Goal: Transaction & Acquisition: Purchase product/service

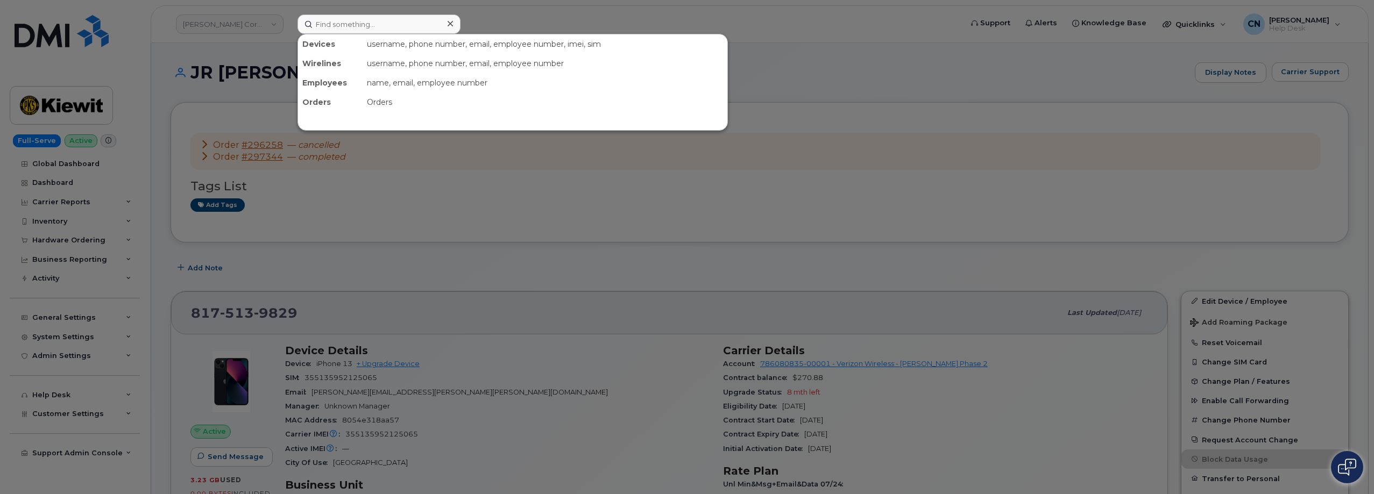
click at [357, 18] on input at bounding box center [378, 24] width 163 height 19
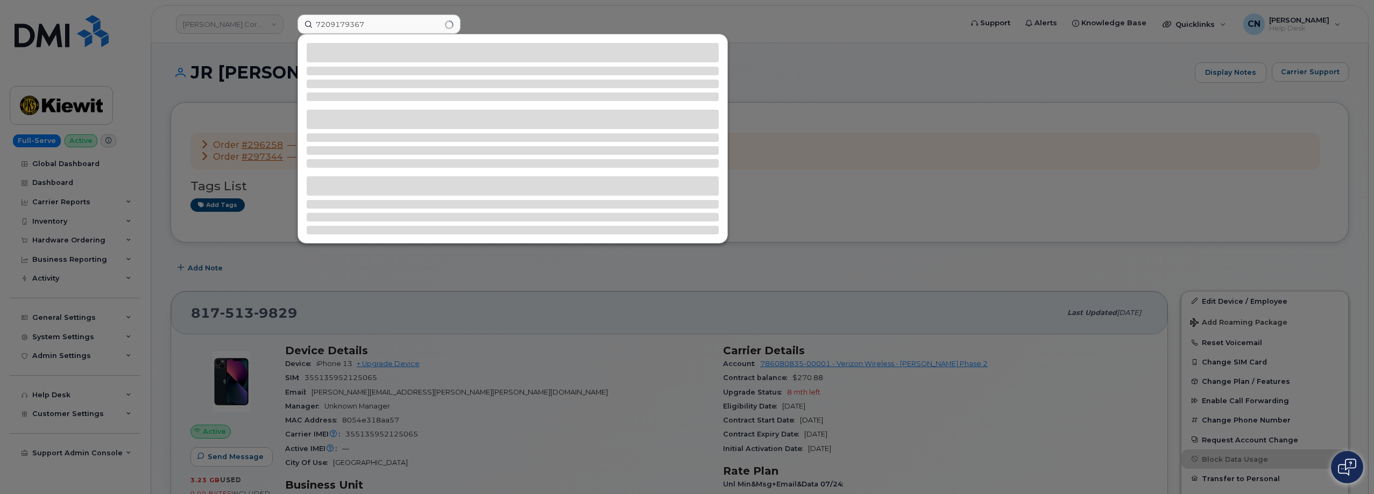
type input "7209179367"
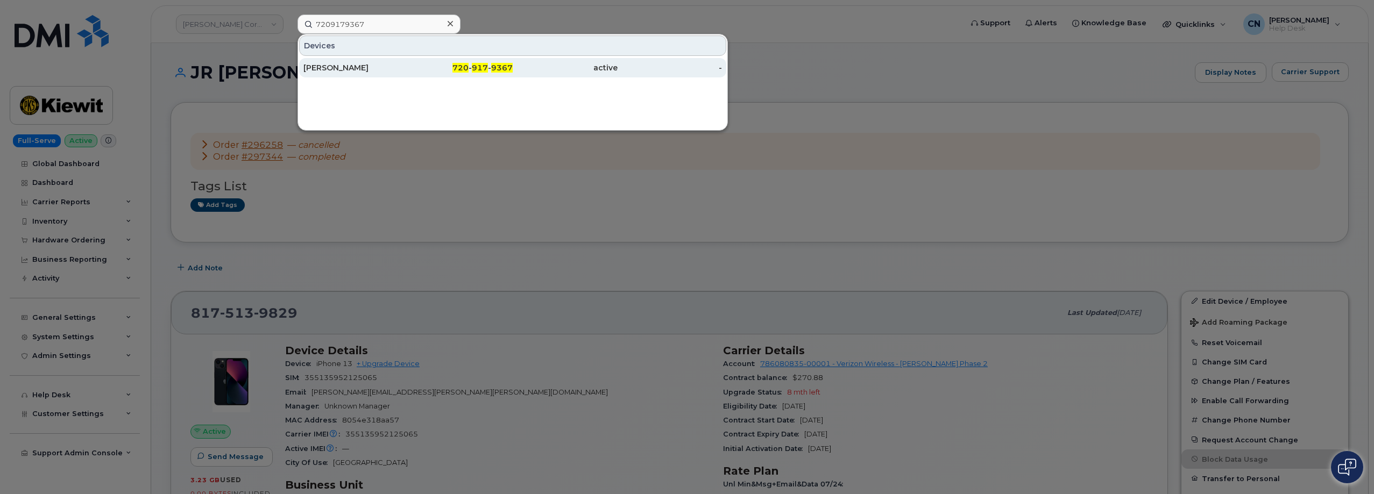
click at [408, 74] on div "[PERSON_NAME]" at bounding box center [460, 67] width 105 height 19
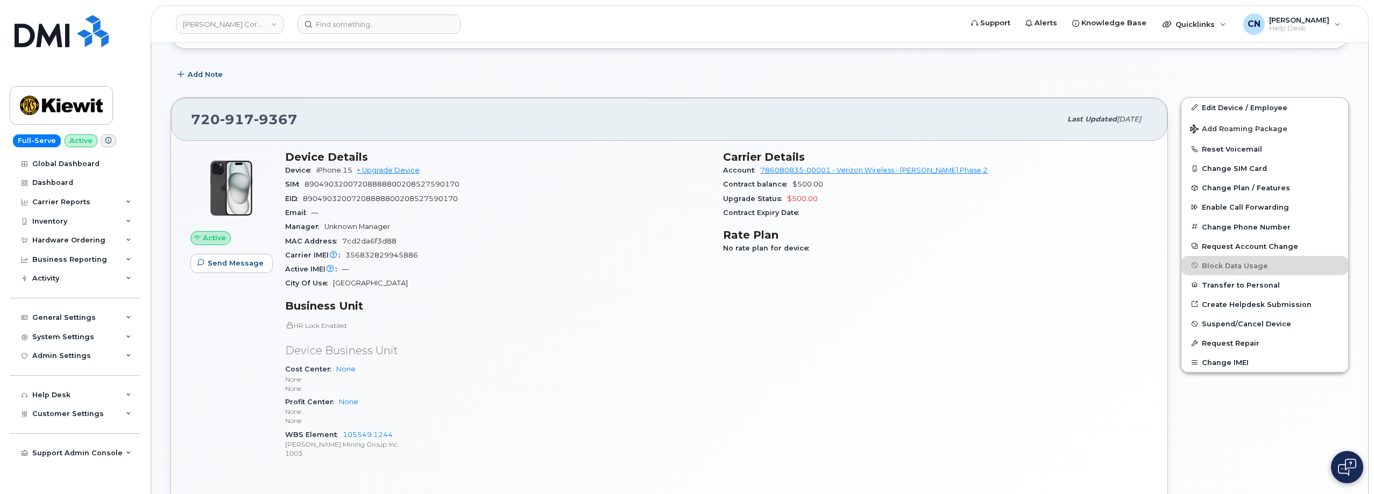
scroll to position [39, 0]
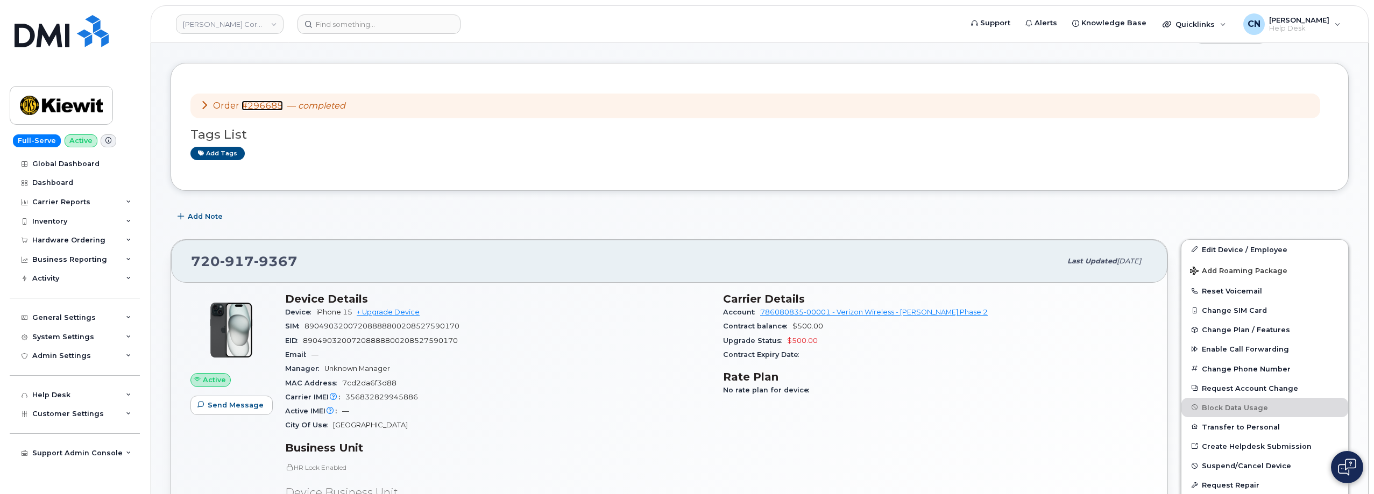
click at [260, 105] on link "#296685" at bounding box center [262, 106] width 41 height 10
click at [43, 235] on div "Hardware Ordering" at bounding box center [75, 240] width 130 height 19
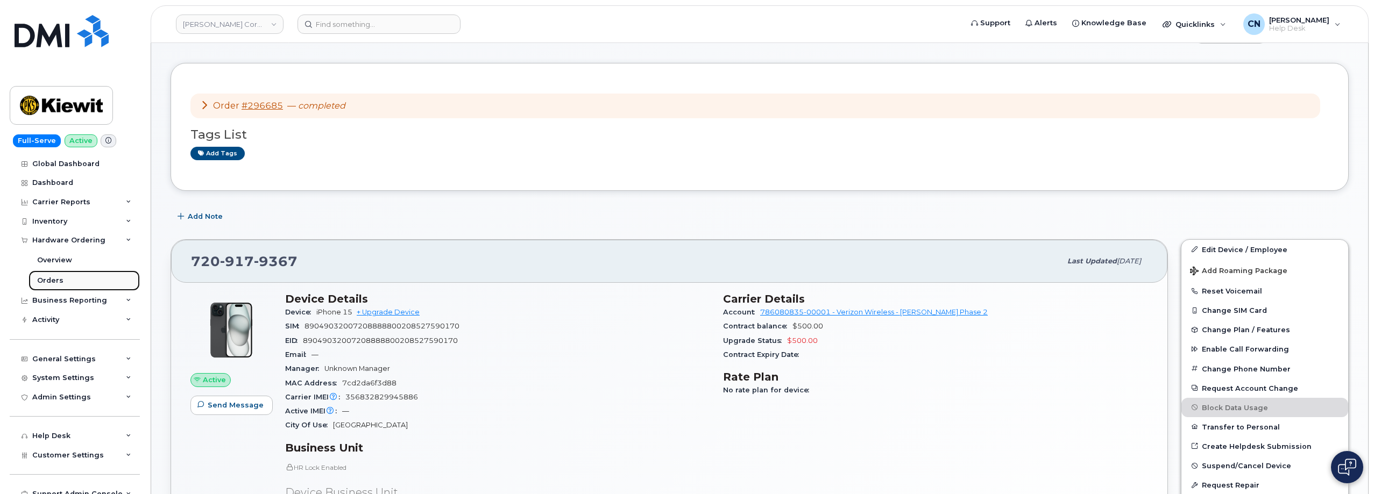
click at [54, 274] on link "Orders" at bounding box center [84, 281] width 111 height 20
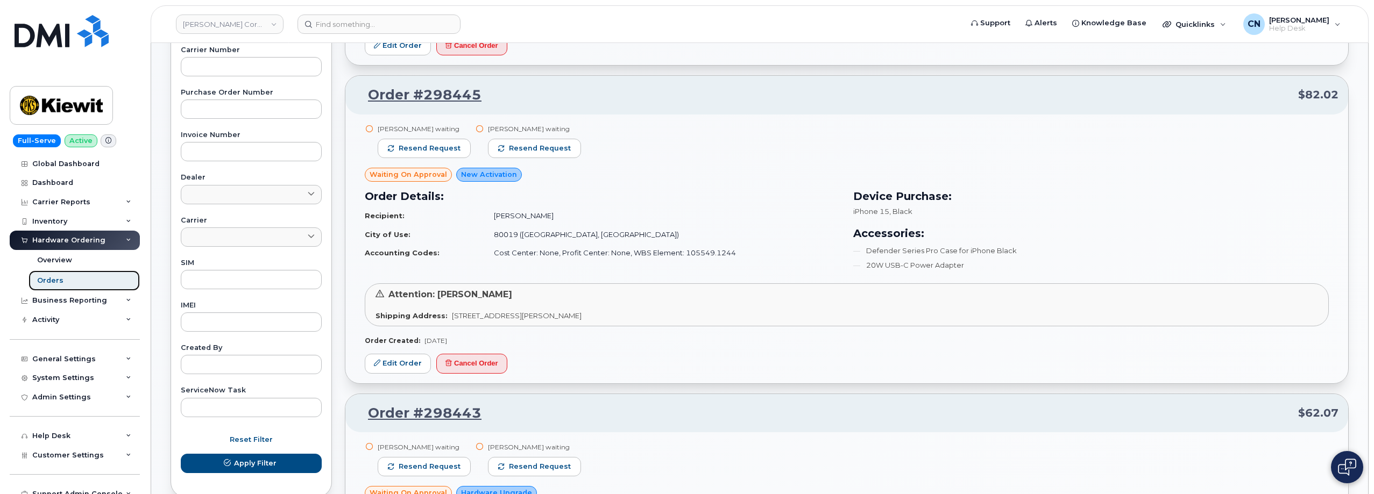
scroll to position [377, 0]
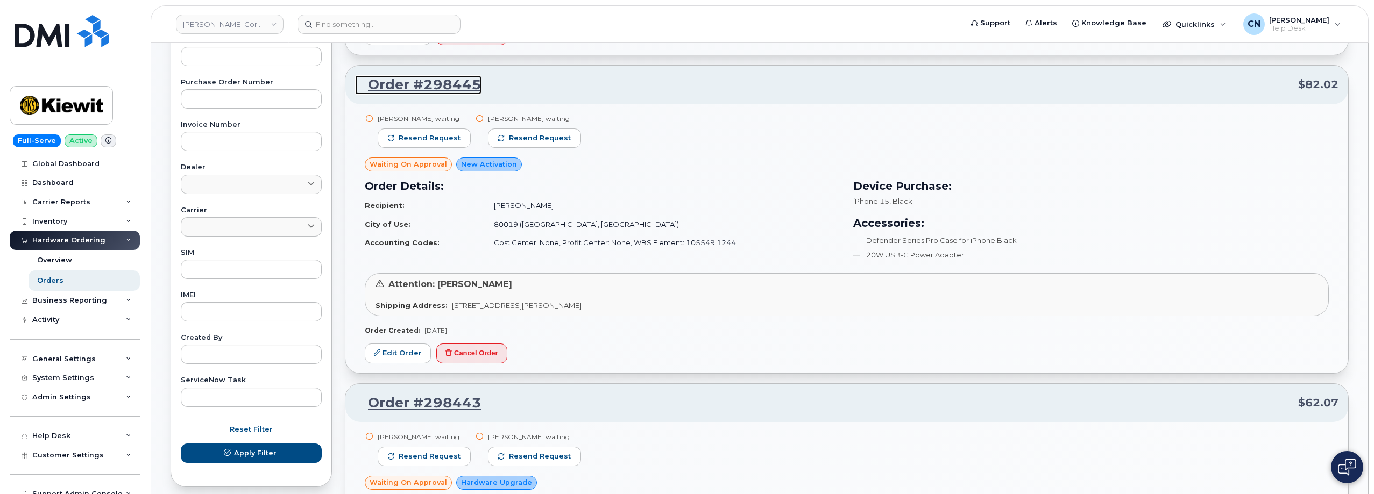
click at [406, 86] on link "Order #298445" at bounding box center [418, 84] width 126 height 19
drag, startPoint x: 488, startPoint y: 88, endPoint x: 364, endPoint y: 87, distance: 124.8
click at [364, 87] on p "Order #298445 $82.02" at bounding box center [846, 84] width 983 height 19
copy link "Order #298445"
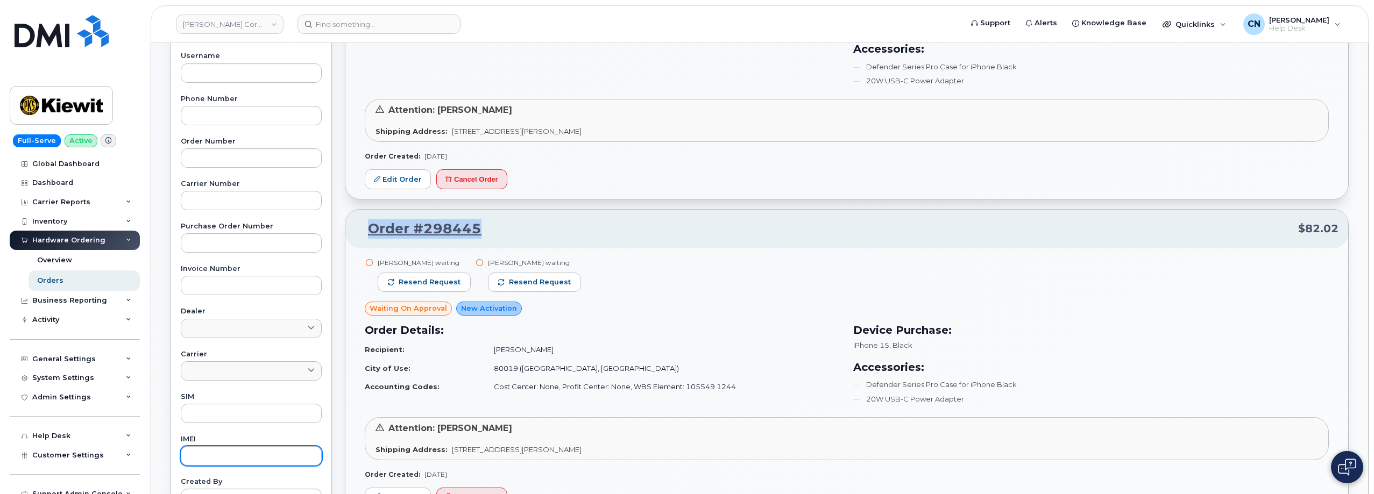
scroll to position [0, 0]
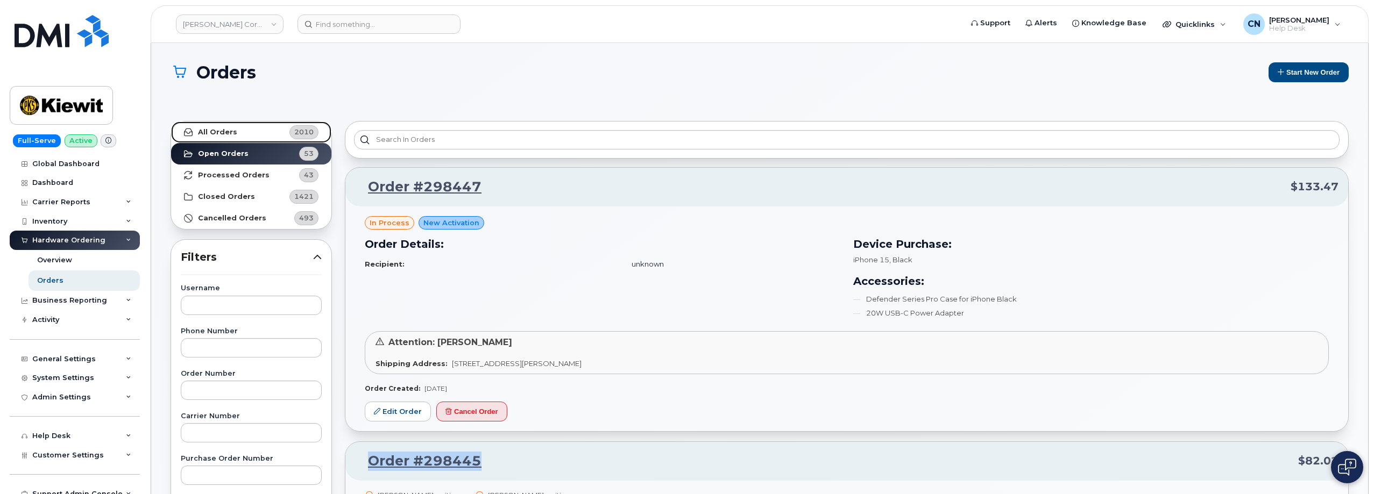
click at [214, 137] on link "All Orders 2010" at bounding box center [251, 133] width 160 height 22
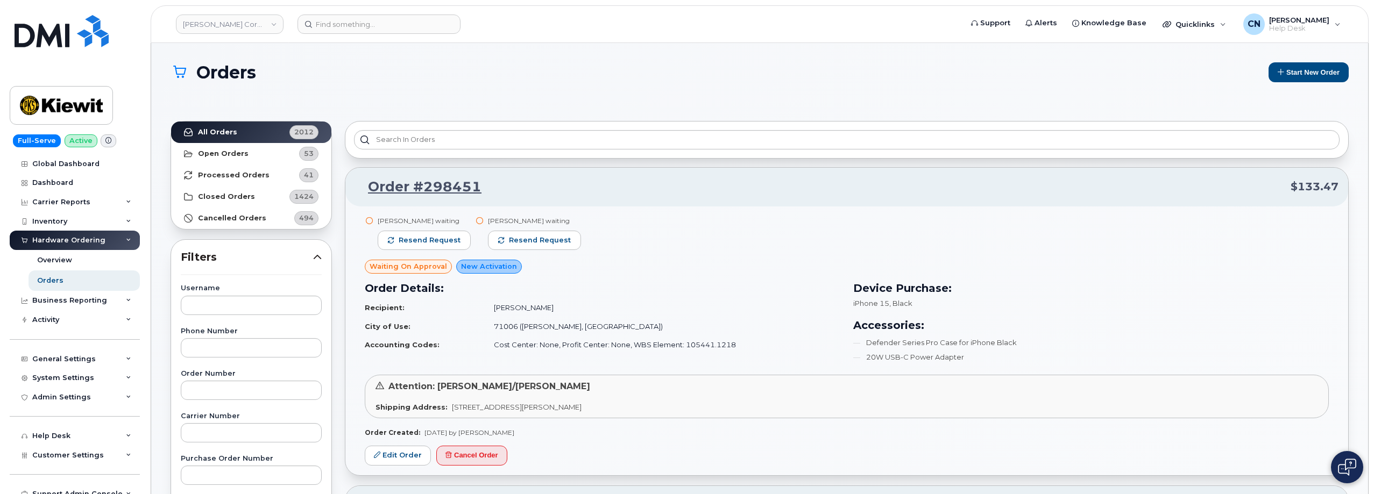
click at [285, 390] on input "text" at bounding box center [251, 390] width 141 height 19
paste input "298410"
type input "298410"
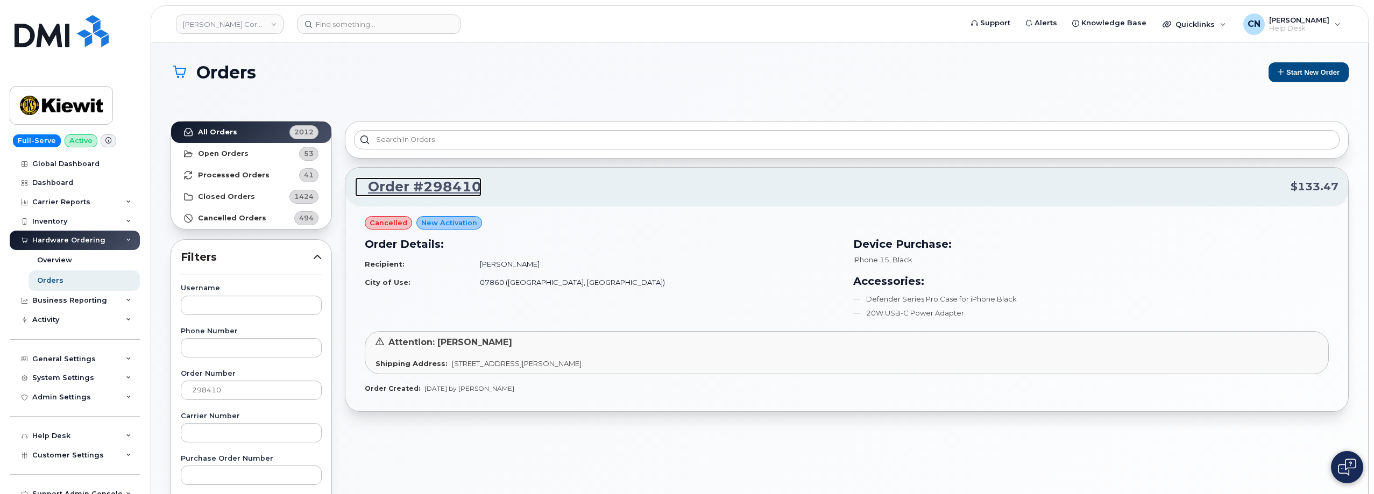
click at [400, 191] on link "Order #298410" at bounding box center [418, 187] width 126 height 19
click at [409, 189] on link "Order #298410" at bounding box center [418, 187] width 126 height 19
click at [424, 187] on link "Order #298410" at bounding box center [418, 187] width 126 height 19
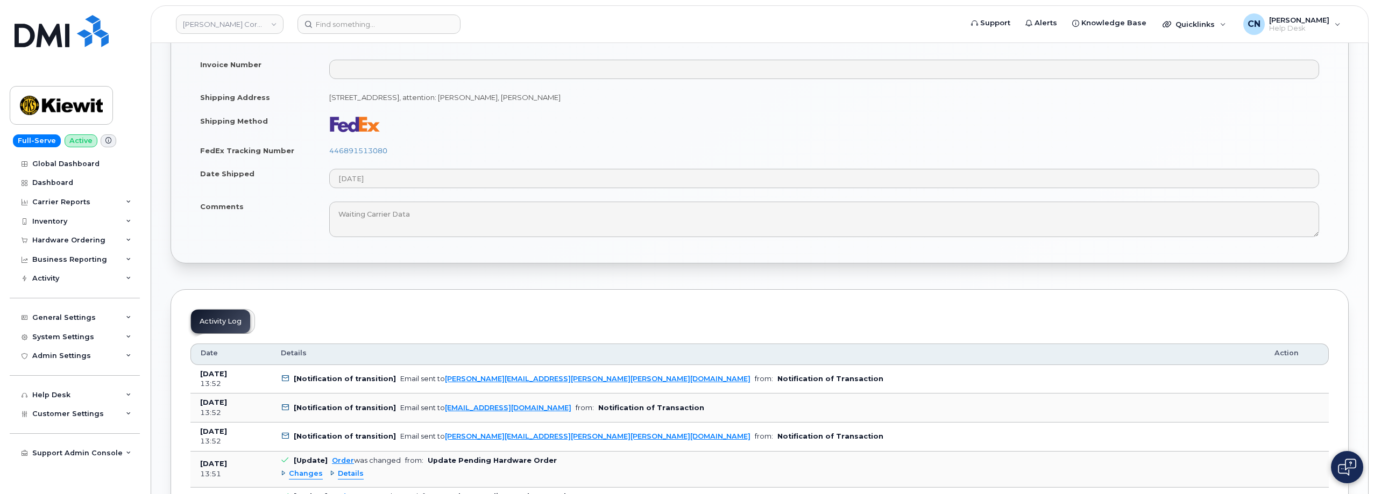
scroll to position [323, 0]
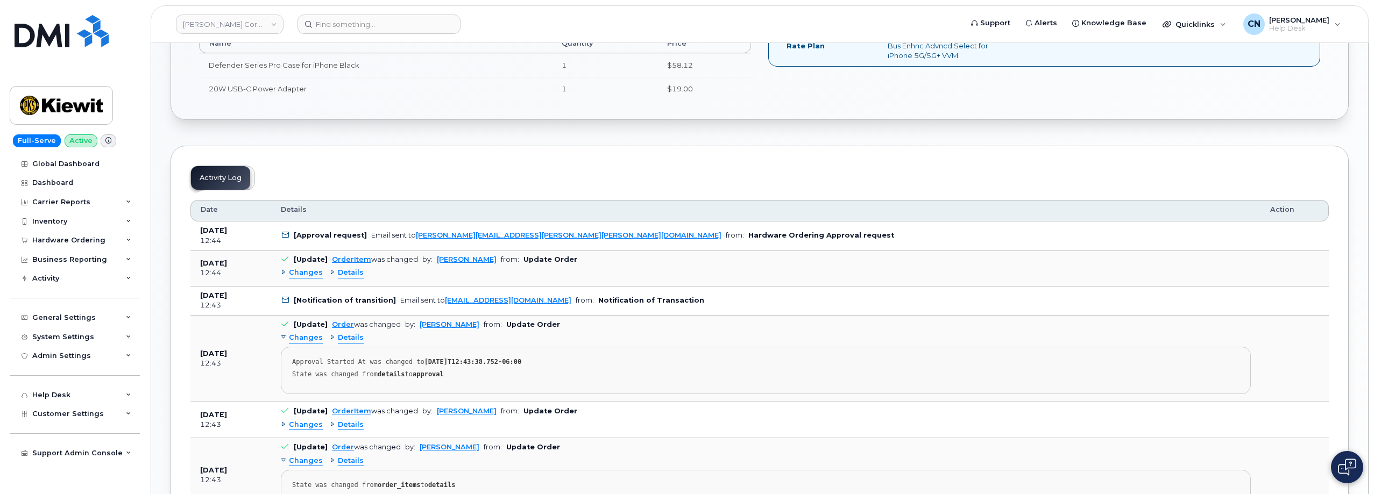
scroll to position [484, 0]
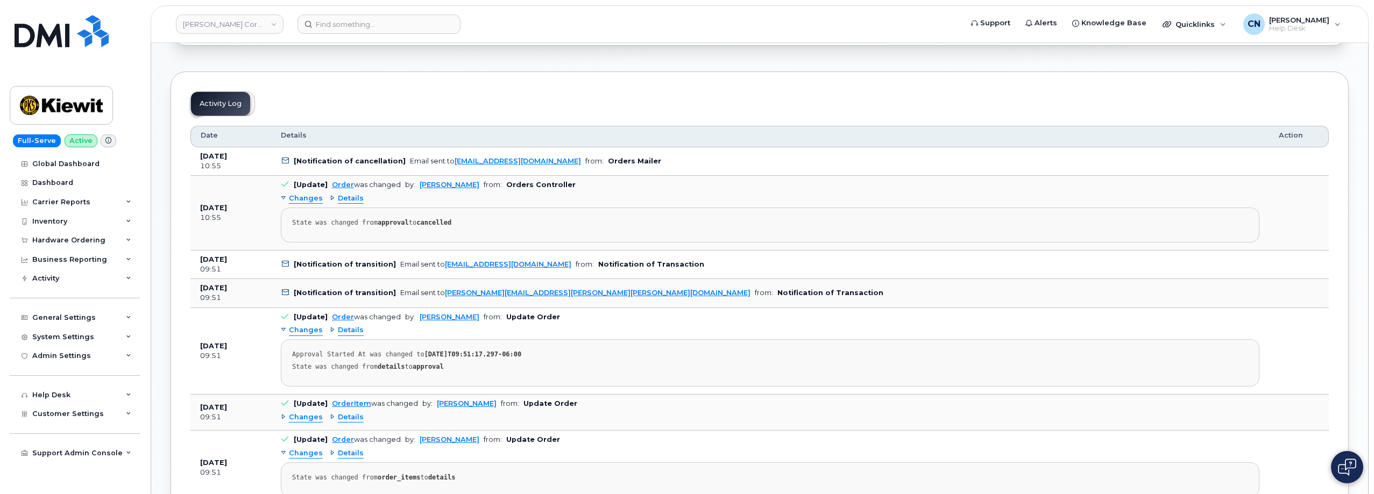
scroll to position [524, 0]
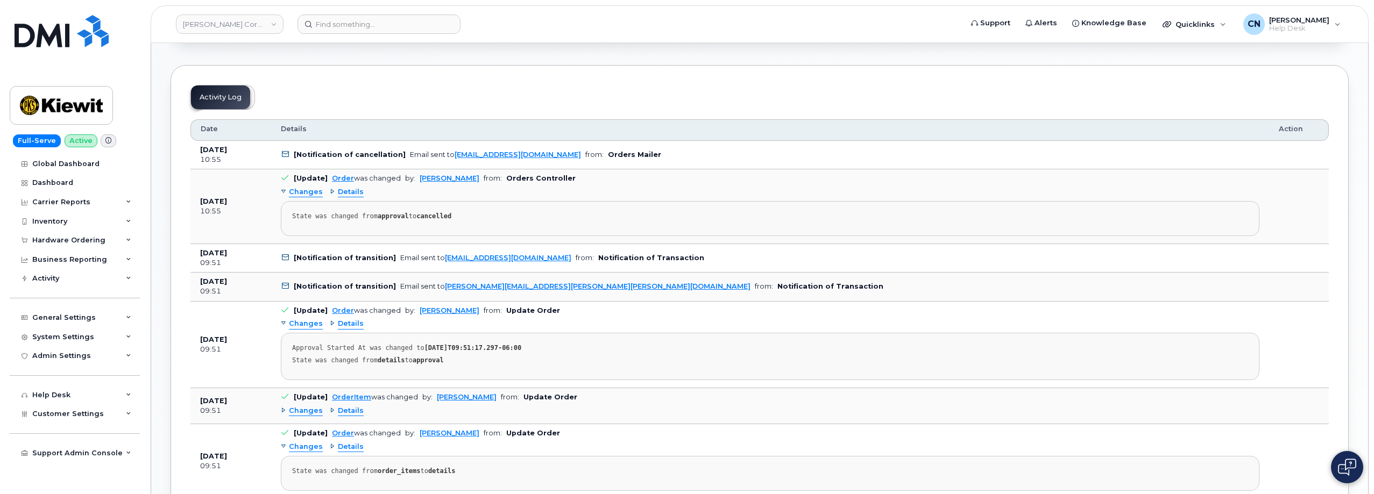
click at [346, 192] on span "Details" at bounding box center [351, 192] width 26 height 10
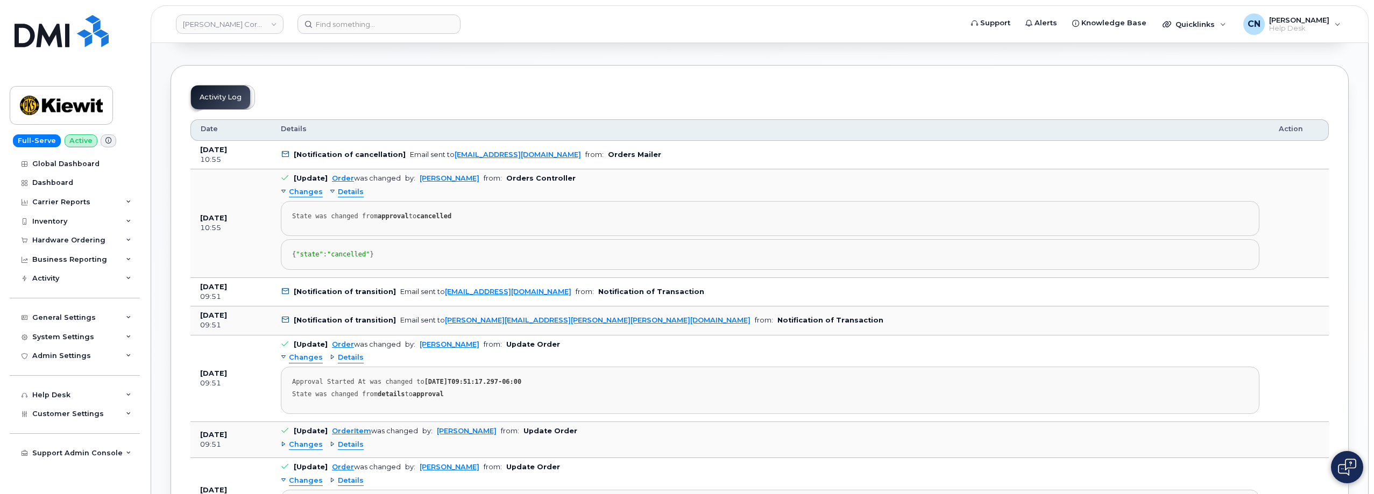
click at [346, 192] on span "Details" at bounding box center [351, 192] width 26 height 10
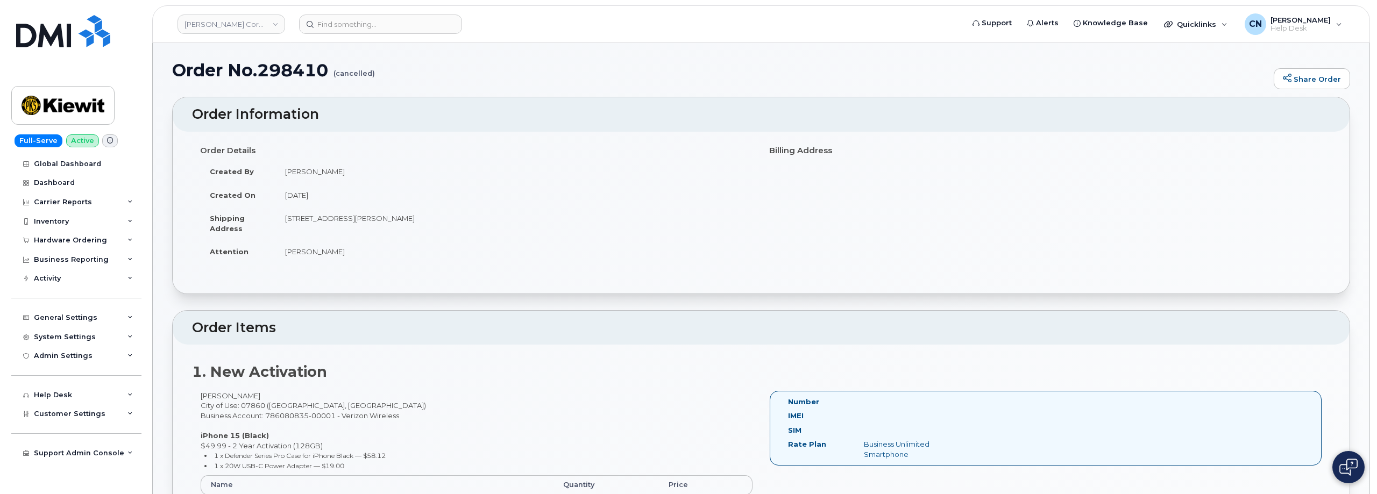
scroll to position [0, 0]
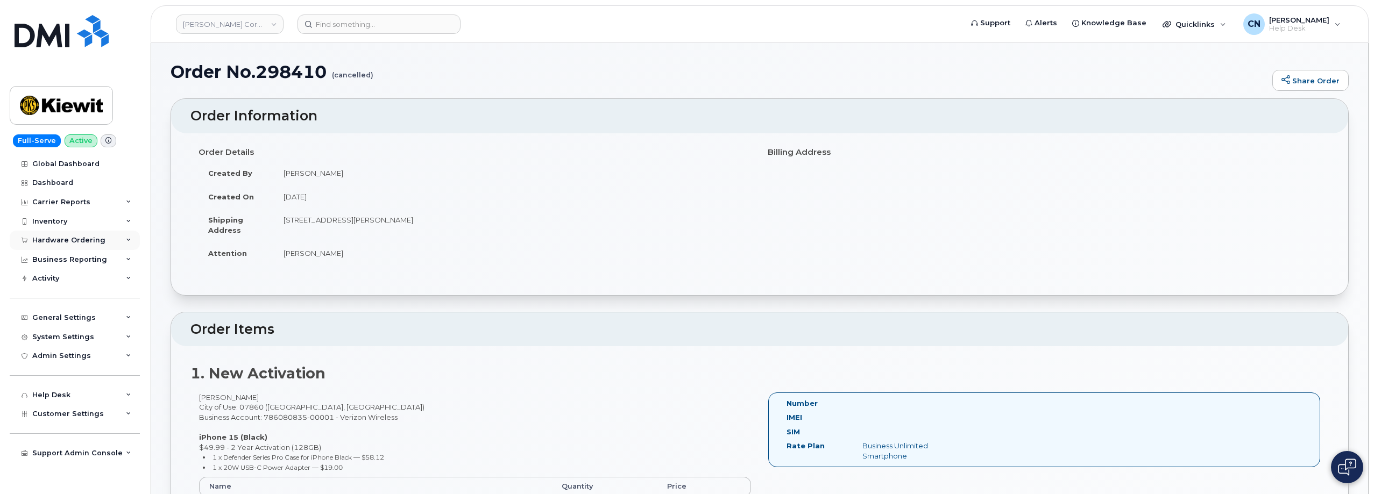
click at [66, 243] on div "Hardware Ordering" at bounding box center [68, 240] width 73 height 9
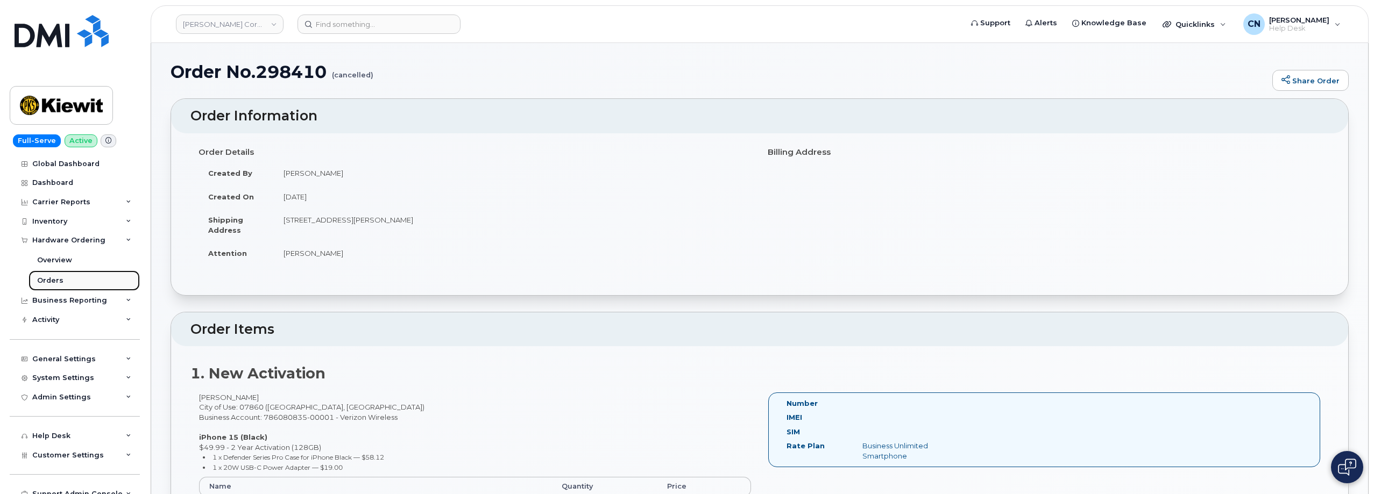
click at [58, 280] on div "Orders" at bounding box center [50, 281] width 26 height 10
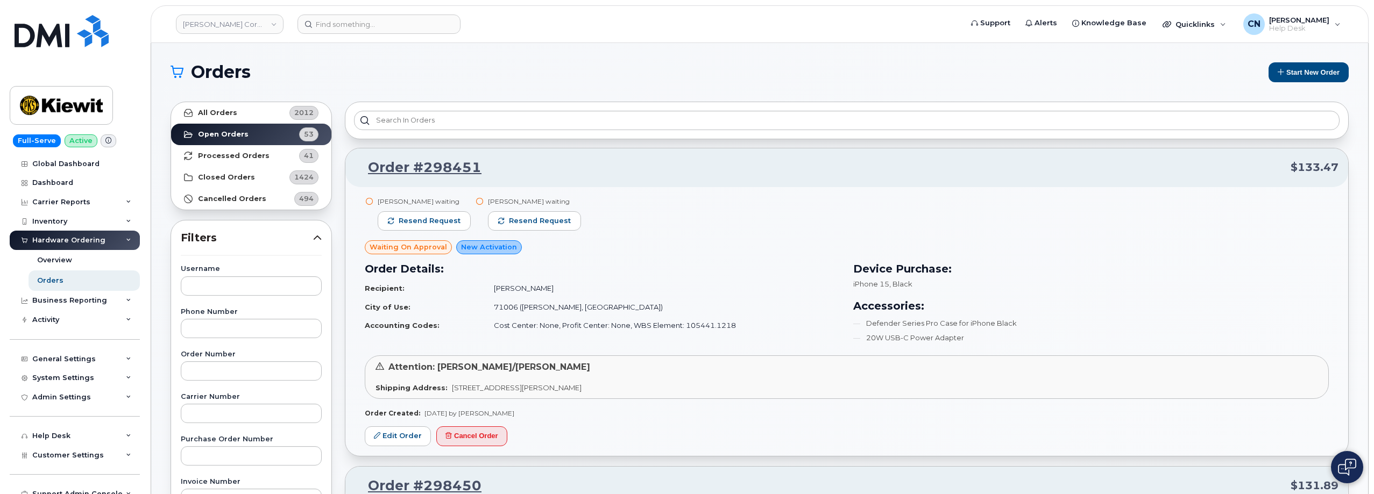
click at [1293, 76] on button "Start New Order" at bounding box center [1308, 72] width 80 height 20
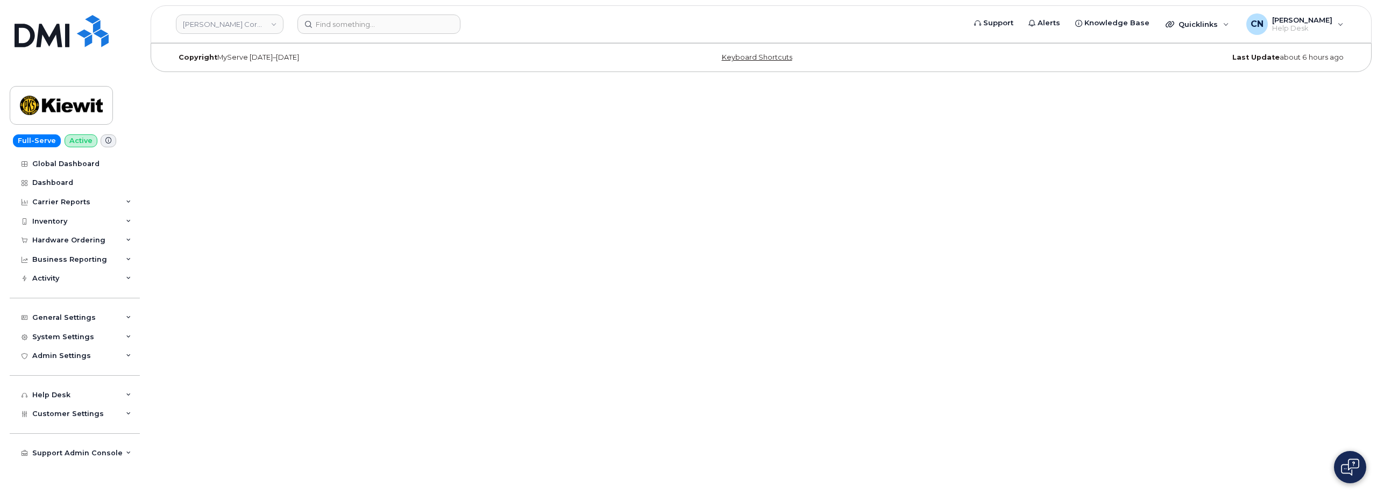
drag, startPoint x: 412, startPoint y: 324, endPoint x: 367, endPoint y: 320, distance: 44.8
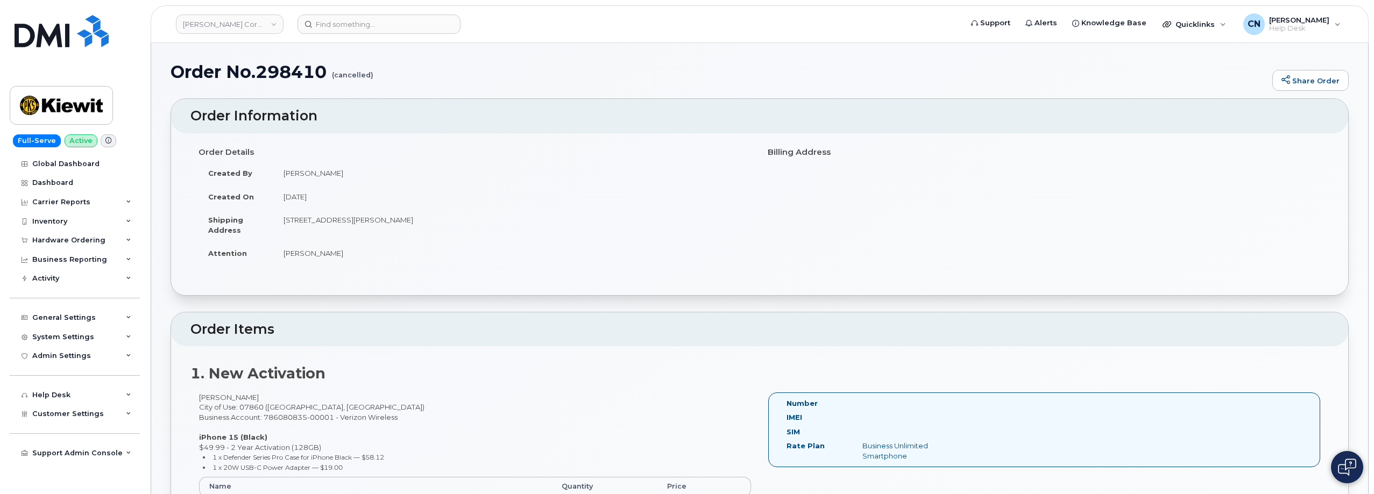
drag, startPoint x: 337, startPoint y: 172, endPoint x: 281, endPoint y: 162, distance: 56.7
click at [282, 171] on td "[PERSON_NAME]" at bounding box center [513, 173] width 478 height 24
drag, startPoint x: 340, startPoint y: 252, endPoint x: 283, endPoint y: 256, distance: 57.2
click at [283, 256] on td "[PERSON_NAME]" at bounding box center [513, 254] width 478 height 24
copy td "[PERSON_NAME]"
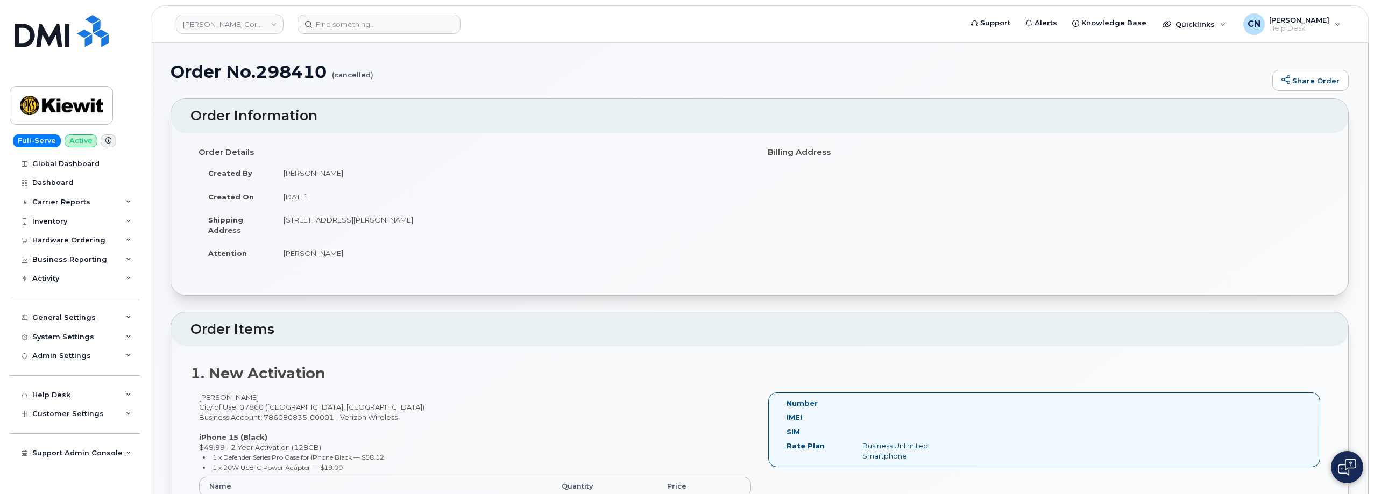
copy td "[PERSON_NAME]"
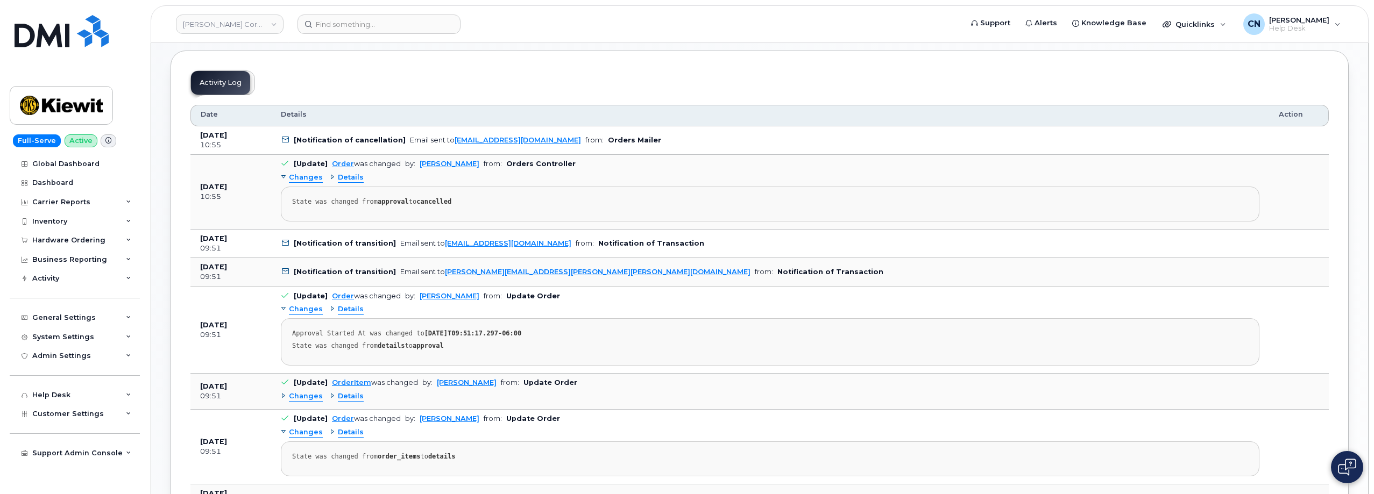
scroll to position [538, 0]
drag, startPoint x: 556, startPoint y: 273, endPoint x: 439, endPoint y: 273, distance: 116.2
click at [439, 273] on td "[Notification of transition] Email sent to PAUL.ASHWORTH@KIEWIT.COM from: Notif…" at bounding box center [770, 273] width 998 height 29
copy link "[PERSON_NAME][EMAIL_ADDRESS][PERSON_NAME][PERSON_NAME][DOMAIN_NAME]"
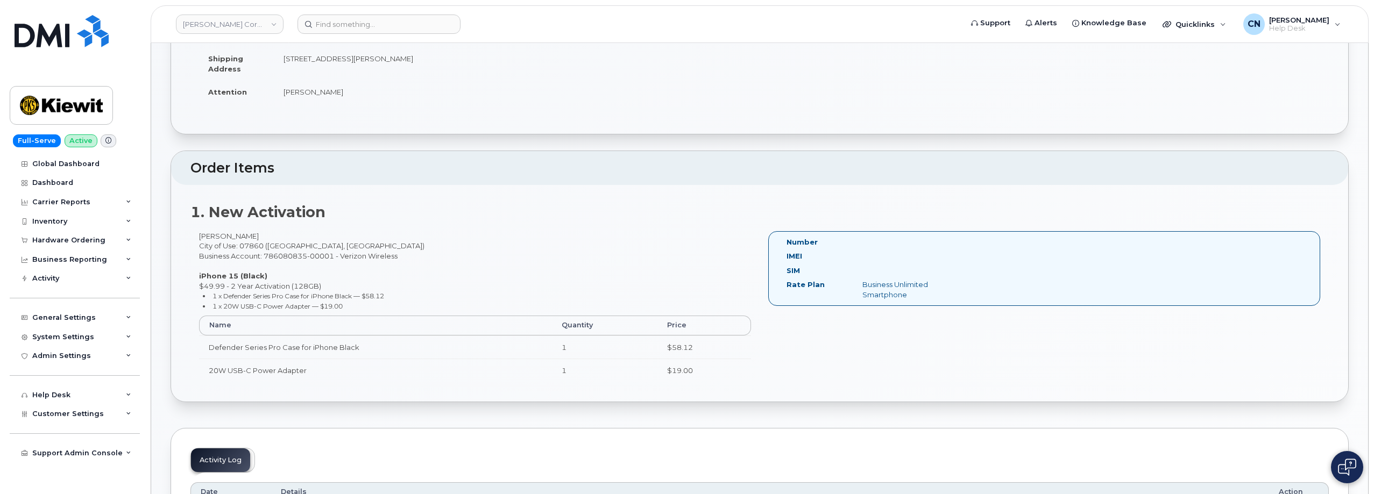
scroll to position [0, 0]
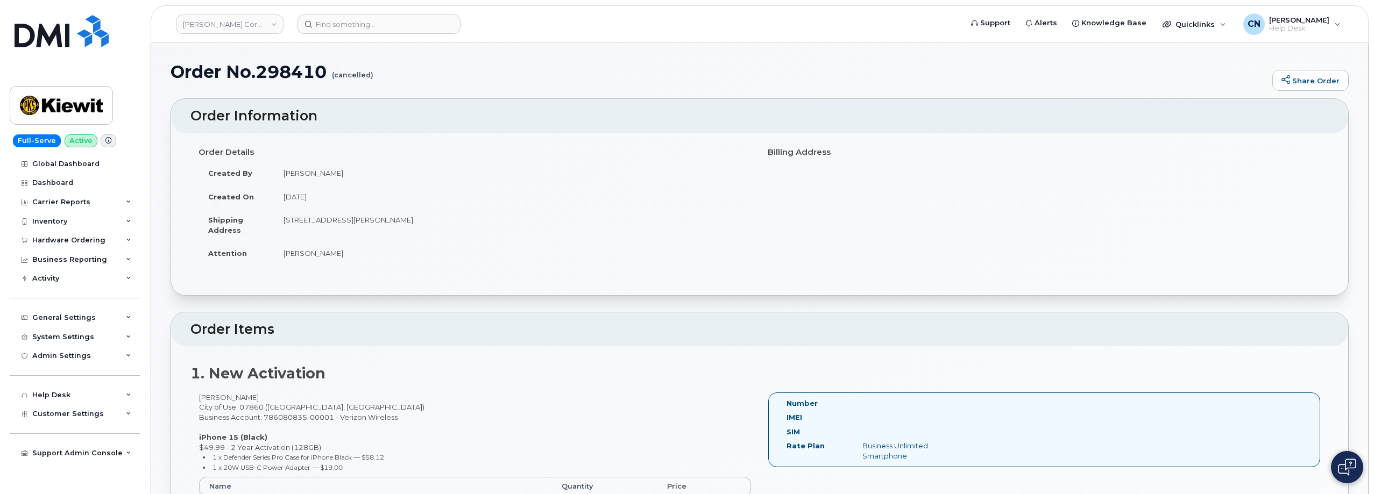
click at [290, 221] on td "[STREET_ADDRESS][PERSON_NAME]" at bounding box center [513, 224] width 478 height 33
drag, startPoint x: 283, startPoint y: 221, endPoint x: 466, endPoint y: 223, distance: 182.9
click at [466, 223] on td "[STREET_ADDRESS][PERSON_NAME]" at bounding box center [513, 224] width 478 height 33
copy td "[STREET_ADDRESS][PERSON_NAME]"
click at [294, 219] on td "[STREET_ADDRESS][PERSON_NAME]" at bounding box center [513, 224] width 478 height 33
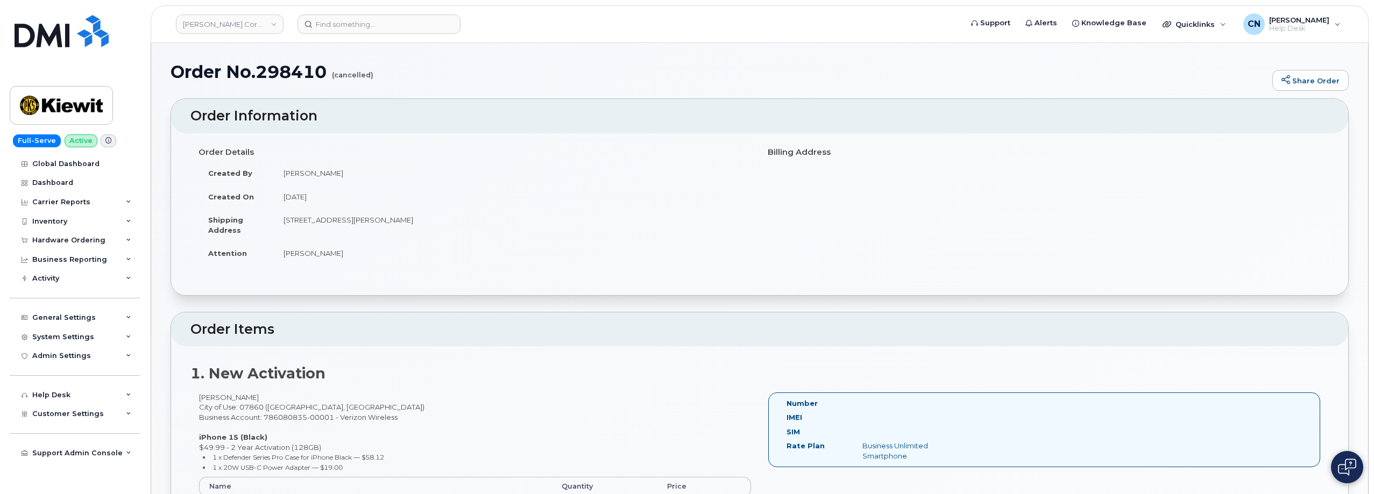
click at [412, 211] on td "[STREET_ADDRESS][PERSON_NAME]" at bounding box center [513, 224] width 478 height 33
click at [416, 218] on td "49 Old Creamery Road, Newton, NJ, 07860, USA" at bounding box center [513, 224] width 478 height 33
copy td "07860"
drag, startPoint x: 344, startPoint y: 254, endPoint x: 282, endPoint y: 252, distance: 61.9
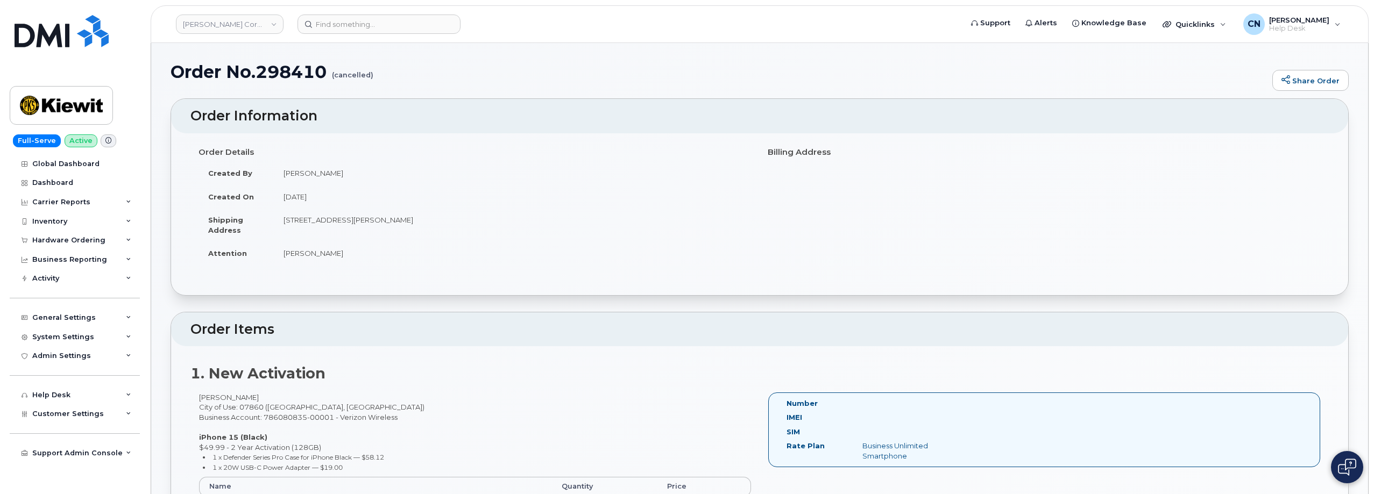
click at [282, 252] on td "Paul Ashworth" at bounding box center [513, 254] width 478 height 24
copy td "Paul Ashworth"
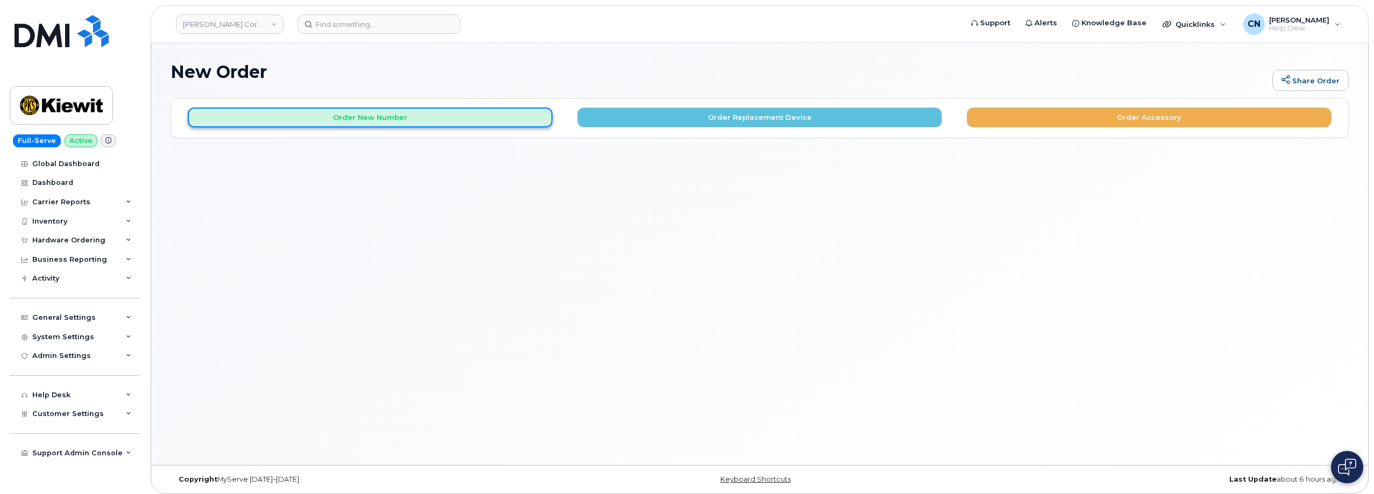
click at [378, 120] on button "Order New Number" at bounding box center [370, 118] width 365 height 20
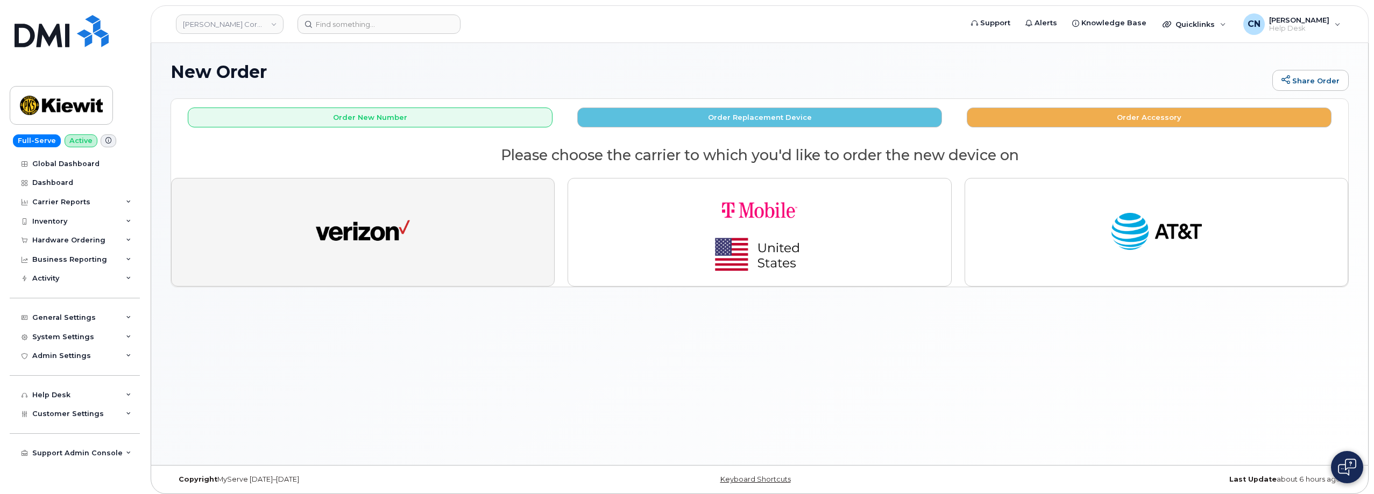
click at [350, 217] on img "button" at bounding box center [363, 232] width 94 height 48
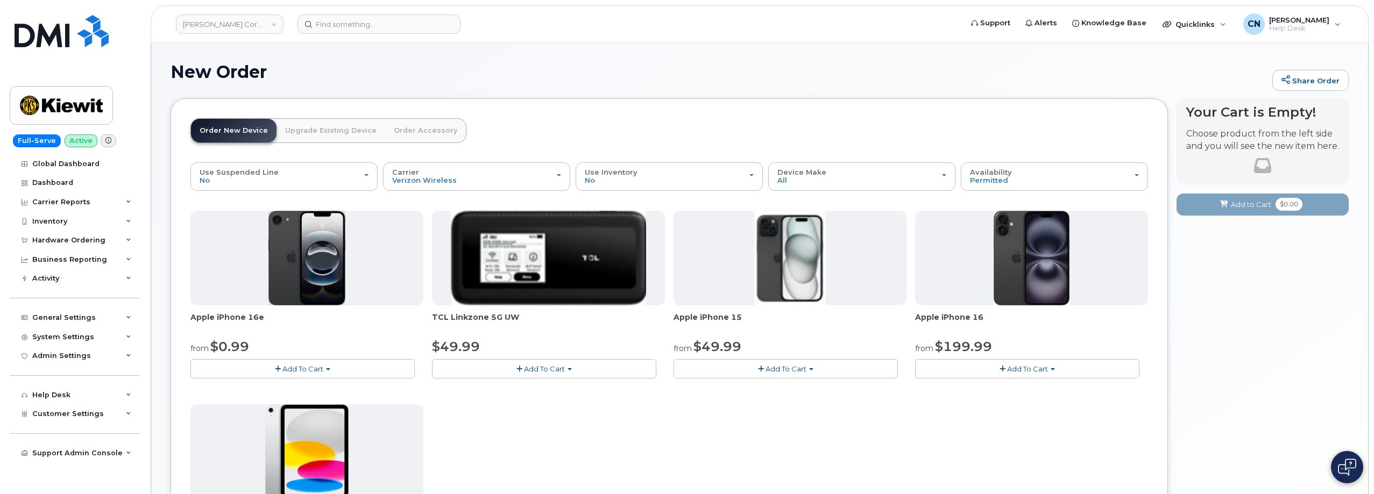
click at [777, 265] on img at bounding box center [790, 258] width 72 height 95
click at [765, 367] on button "Add To Cart" at bounding box center [785, 368] width 224 height 19
click at [755, 391] on link "$49.99 - 2 Year Activation (128GB)" at bounding box center [748, 388] width 144 height 13
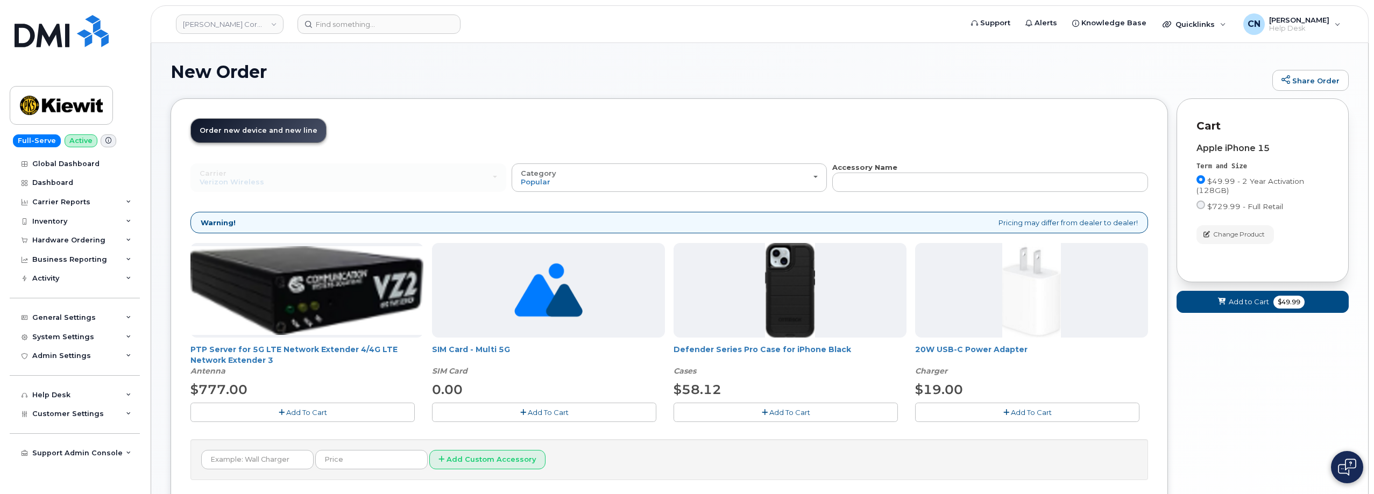
click at [776, 412] on span "Add To Cart" at bounding box center [789, 412] width 41 height 9
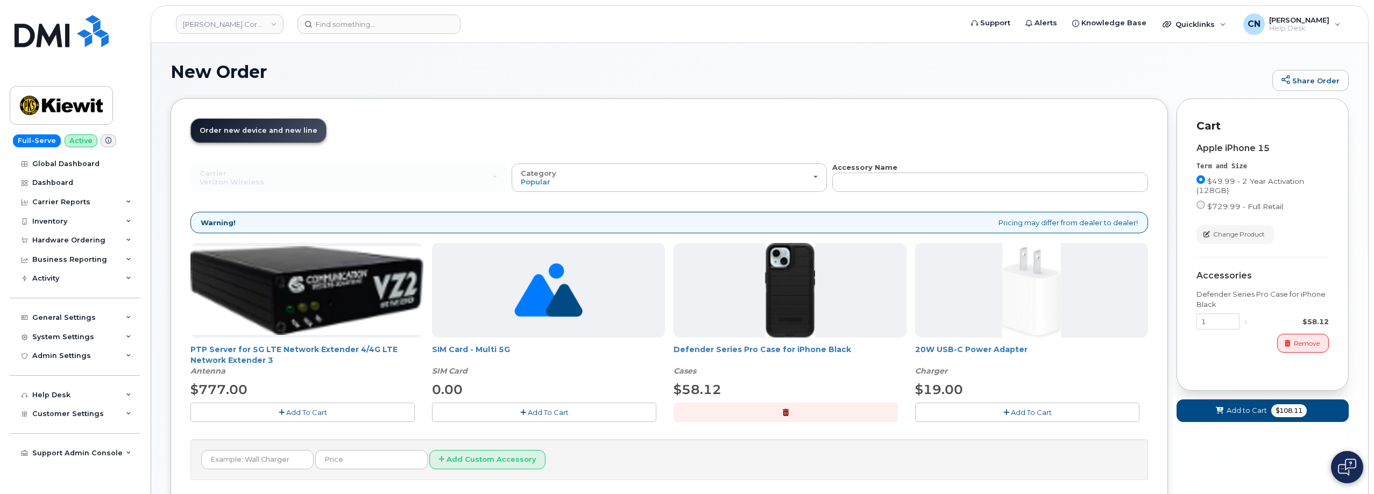
click at [1017, 408] on span "Add To Cart" at bounding box center [1031, 412] width 41 height 9
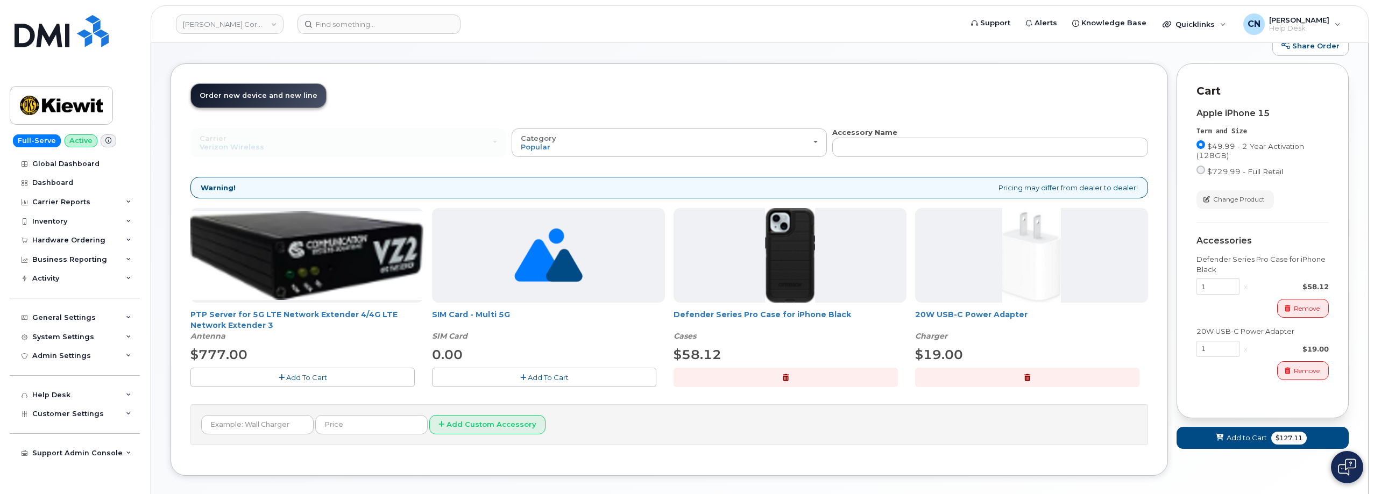
scroll to position [54, 0]
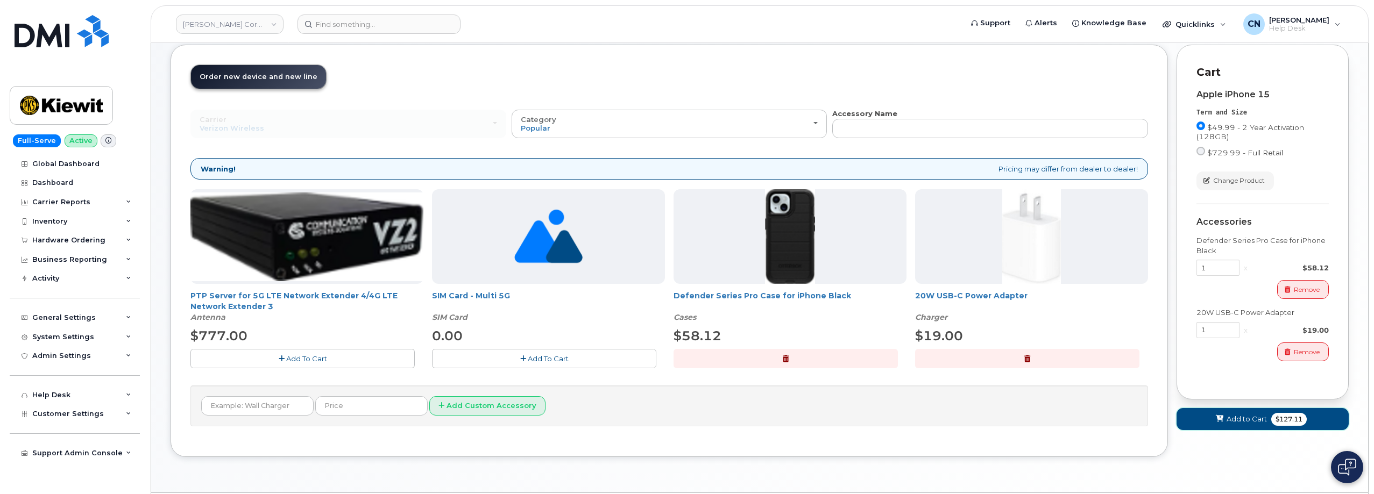
click at [1218, 416] on icon at bounding box center [1220, 419] width 8 height 7
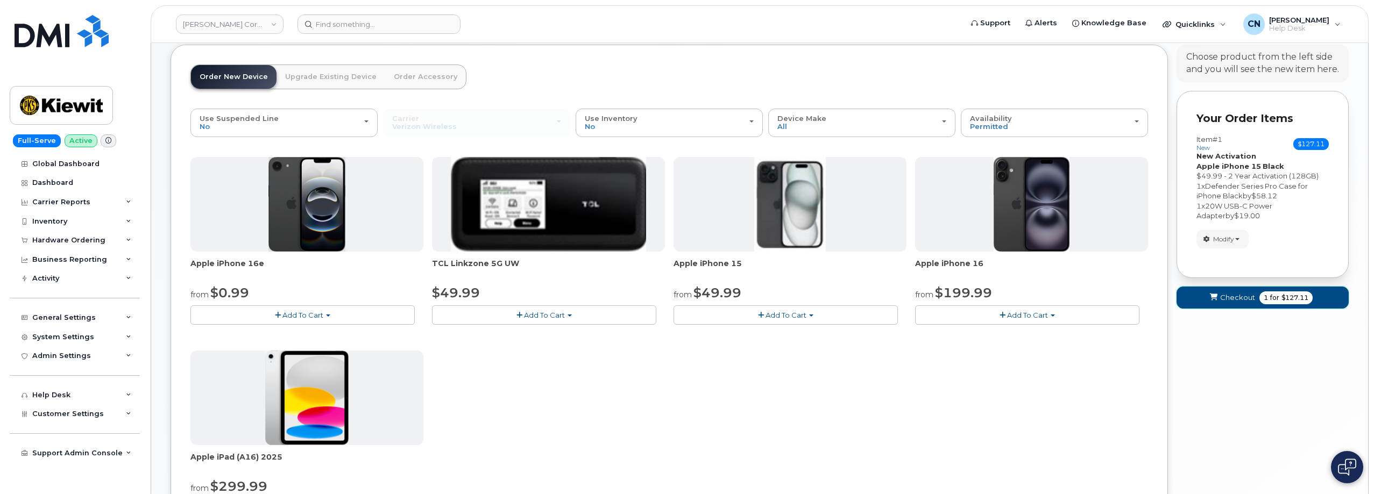
click at [1230, 300] on span "Checkout" at bounding box center [1237, 298] width 35 height 10
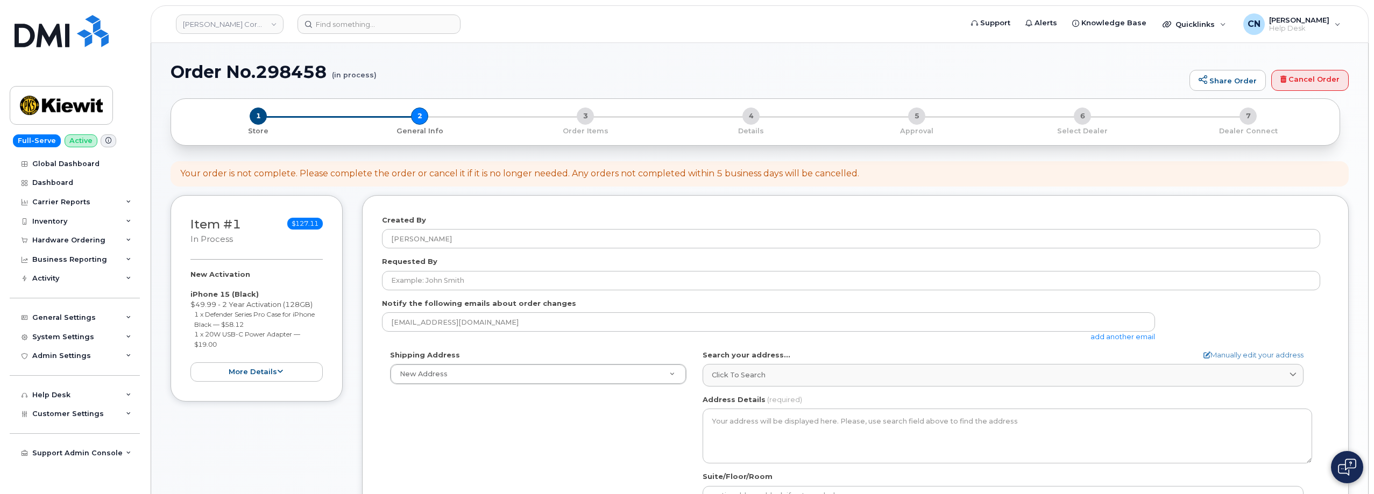
select select
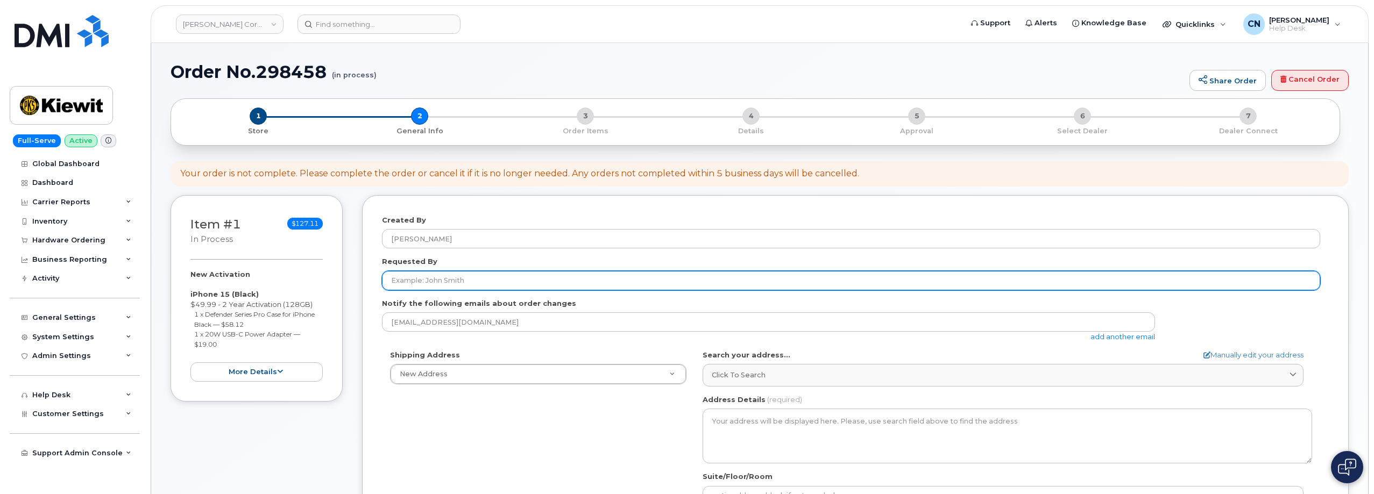
click at [428, 281] on input "Requested By" at bounding box center [851, 280] width 938 height 19
paste input "[PERSON_NAME]"
type input "[PERSON_NAME]"
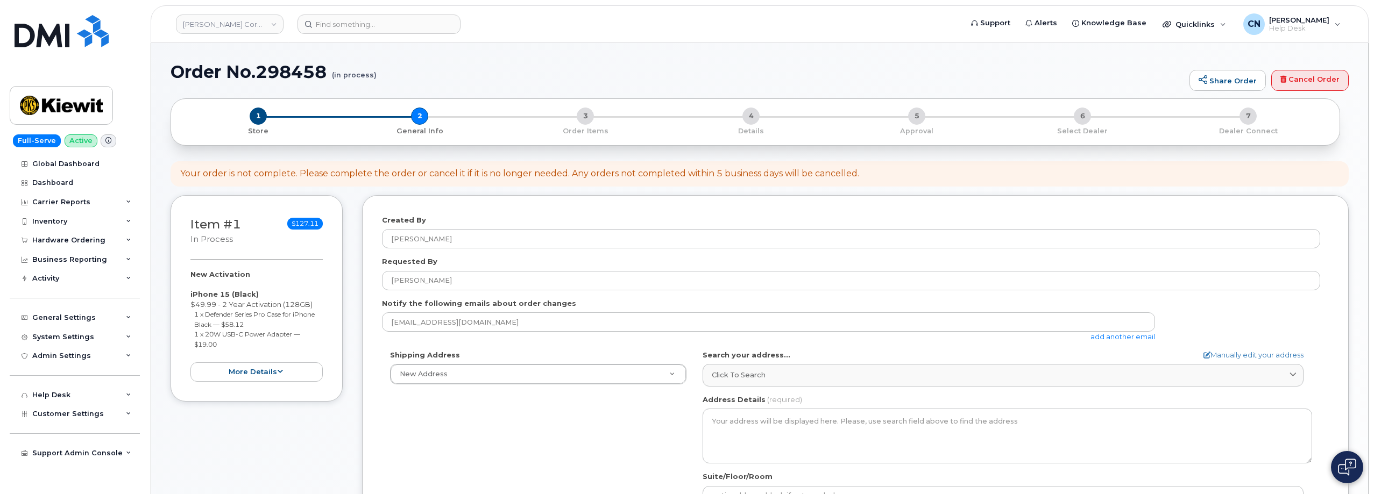
click at [1100, 338] on link "add another email" at bounding box center [1122, 336] width 65 height 9
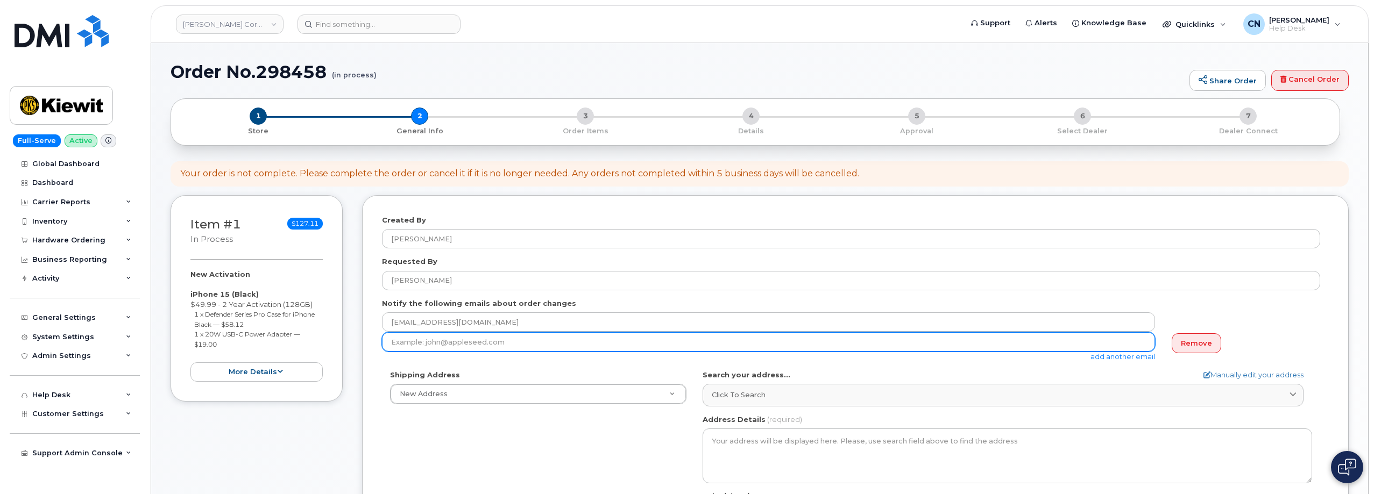
click at [434, 339] on input "email" at bounding box center [768, 341] width 773 height 19
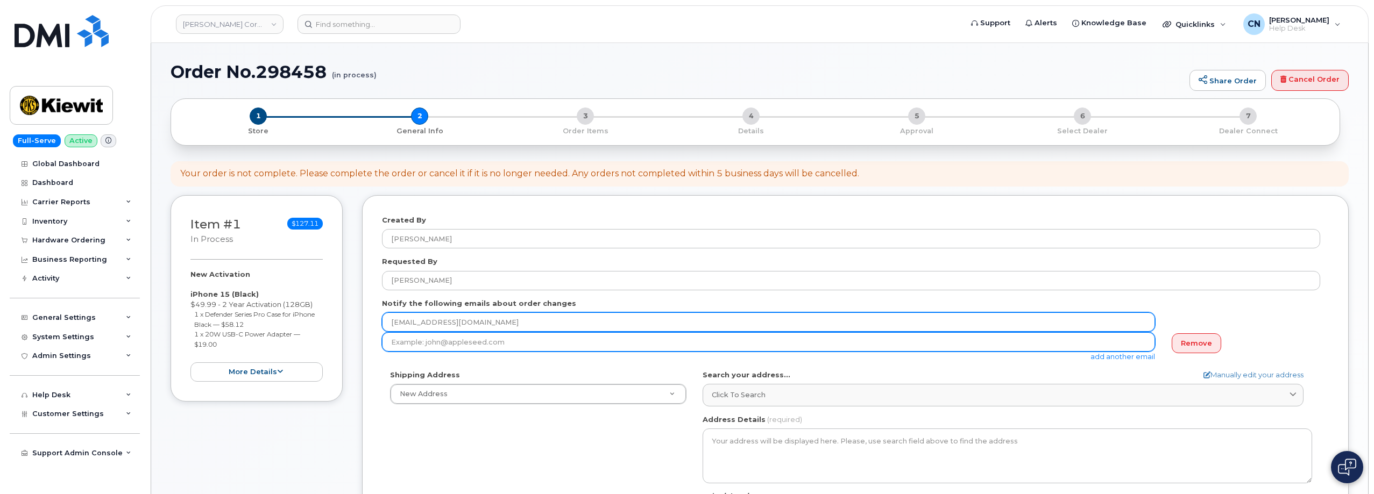
paste input "[PERSON_NAME][EMAIL_ADDRESS][PERSON_NAME][PERSON_NAME][DOMAIN_NAME]"
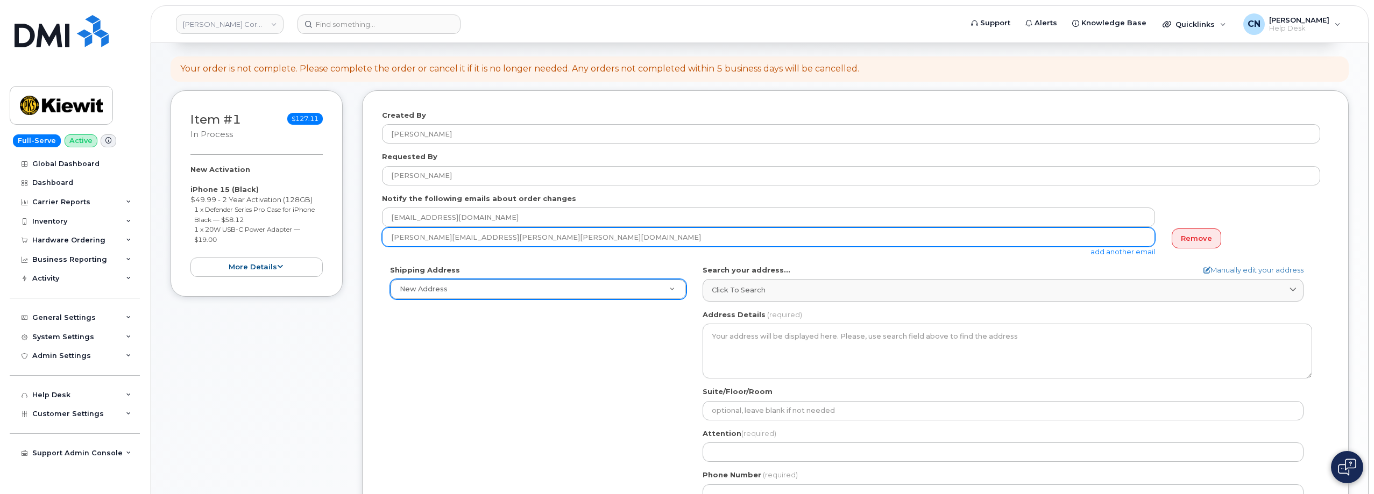
scroll to position [108, 0]
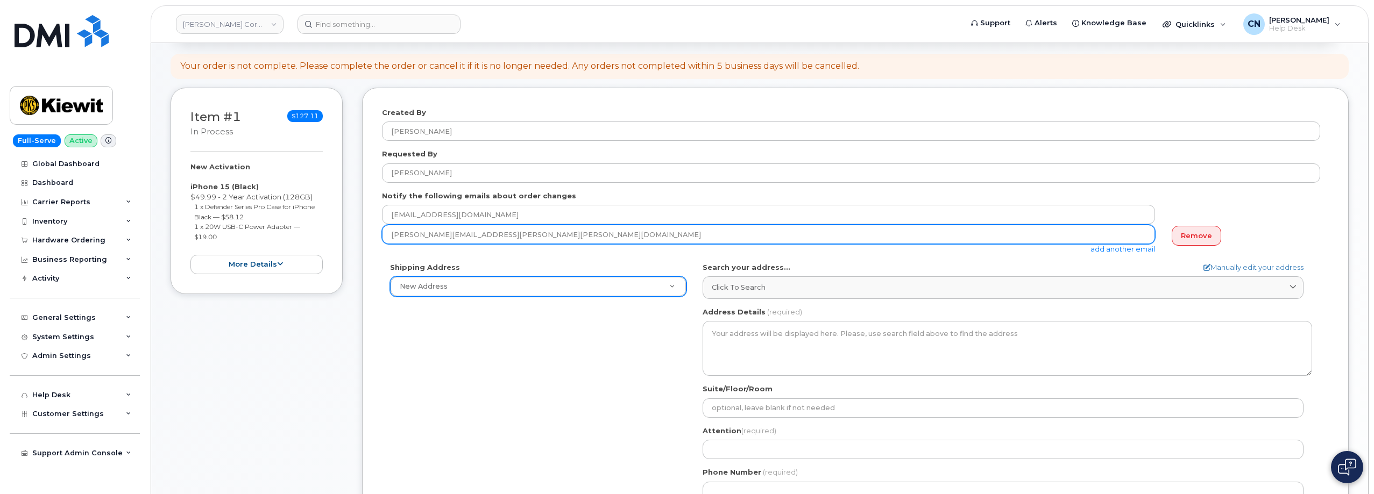
type input "PAUL.ASHWORTH@KIEWIT.COM"
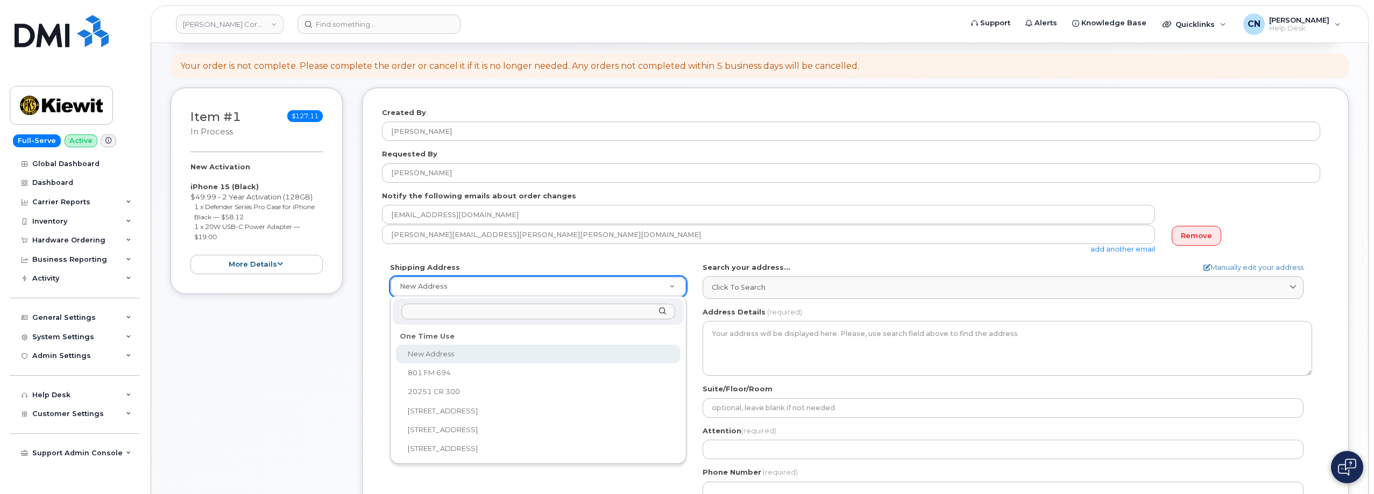
drag, startPoint x: 459, startPoint y: 285, endPoint x: 378, endPoint y: 130, distance: 174.7
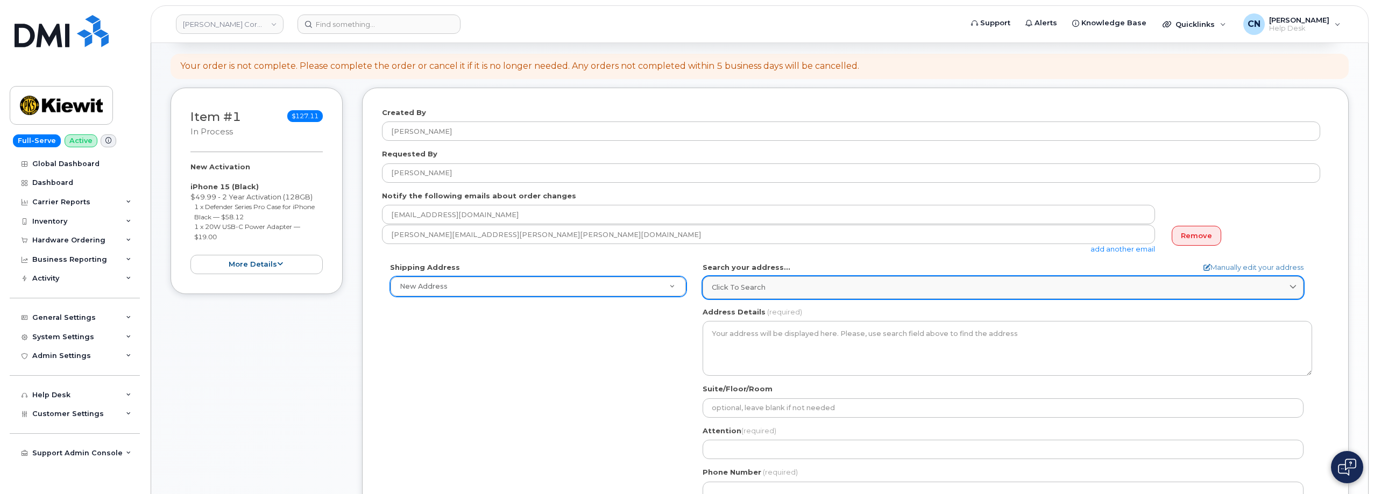
click at [804, 290] on div "Click to search" at bounding box center [1003, 287] width 583 height 10
paste input "49 Old Creamery Road, Newton, NJ, 07860, USA"
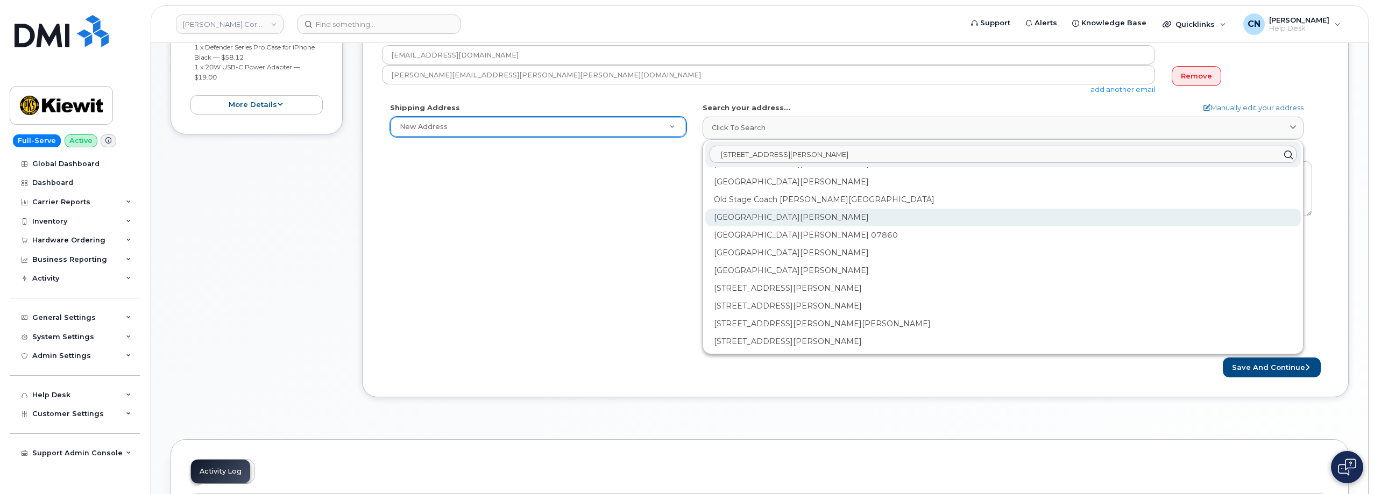
scroll to position [269, 0]
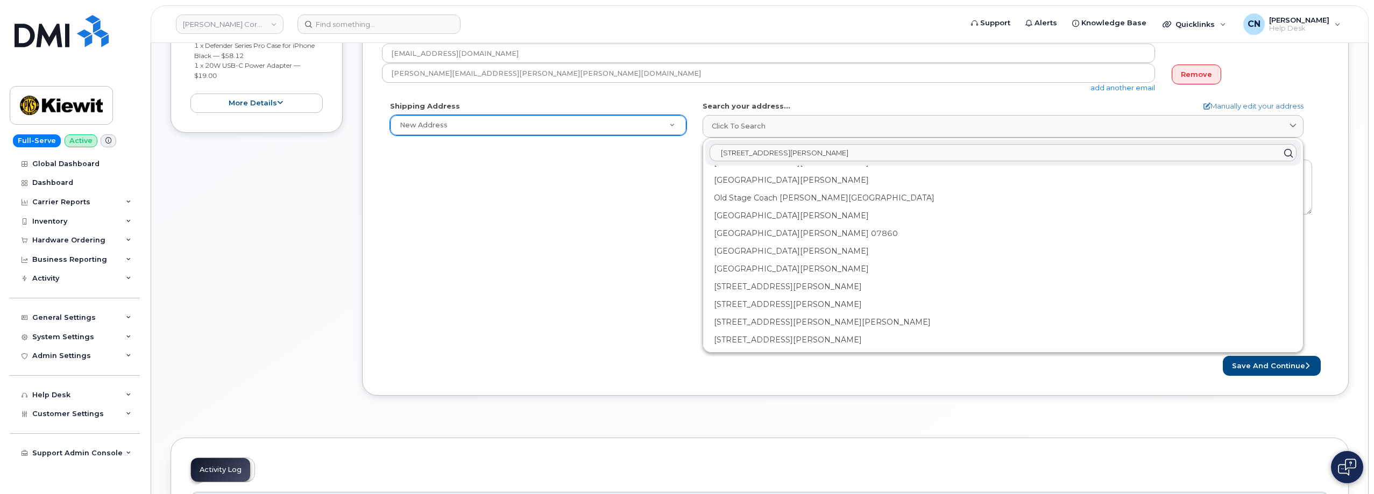
type input "49 Old Creamery Road, Newton, NJ, 07860, USA"
click at [644, 273] on div "Shipping Address New Address New Address 801 FM 694 20251 CR 300 508 Omega Stre…" at bounding box center [851, 224] width 938 height 247
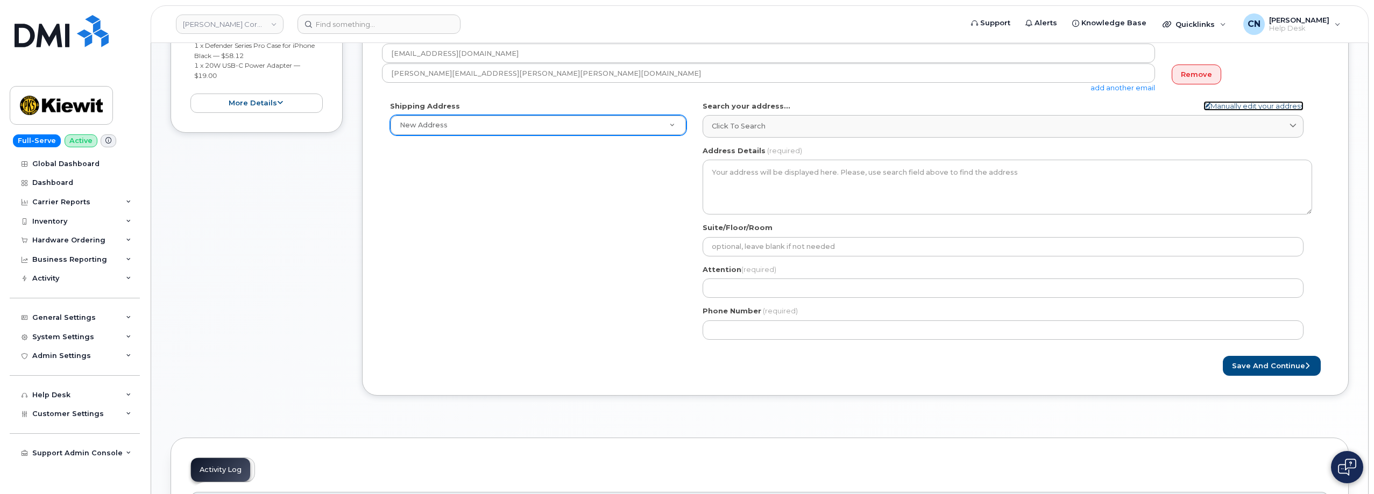
click at [1221, 108] on link "Manually edit your address" at bounding box center [1253, 106] width 100 height 10
select select
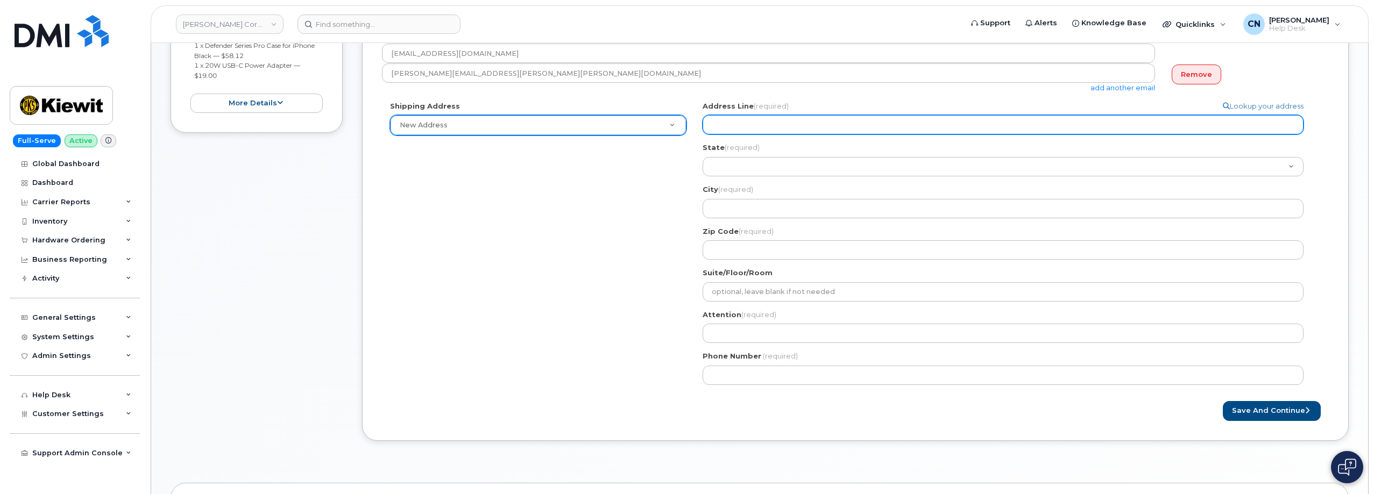
click at [746, 124] on input "Address Line (required)" at bounding box center [1003, 124] width 601 height 19
paste input "49 Old Creamery Road, Newton, NJ, 07860, USA"
select select
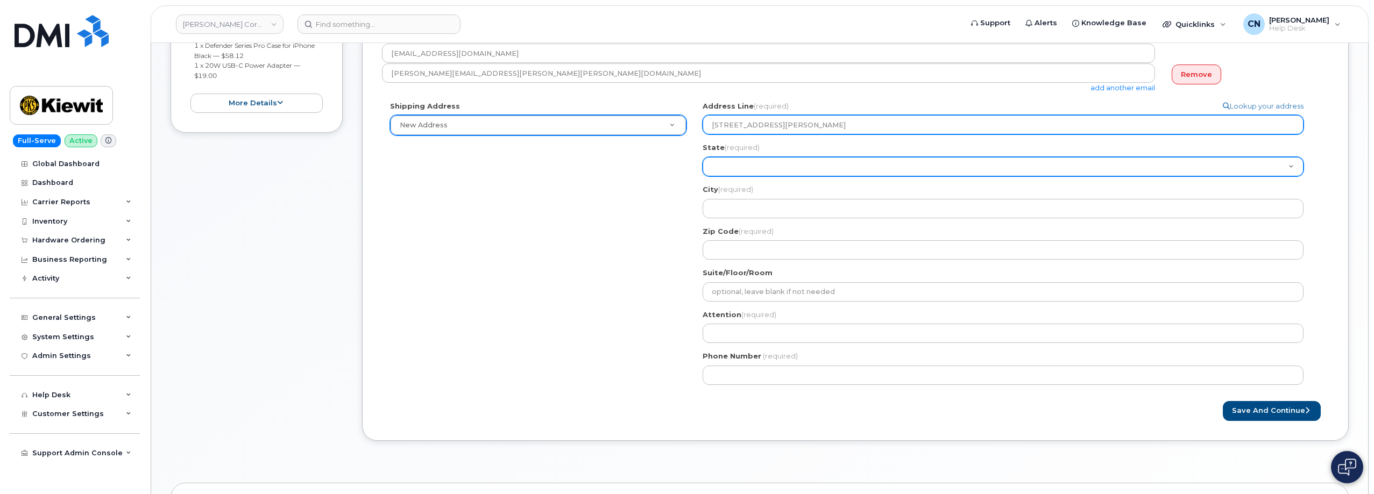
type input "49 Old Creamery Road, Newton, NJ, 07860, USA"
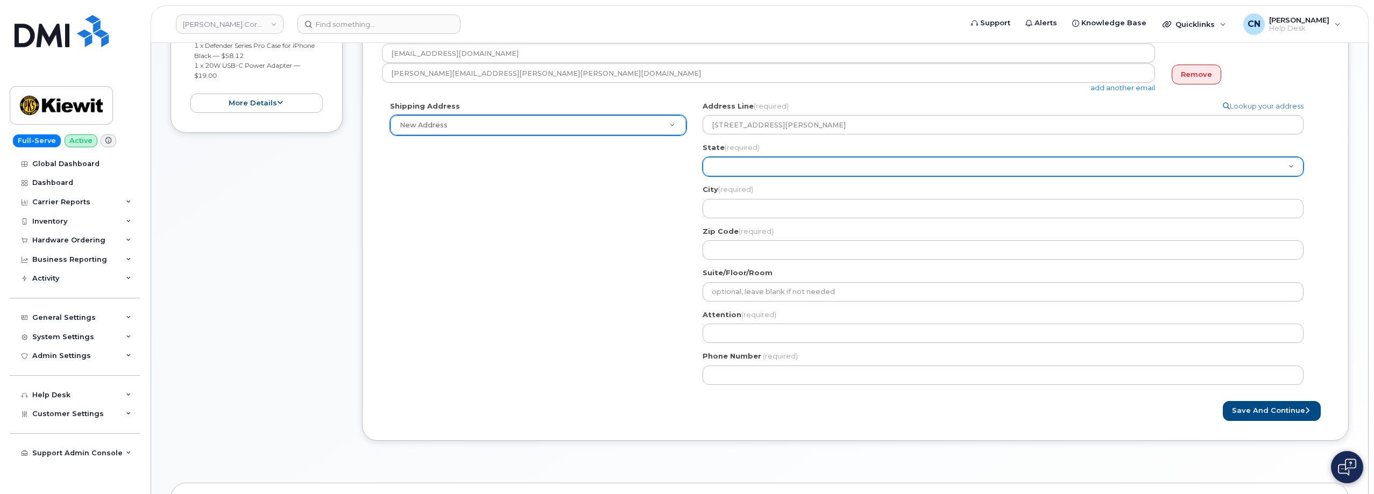
click at [726, 165] on select "Alabama Alaska American Samoa Arizona Arkansas California Colorado Connecticut …" at bounding box center [1003, 166] width 601 height 19
select select "NJ"
click at [703, 157] on select "Alabama Alaska American Samoa Arizona Arkansas California Colorado Connecticut …" at bounding box center [1003, 166] width 601 height 19
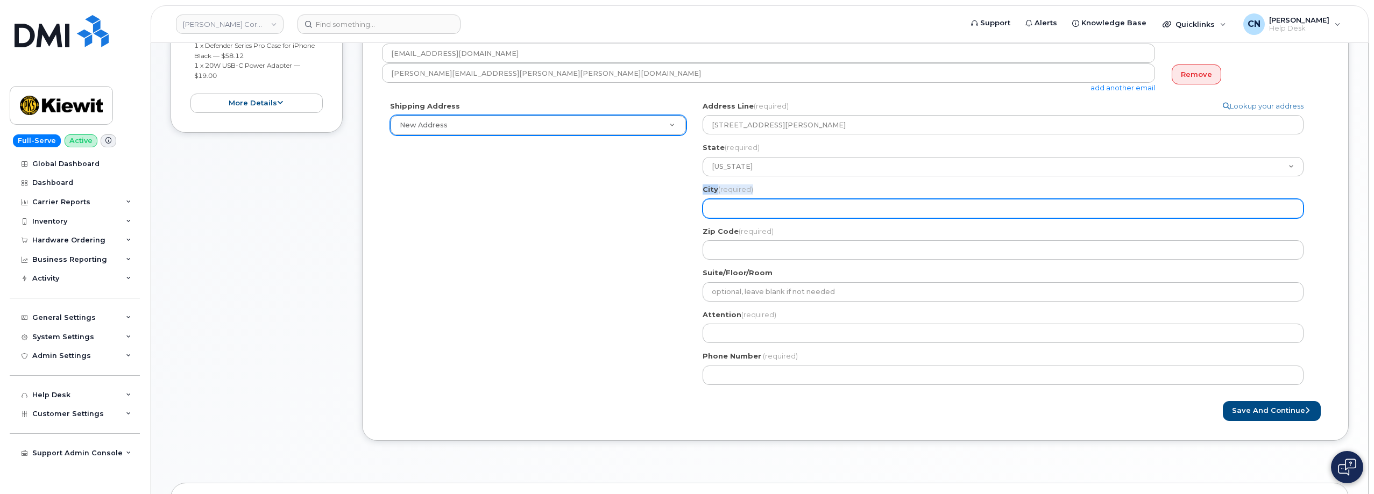
click at [743, 217] on div "Address Line (required) Lookup your address 49 Old Creamery Road, Newton, NJ, 0…" at bounding box center [1007, 180] width 609 height 159
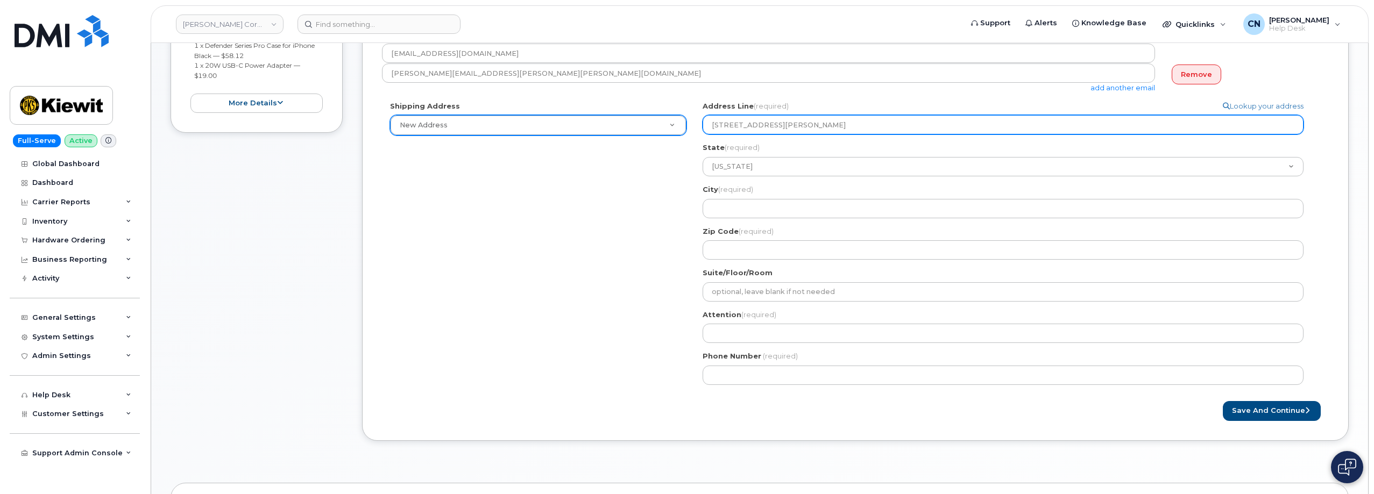
click at [803, 127] on input "49 Old Creamery Road, Newton, NJ, 07860, USA" at bounding box center [1003, 124] width 601 height 19
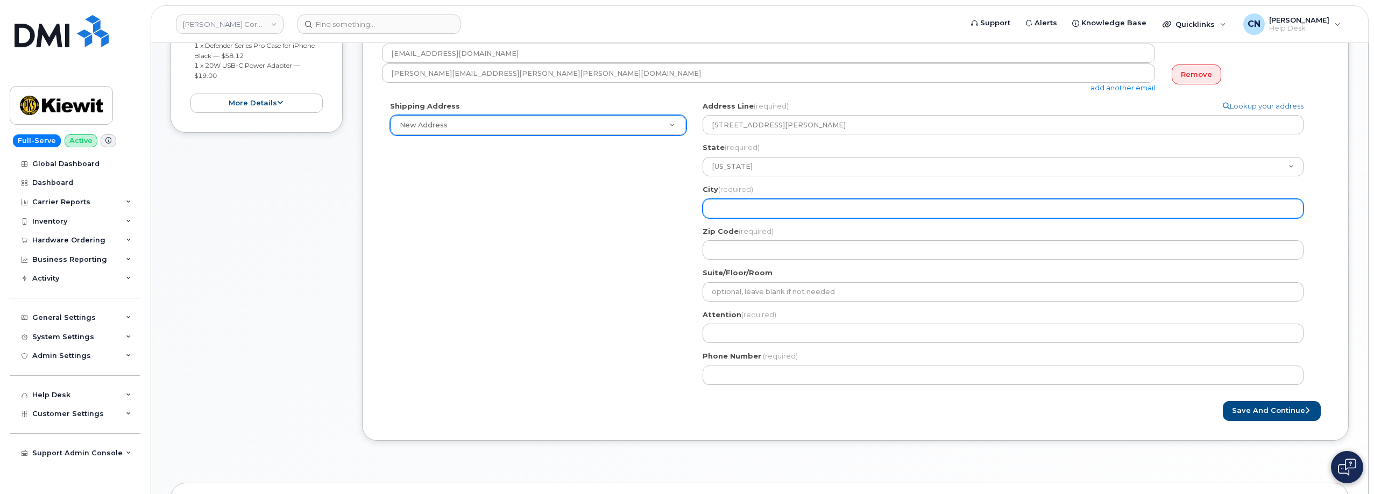
click at [746, 209] on input "City (required)" at bounding box center [1003, 208] width 601 height 19
paste input "Newton"
select select
type input "Newton"
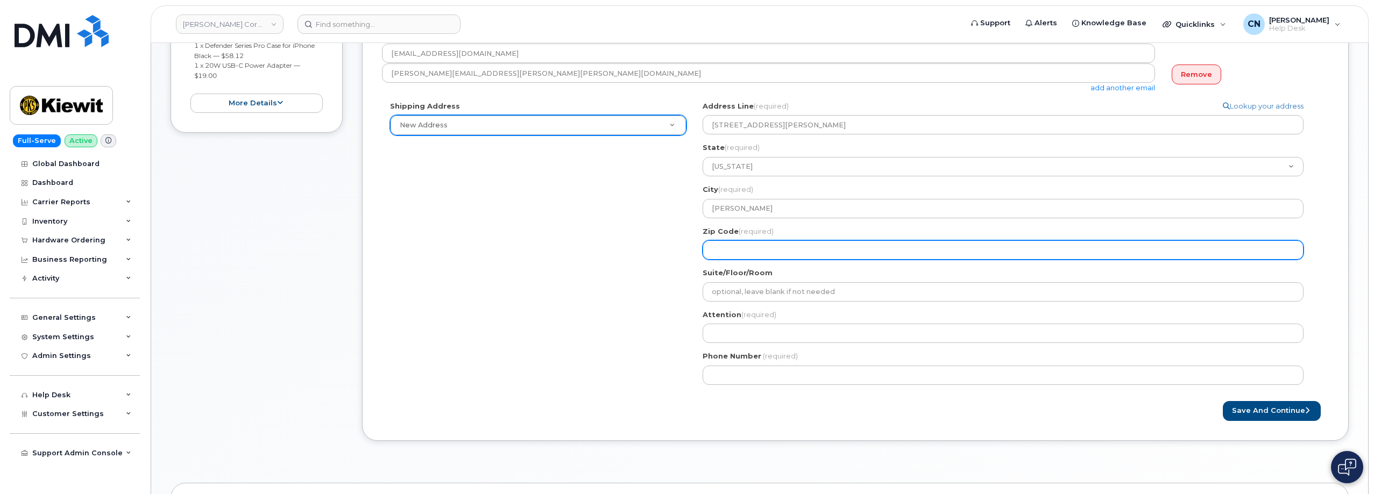
click at [720, 247] on input "Zip Code (required)" at bounding box center [1003, 249] width 601 height 19
paste input "07860"
select select
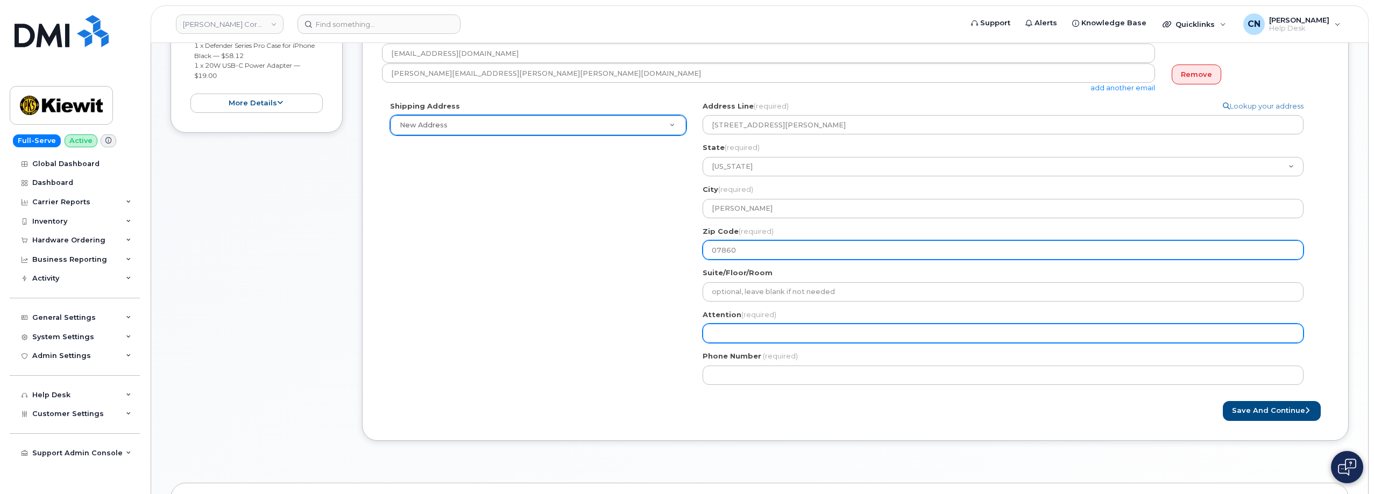
type input "07860"
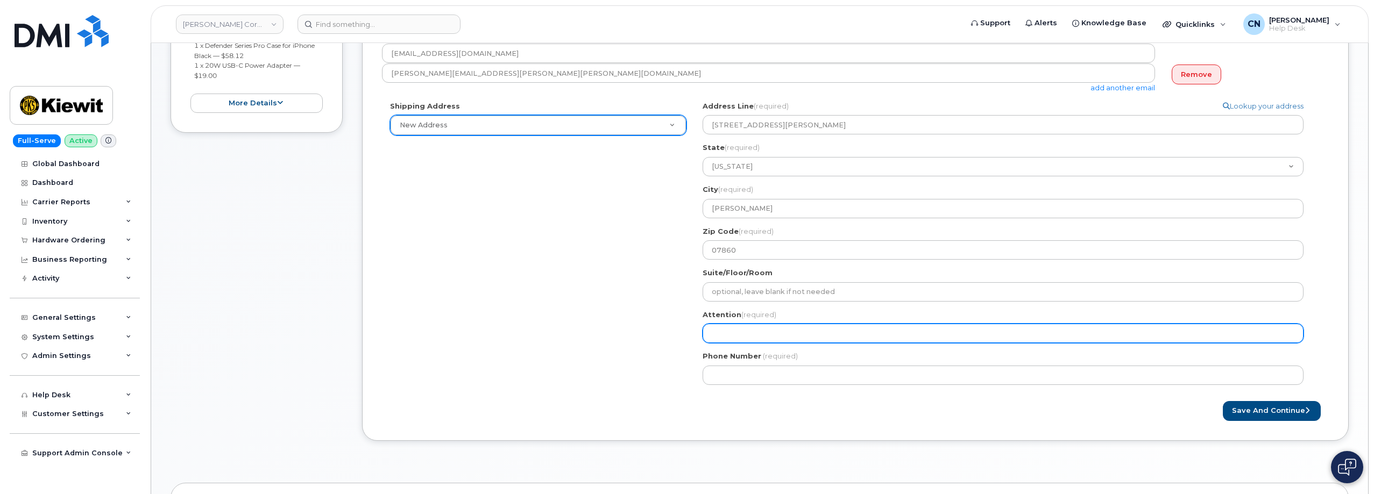
drag, startPoint x: 720, startPoint y: 328, endPoint x: 581, endPoint y: 273, distance: 149.2
click at [720, 328] on input "Attention (required)" at bounding box center [1003, 333] width 601 height 19
paste input "Paul Ashworth"
select select
type input "Paul Ashworth"
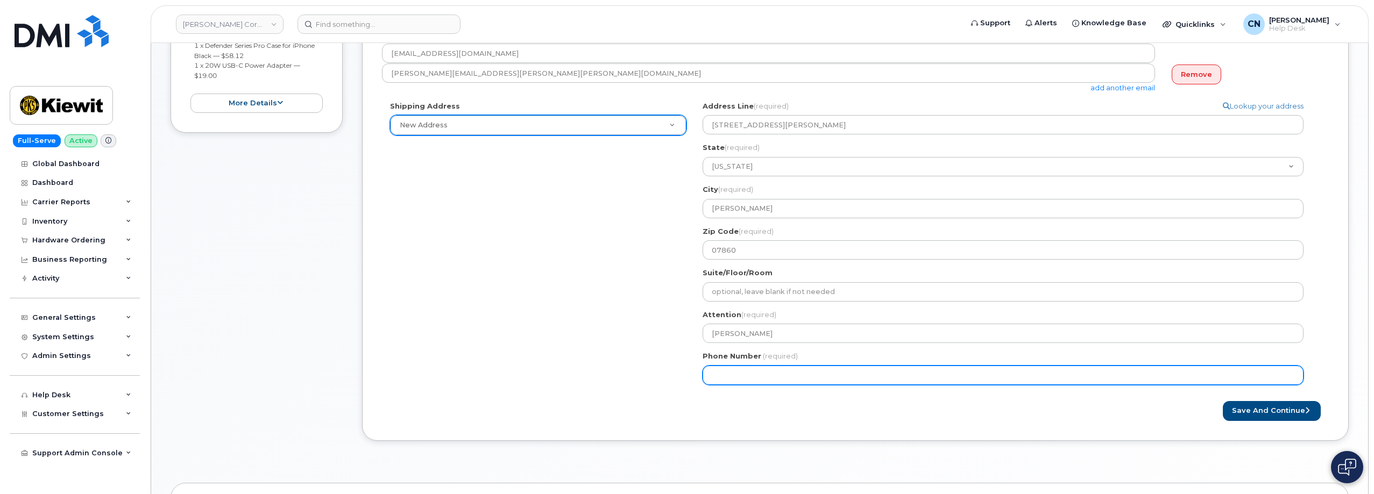
drag, startPoint x: 739, startPoint y: 366, endPoint x: 747, endPoint y: 369, distance: 8.2
click at [740, 366] on input "Phone Number" at bounding box center [1003, 375] width 601 height 19
paste input "9732223110"
select select
type input "9732223110"
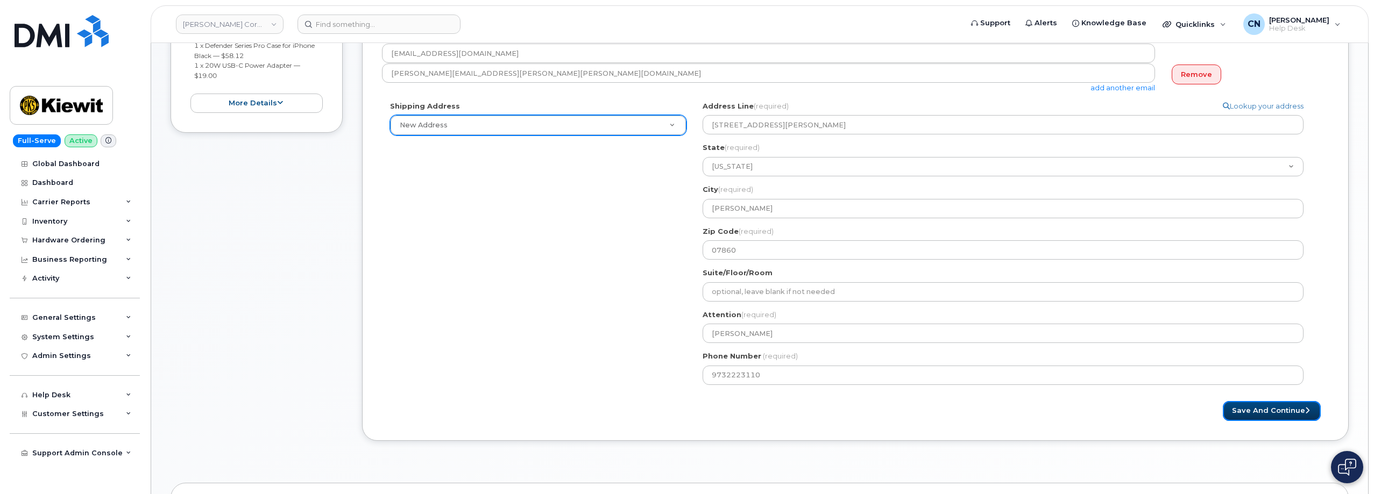
drag, startPoint x: 1236, startPoint y: 403, endPoint x: 859, endPoint y: 279, distance: 396.9
click at [1236, 403] on button "Save and Continue" at bounding box center [1272, 411] width 98 height 20
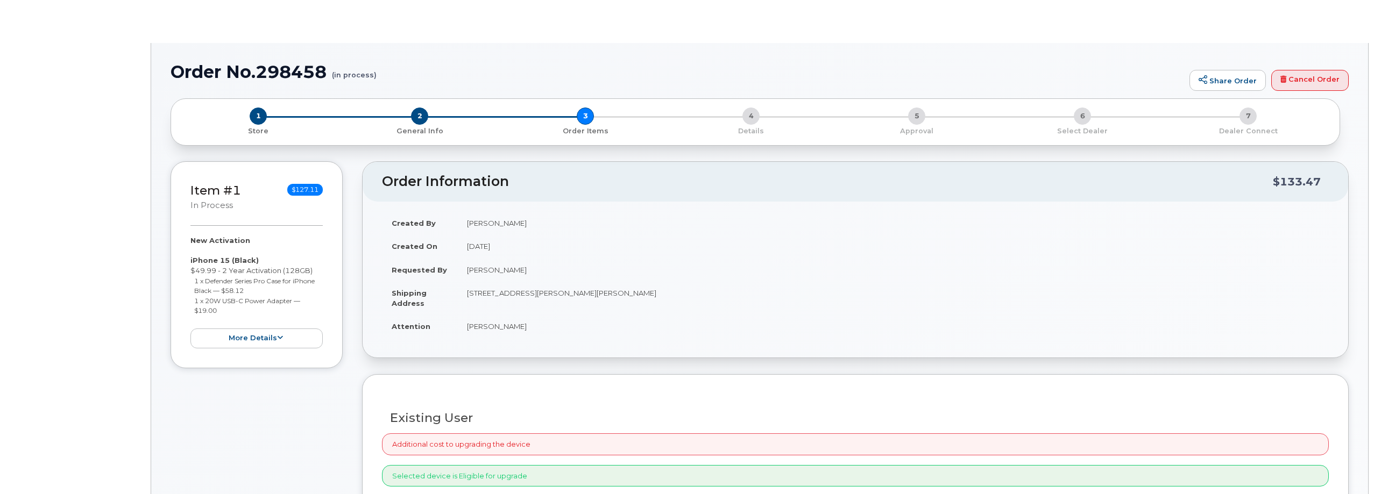
radio input "true"
select select
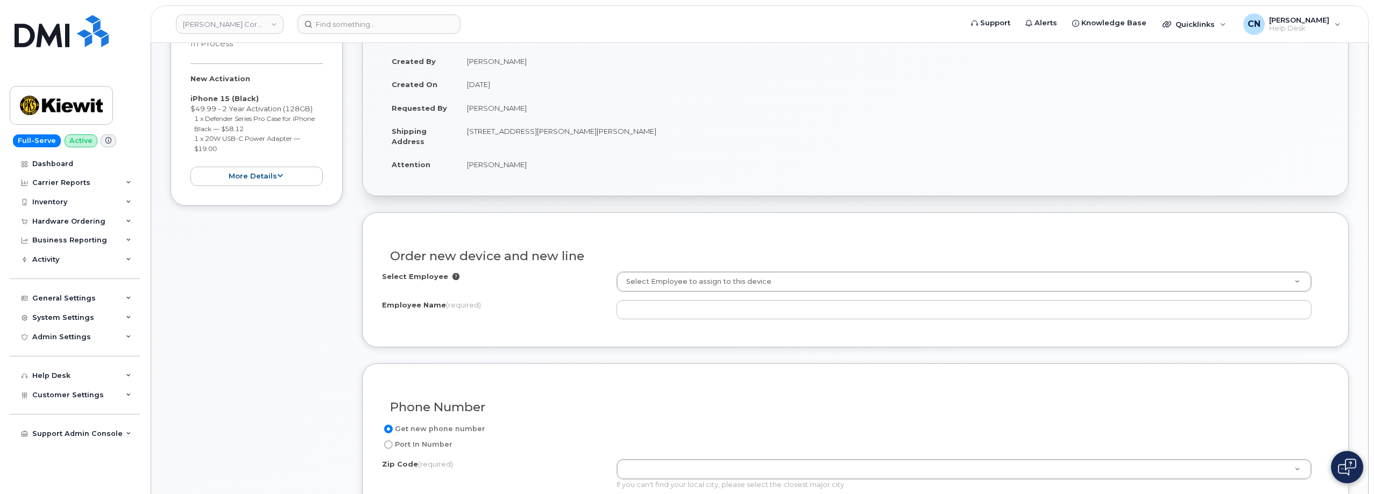
scroll to position [215, 0]
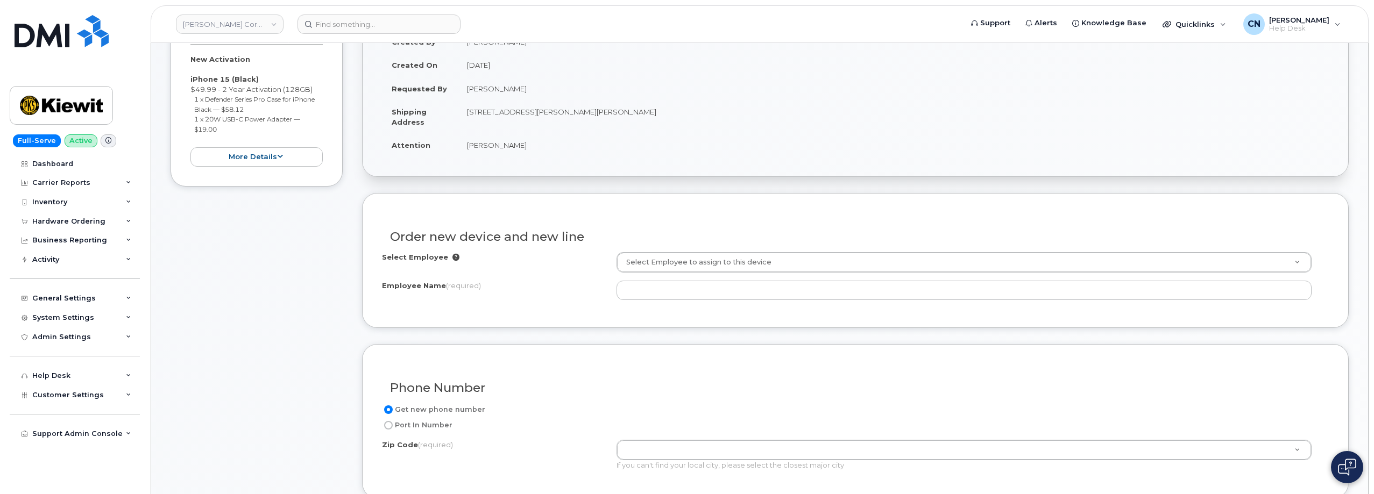
drag, startPoint x: 521, startPoint y: 83, endPoint x: 468, endPoint y: 91, distance: 53.8
click at [468, 91] on td "[PERSON_NAME]" at bounding box center [892, 89] width 871 height 24
copy td "[PERSON_NAME]"
click at [649, 252] on div "Order new device and new line" at bounding box center [855, 232] width 947 height 39
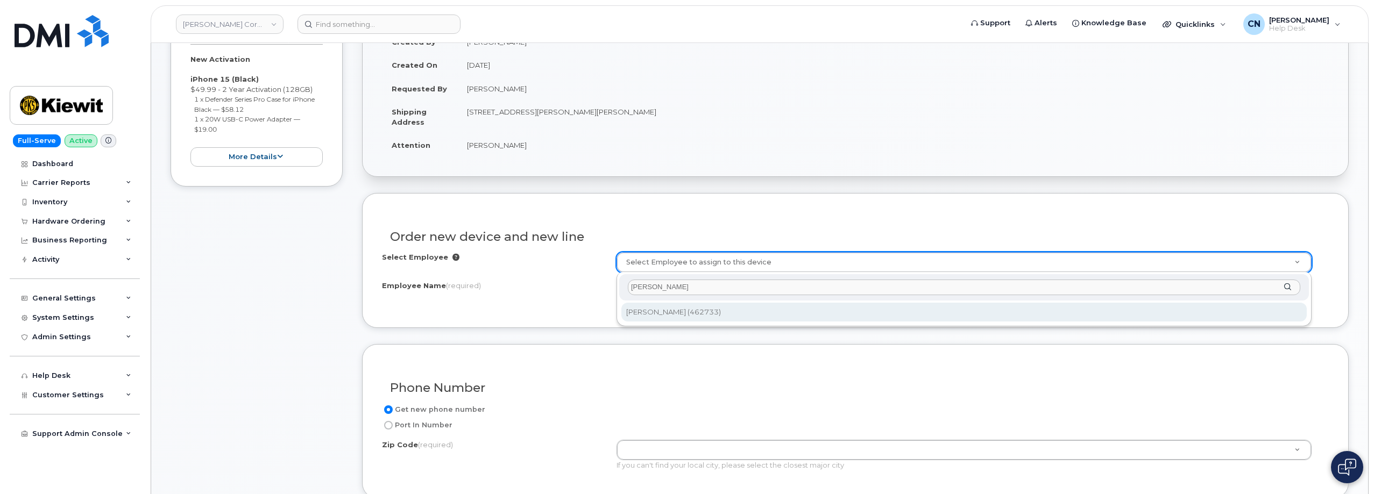
type input "[PERSON_NAME]"
type input "2158615"
type input "[PERSON_NAME]"
type input "10055 Trainstation Cir"
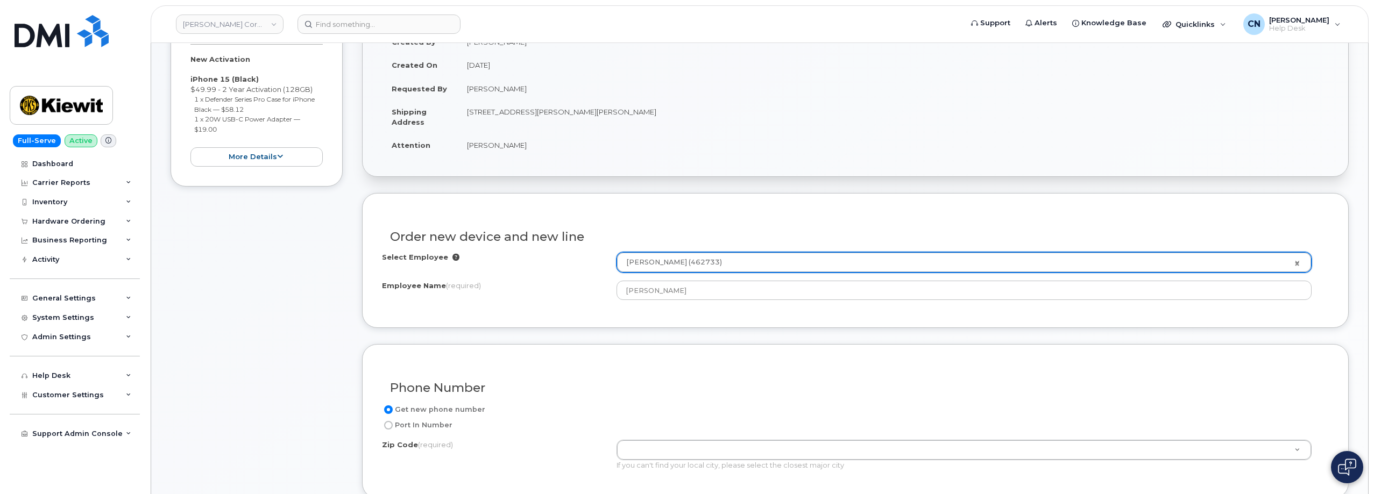
type input "10055 (New York, NY)"
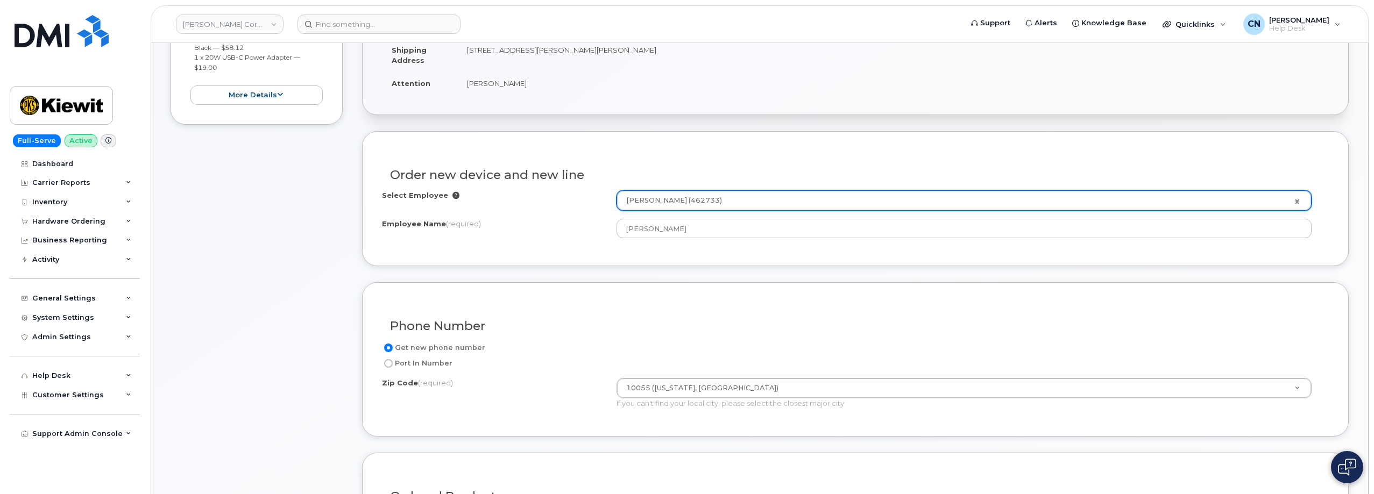
scroll to position [323, 0]
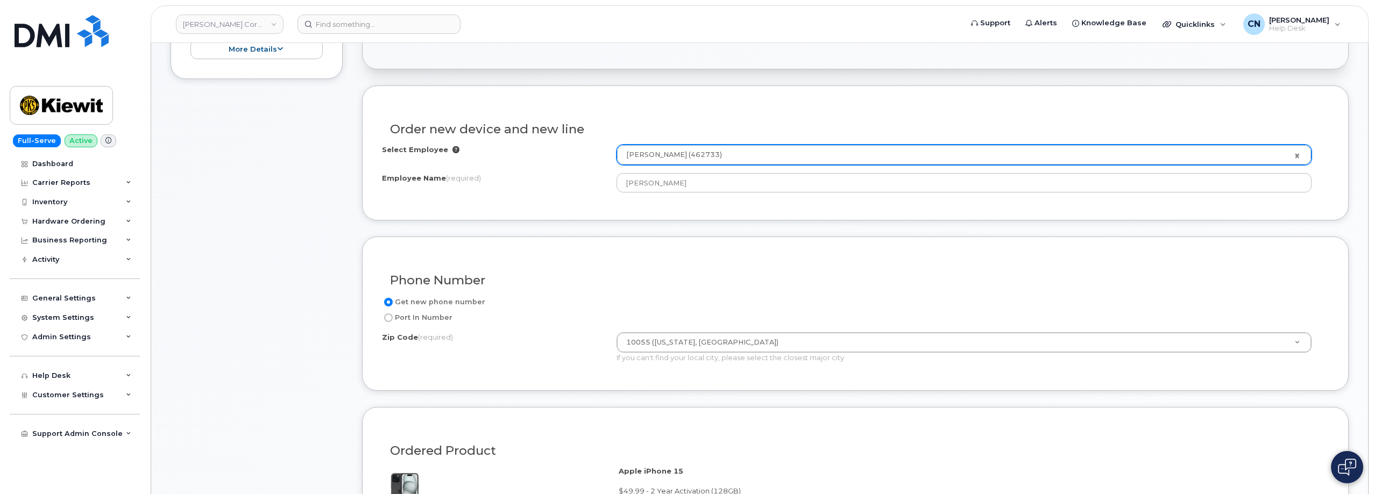
click at [403, 315] on label "Port In Number" at bounding box center [417, 317] width 70 height 13
click at [393, 315] on input "Port In Number" at bounding box center [388, 318] width 9 height 9
radio input "true"
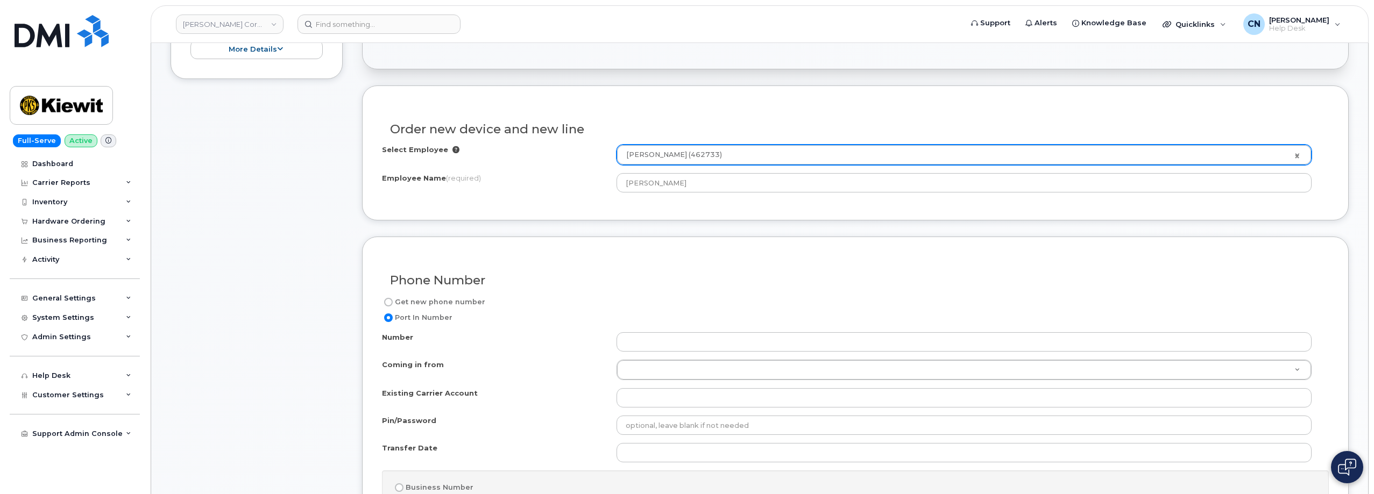
click at [399, 299] on label "Get new phone number" at bounding box center [433, 302] width 103 height 13
click at [393, 299] on input "Get new phone number" at bounding box center [388, 302] width 9 height 9
radio input "true"
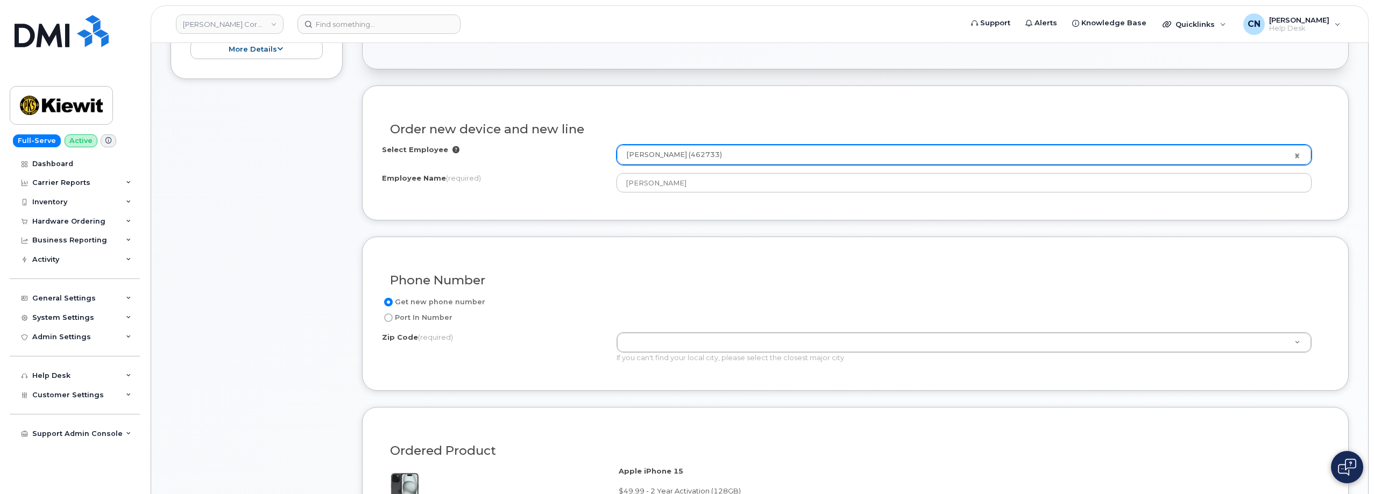
type input "10055 (New York, NY)"
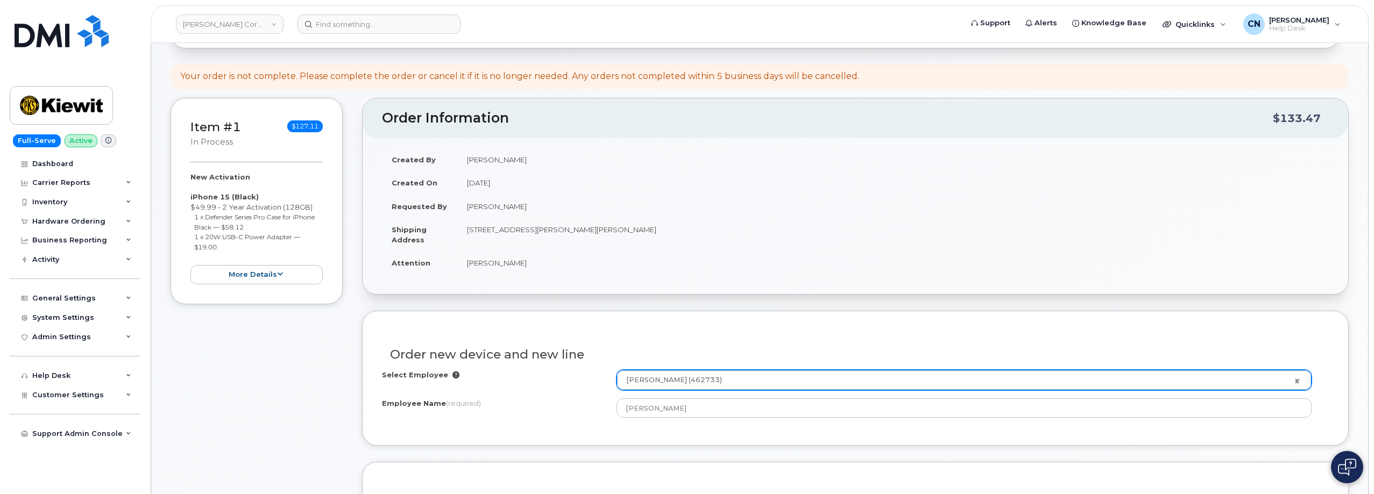
scroll to position [0, 0]
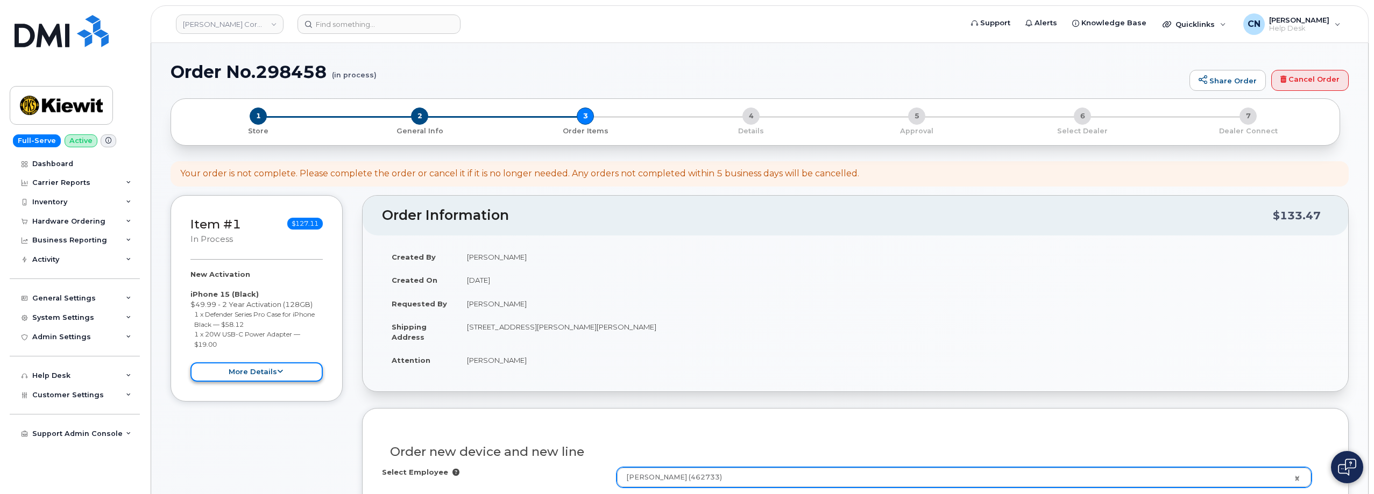
click at [243, 368] on button "more details" at bounding box center [256, 373] width 132 height 20
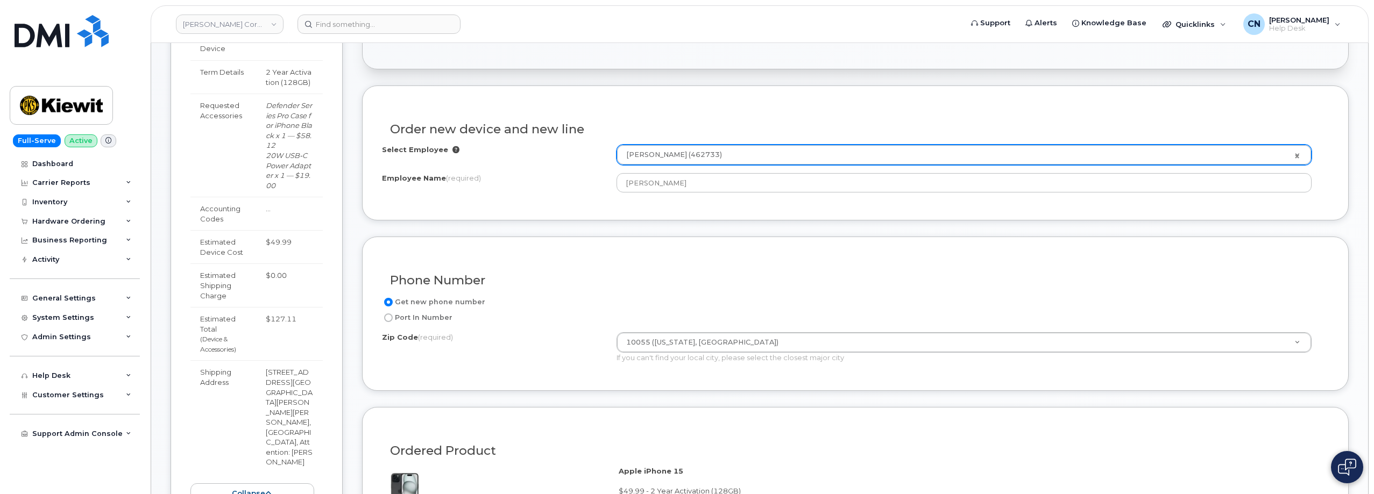
scroll to position [430, 0]
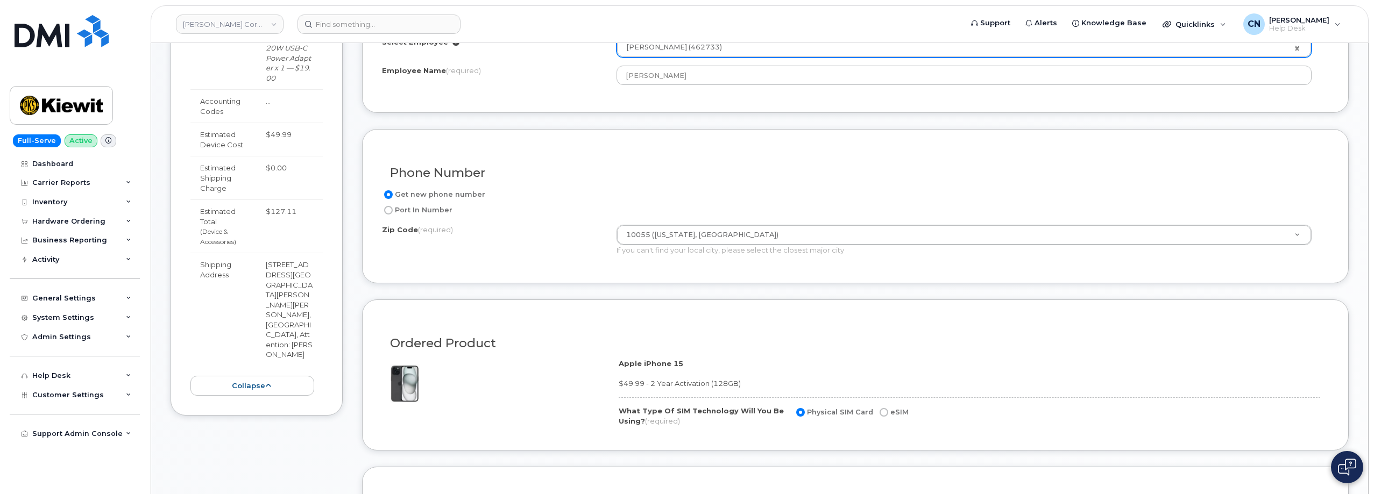
click at [285, 316] on td "49 Old Creamery Road, Newton, NJ, 07860, USA, Newton, NJ, 07860, USA, Attention…" at bounding box center [289, 310] width 67 height 114
copy td "07860"
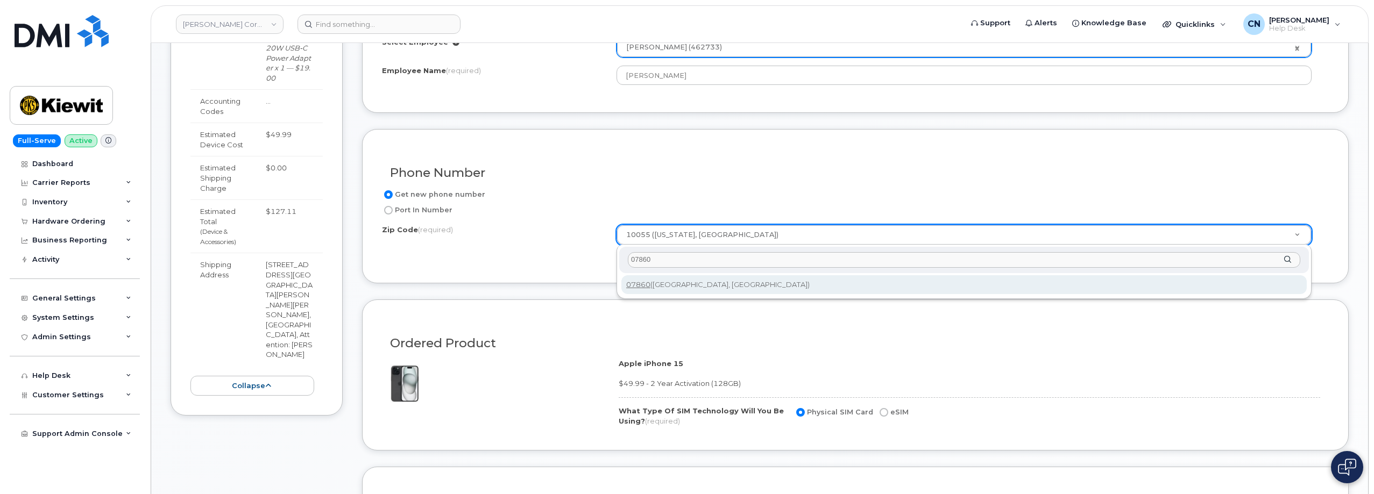
type input "07860"
type input "07860 (Newton, NJ)"
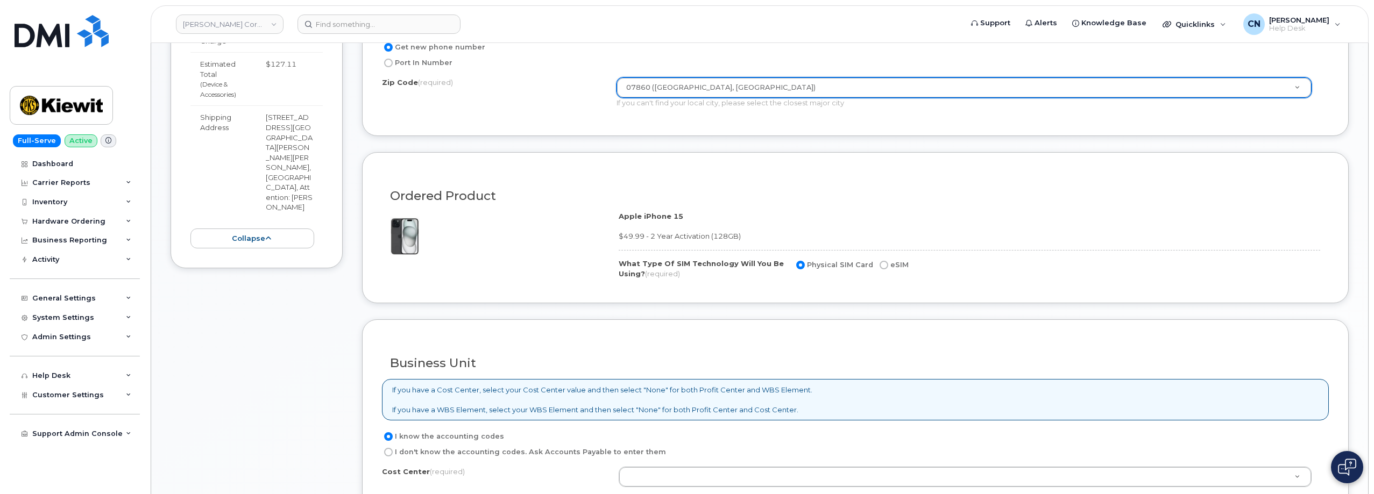
scroll to position [646, 0]
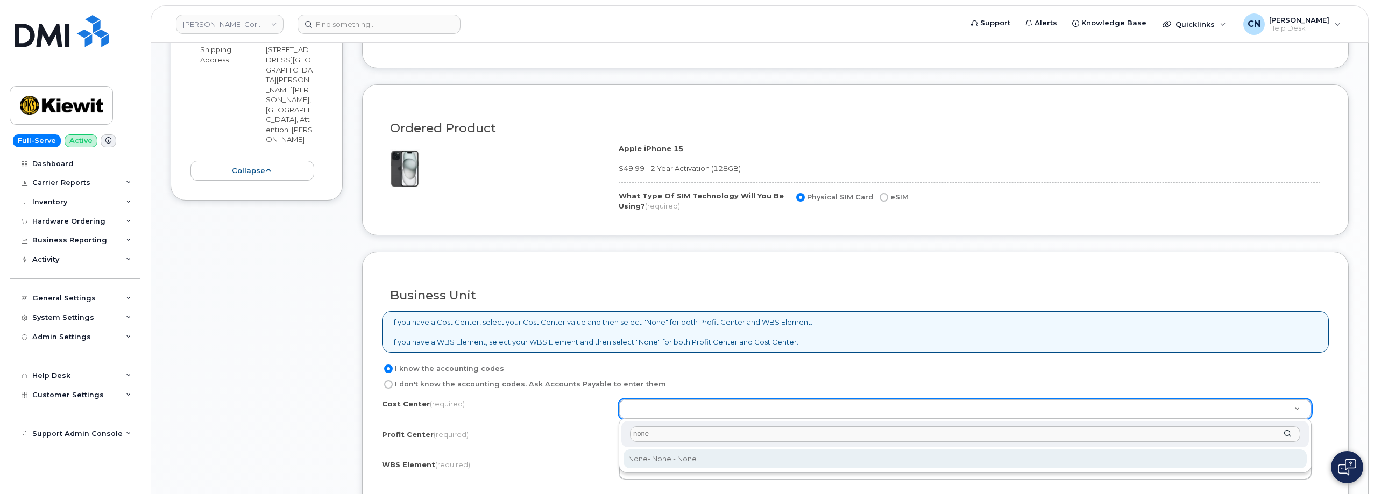
type input "none"
type input "None"
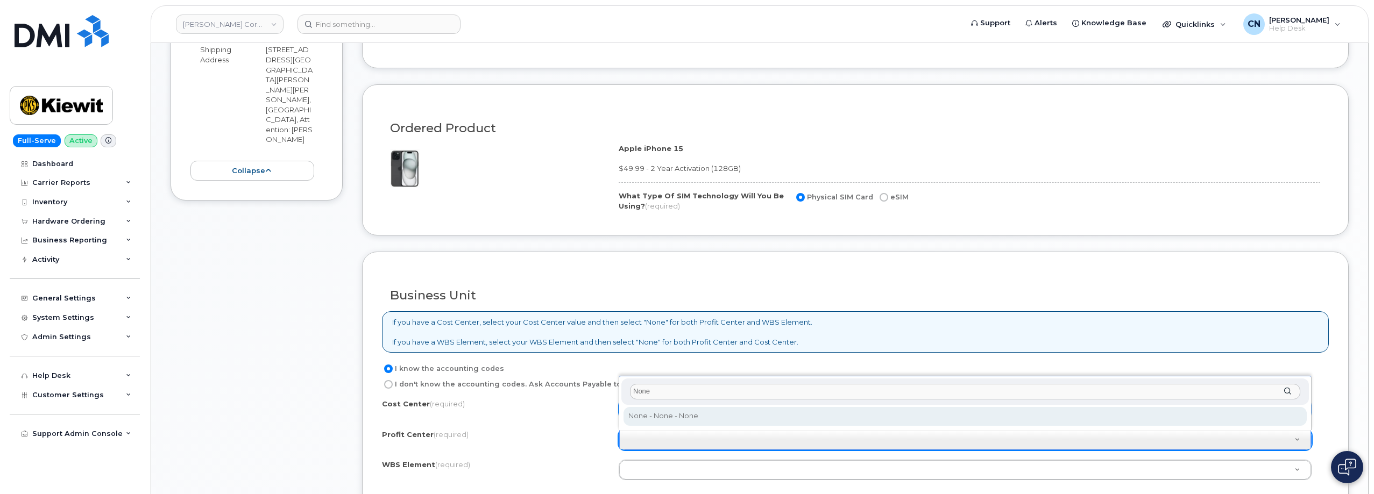
type input "None"
select select "None"
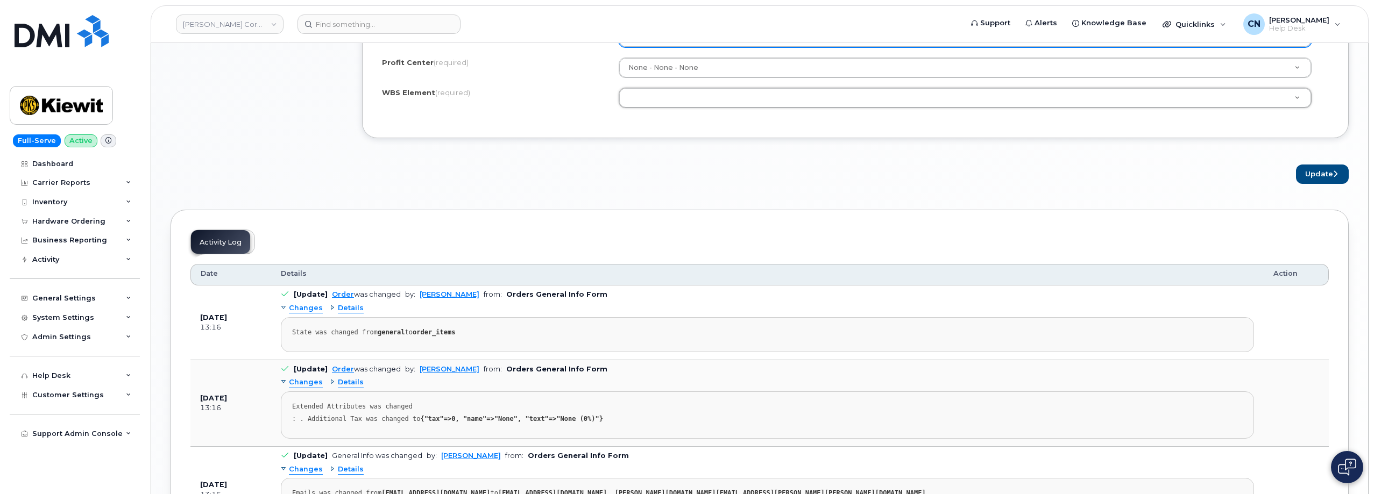
scroll to position [968, 0]
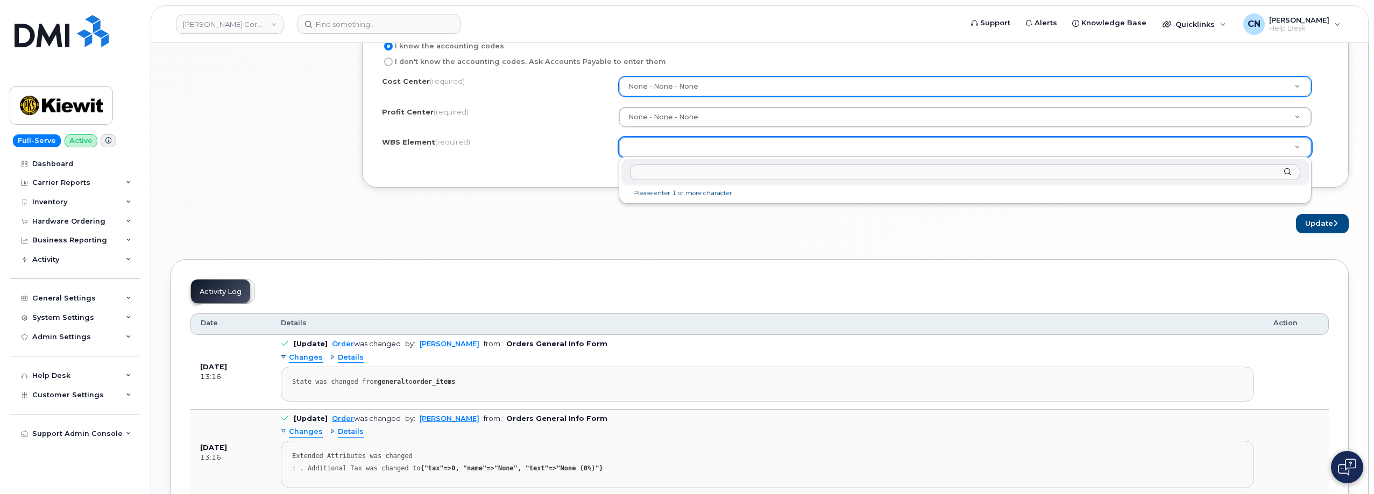
paste input "110200.1990"
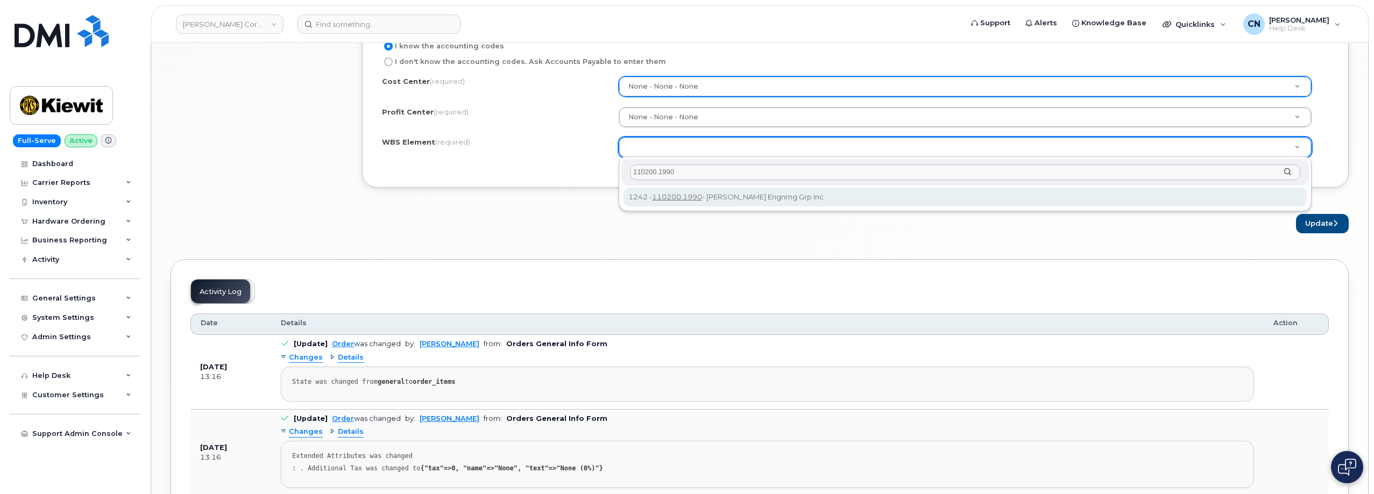
type input "110200.1990"
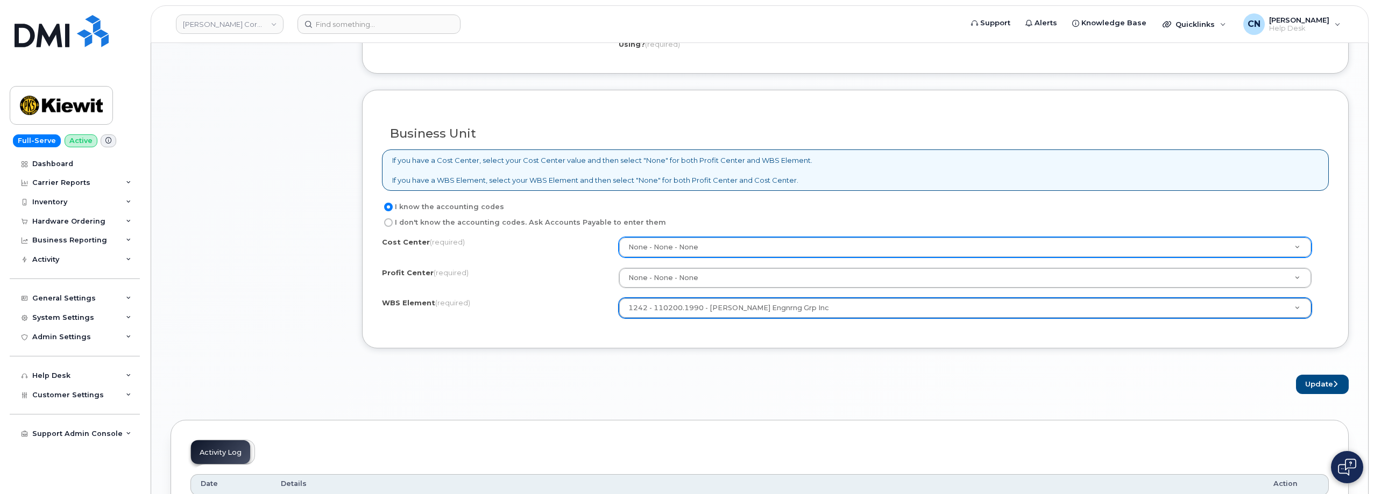
scroll to position [807, 0]
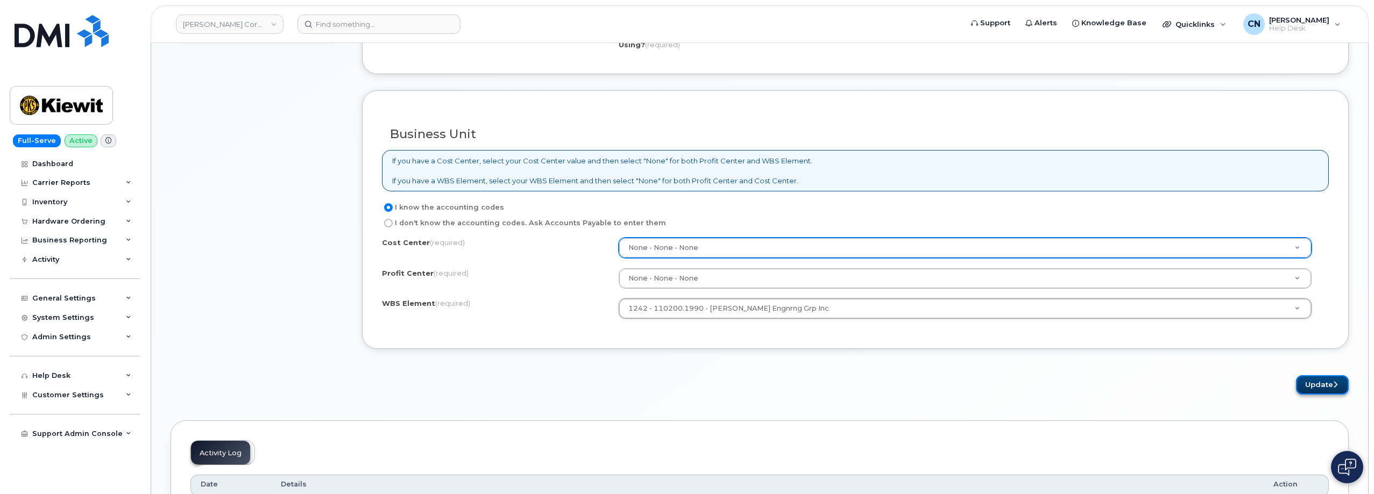
click at [1304, 386] on button "Update" at bounding box center [1322, 385] width 53 height 20
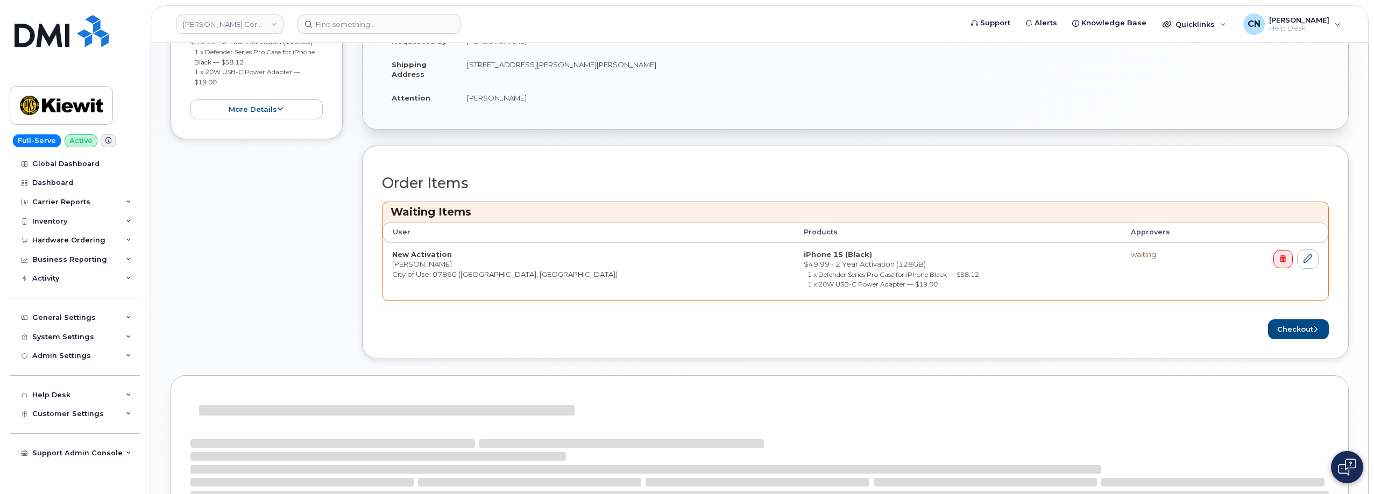
scroll to position [414, 0]
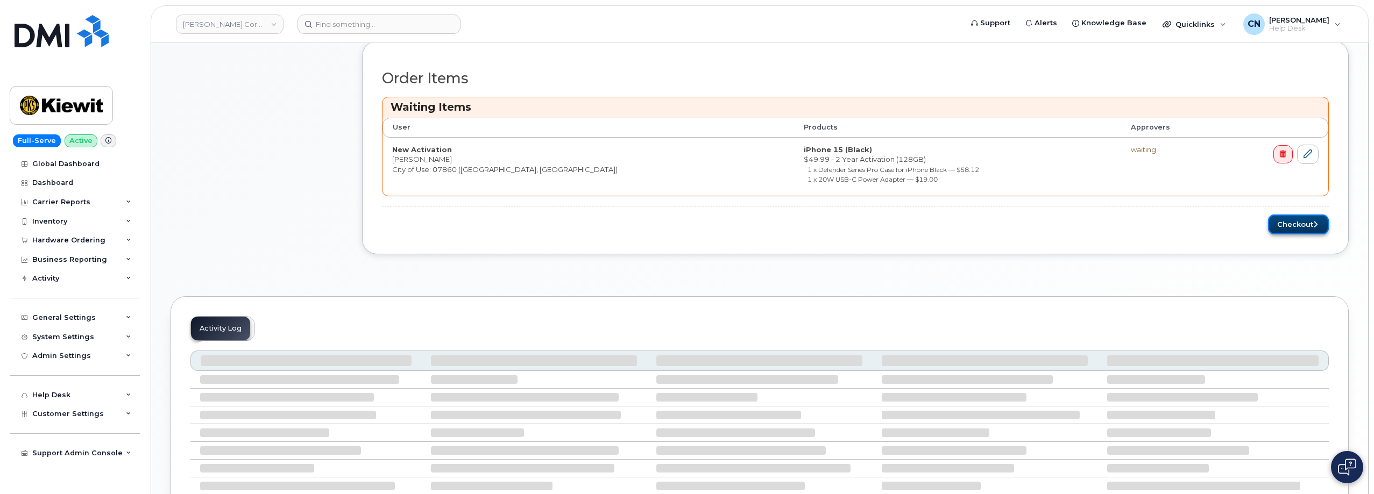
click at [1291, 222] on button "Checkout" at bounding box center [1298, 225] width 61 height 20
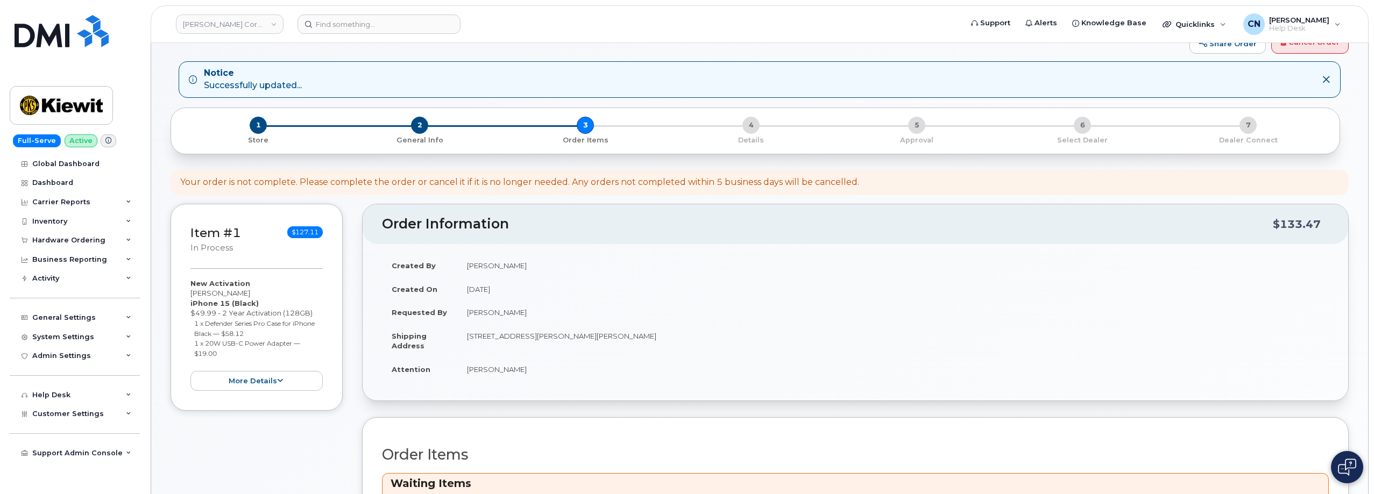
scroll to position [0, 0]
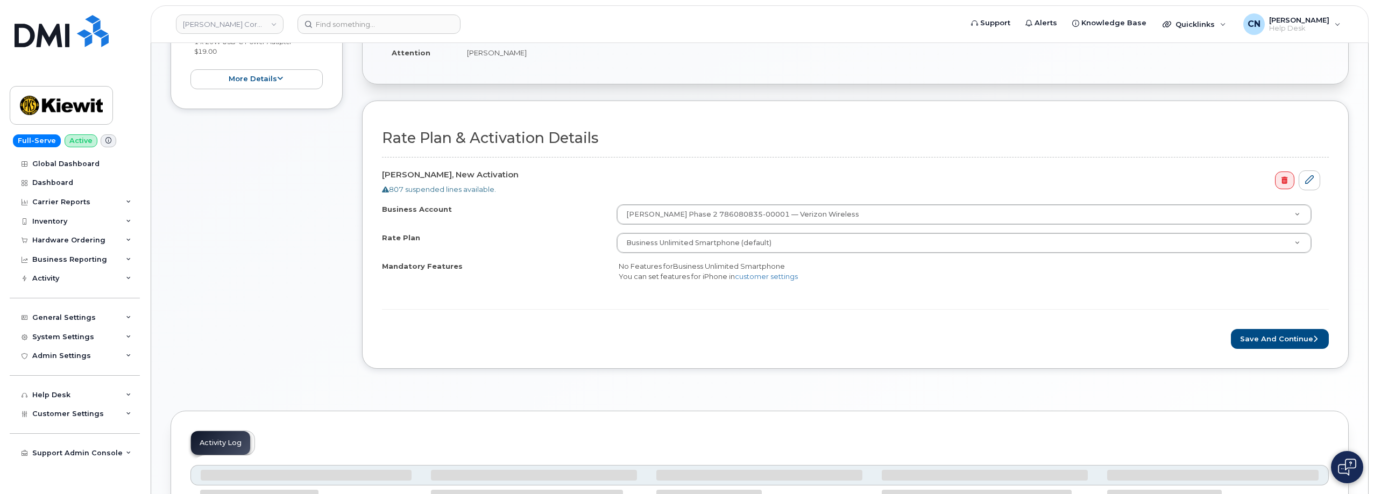
scroll to position [323, 0]
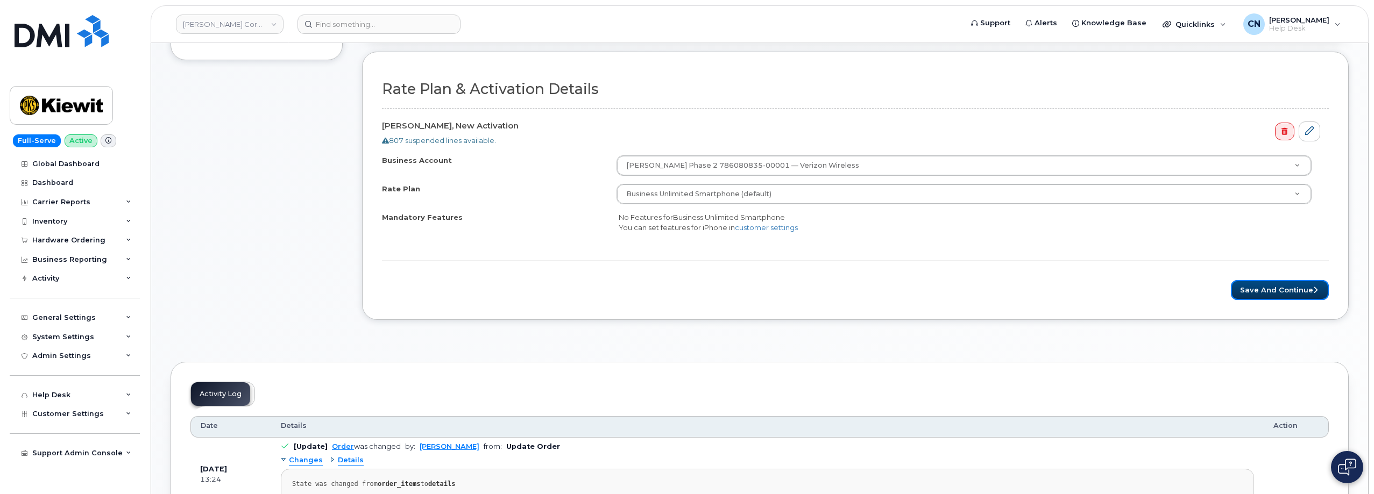
click at [1263, 289] on button "Save and Continue" at bounding box center [1280, 290] width 98 height 20
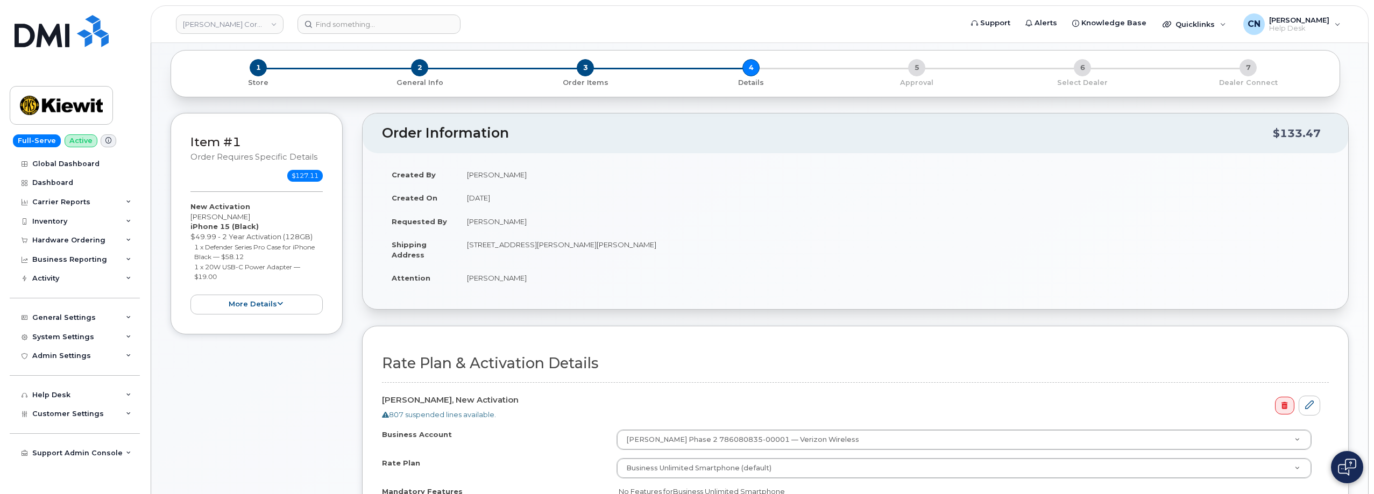
scroll to position [0, 0]
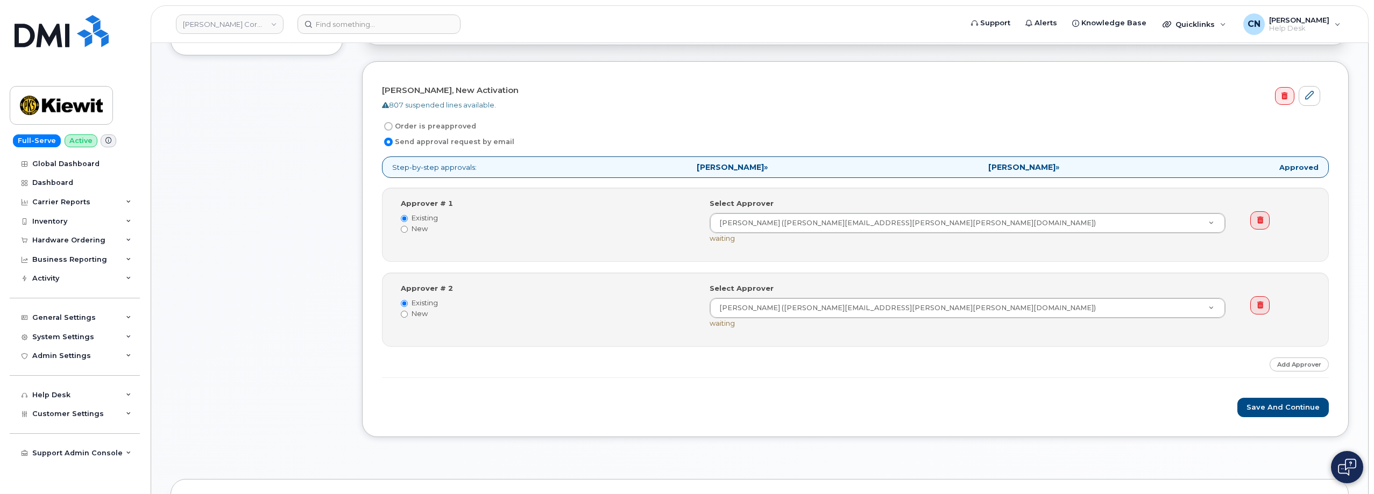
scroll to position [430, 0]
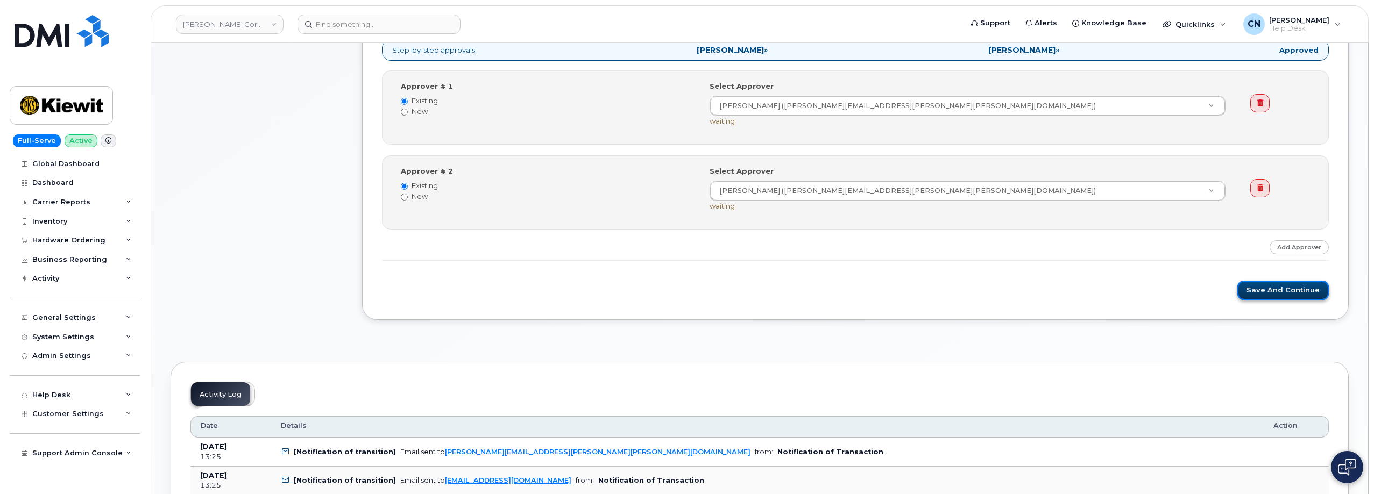
click at [1290, 293] on button "Save and Continue" at bounding box center [1282, 291] width 91 height 20
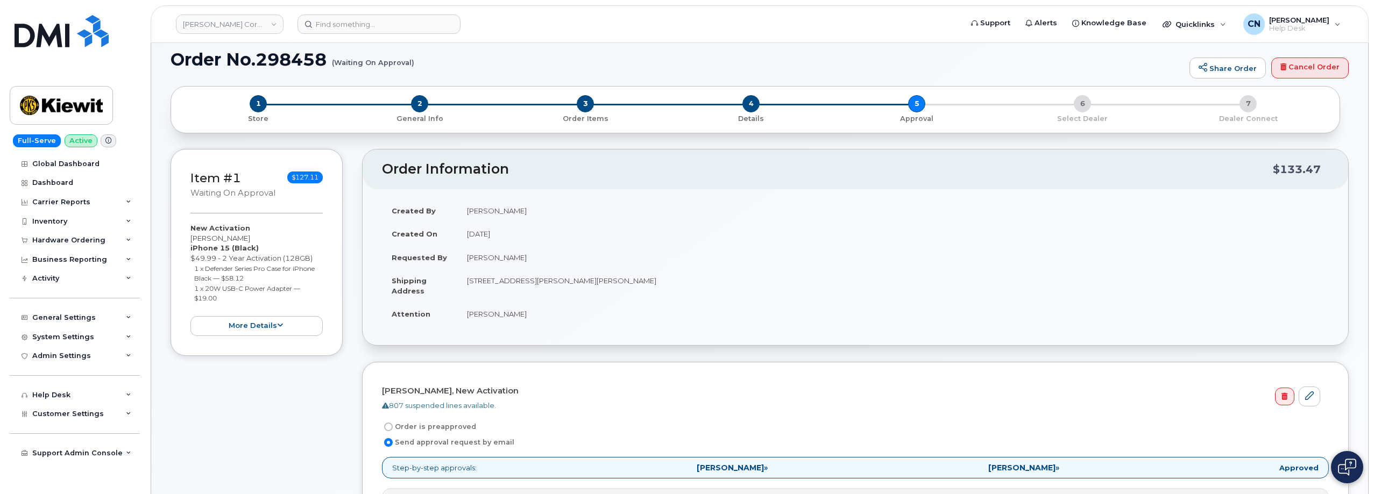
scroll to position [0, 0]
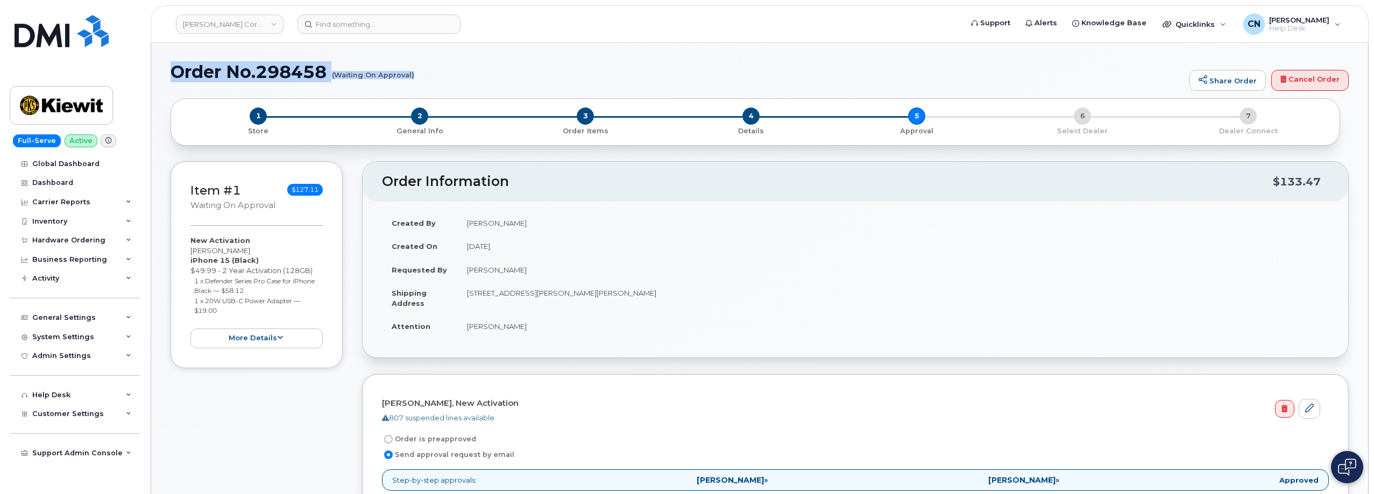
drag, startPoint x: 173, startPoint y: 74, endPoint x: 413, endPoint y: 76, distance: 240.5
click at [413, 76] on h1 "Order No.298458 (Waiting On Approval)" at bounding box center [677, 71] width 1013 height 19
copy h1 "Order No.298458 (Waiting On Approval)"
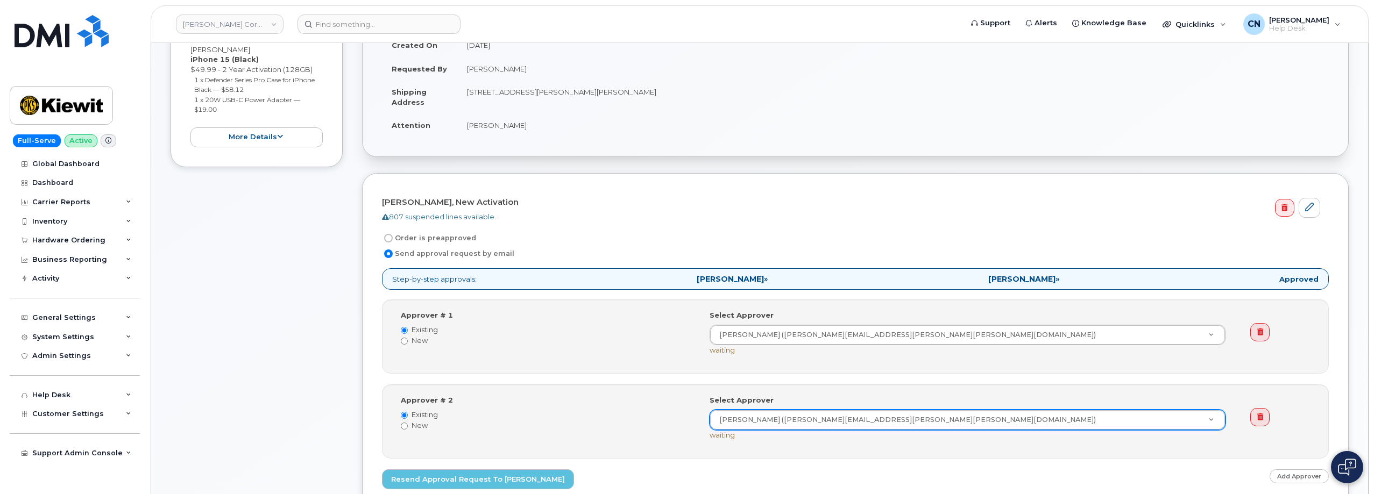
scroll to position [323, 0]
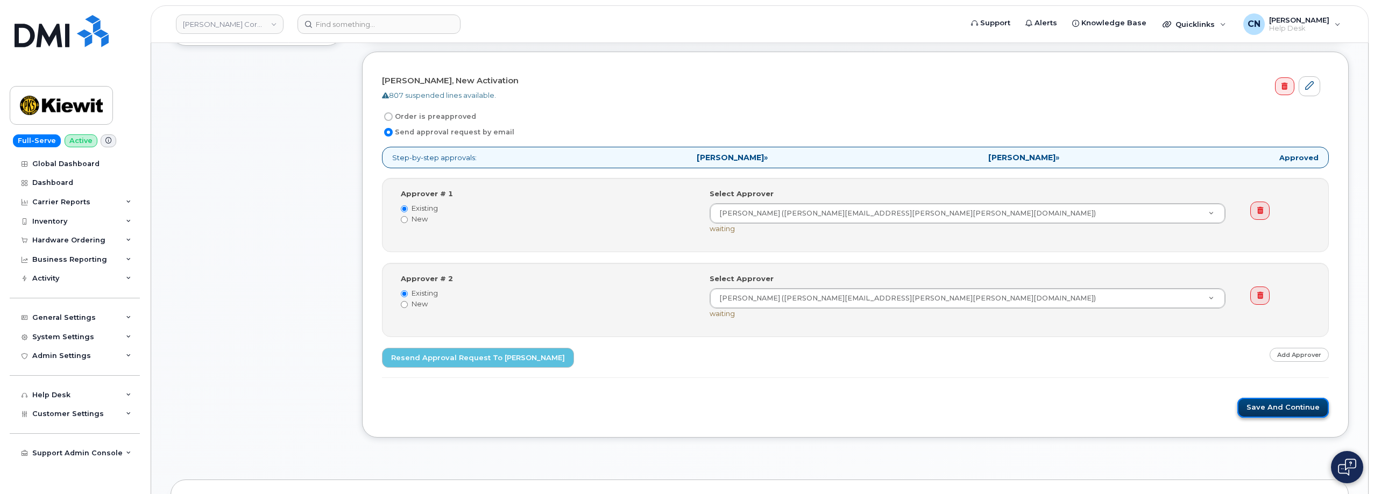
drag, startPoint x: 1282, startPoint y: 401, endPoint x: 744, endPoint y: 205, distance: 572.8
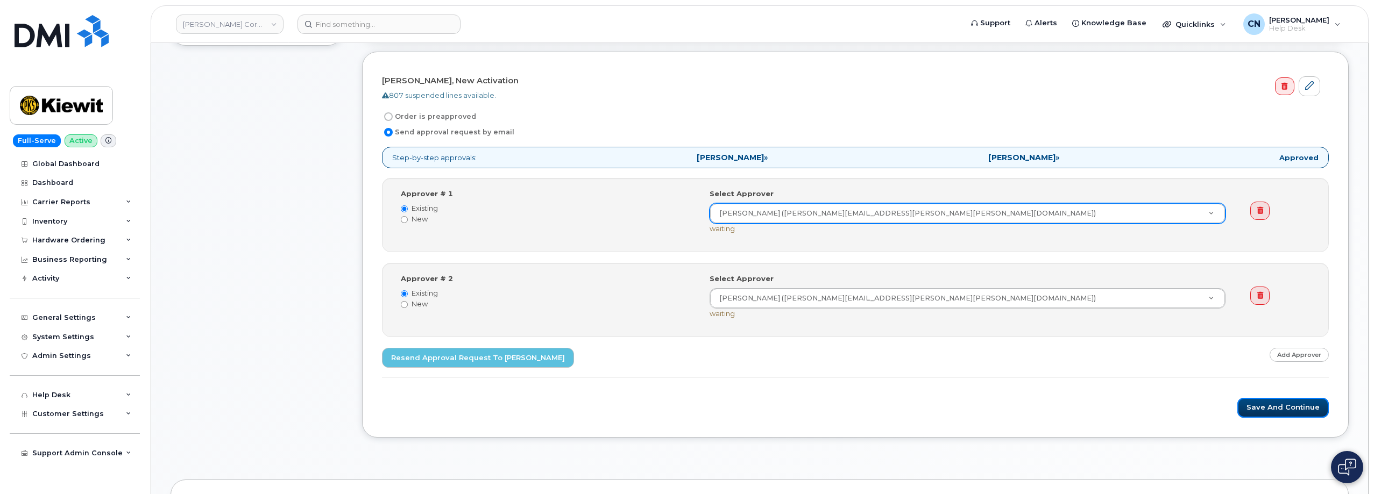
click at [1282, 401] on button "Save and Continue" at bounding box center [1282, 408] width 91 height 20
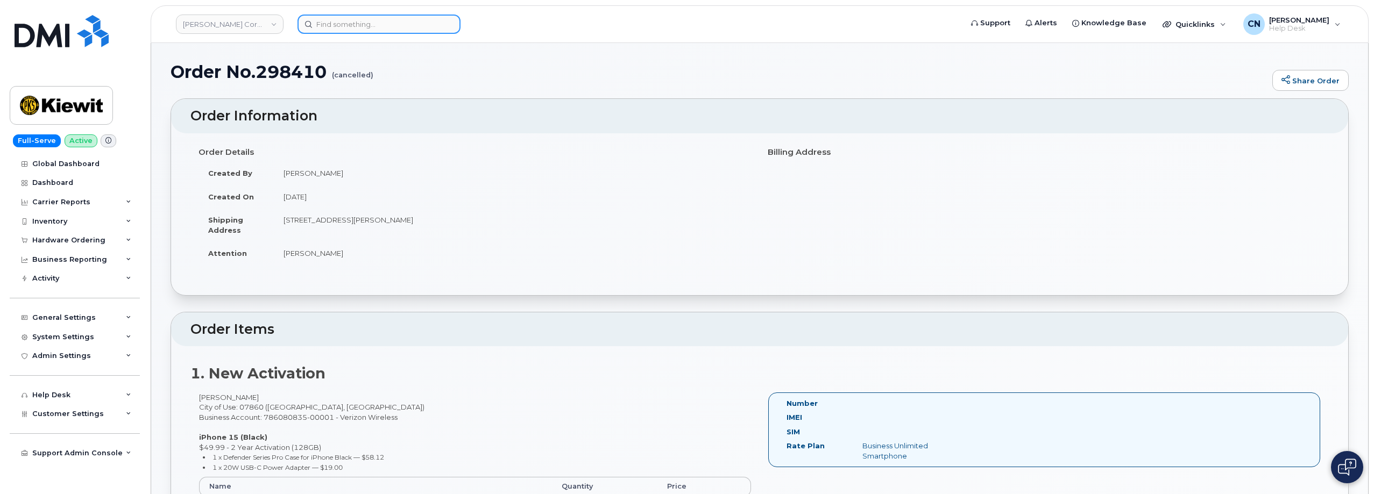
click at [342, 30] on input at bounding box center [378, 24] width 163 height 19
paste input "913-967-9007"
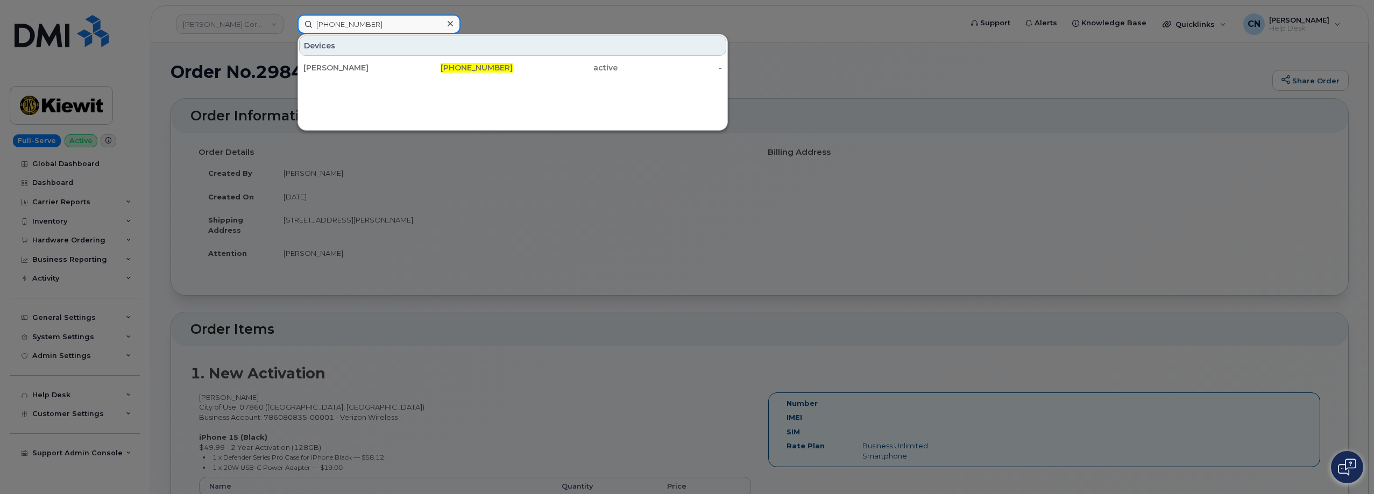
type input "913-967-9007"
click at [379, 72] on div "[PERSON_NAME]" at bounding box center [355, 67] width 105 height 11
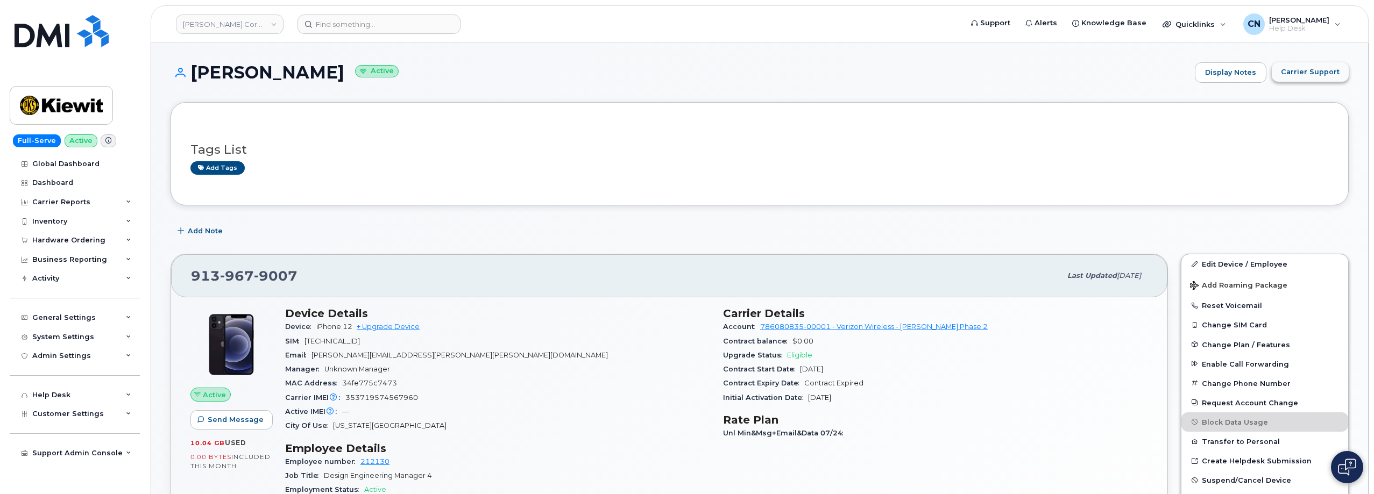
click at [1292, 70] on span "Carrier Support" at bounding box center [1310, 72] width 59 height 10
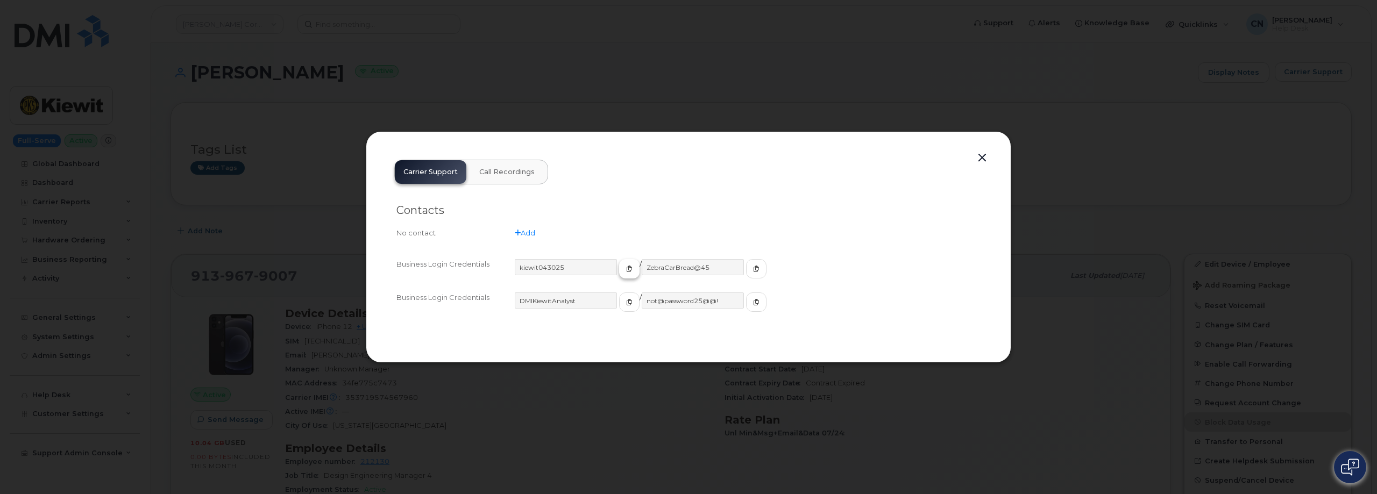
click at [619, 265] on button "button" at bounding box center [629, 268] width 20 height 19
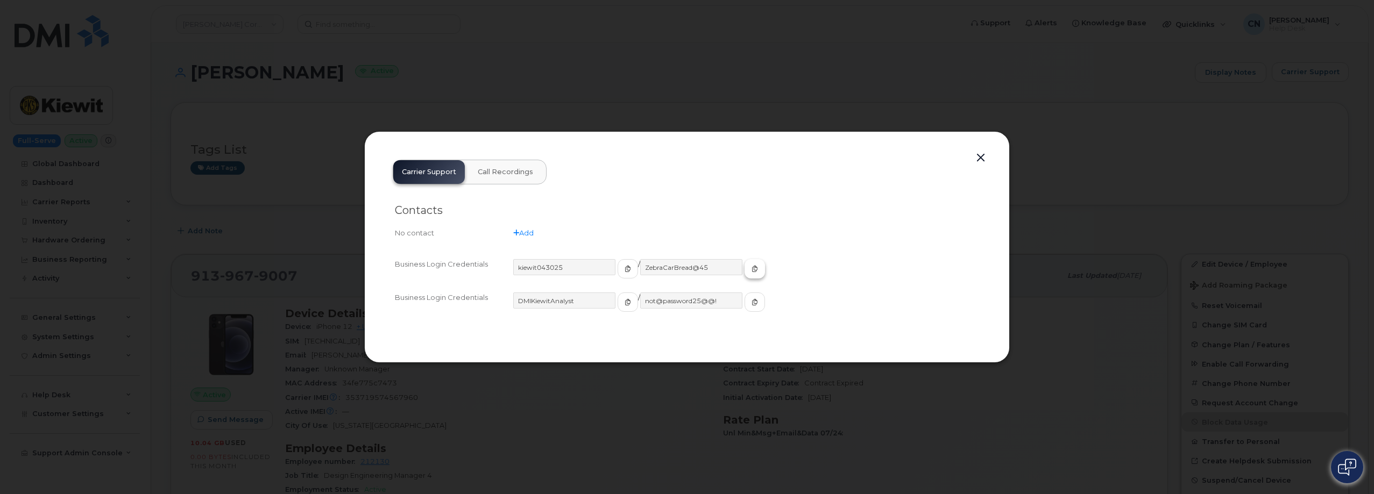
click at [744, 268] on button "button" at bounding box center [754, 268] width 20 height 19
click at [981, 155] on button "button" at bounding box center [981, 158] width 16 height 15
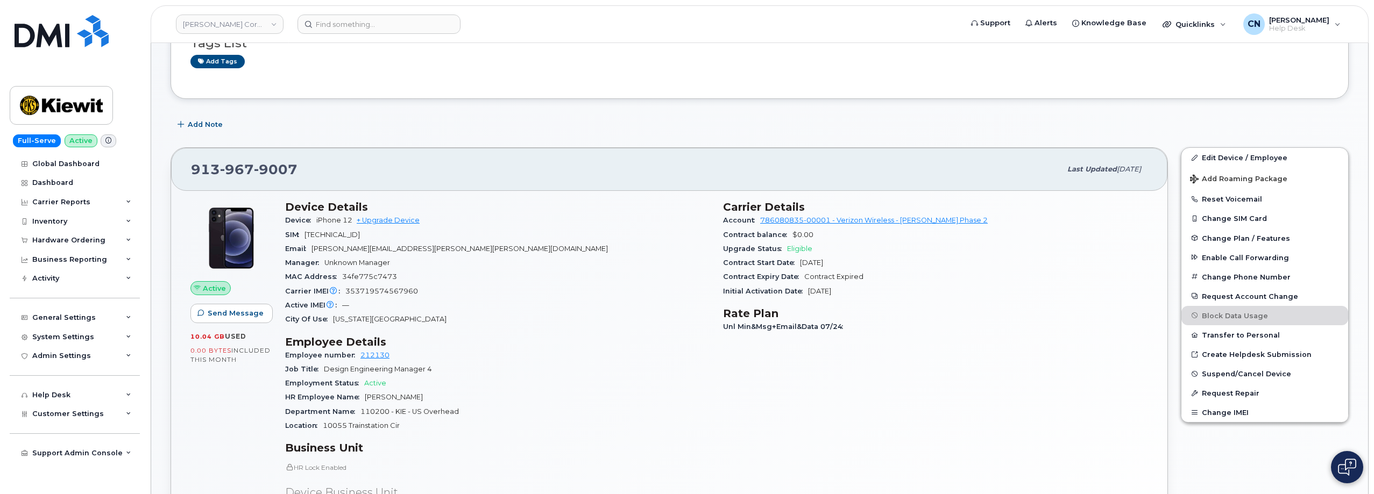
scroll to position [108, 0]
drag, startPoint x: 320, startPoint y: 166, endPoint x: 171, endPoint y: 158, distance: 148.7
click at [171, 158] on div "913 967 9007 Last updated Jul 31, 2025" at bounding box center [669, 168] width 996 height 43
copy span "913 967 9007"
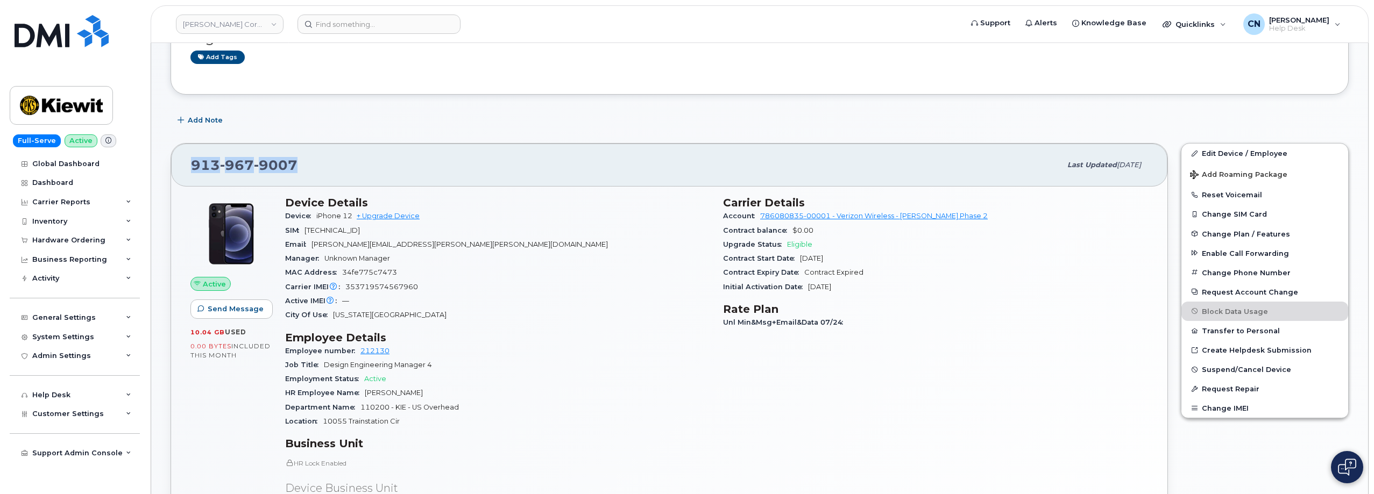
scroll to position [269, 0]
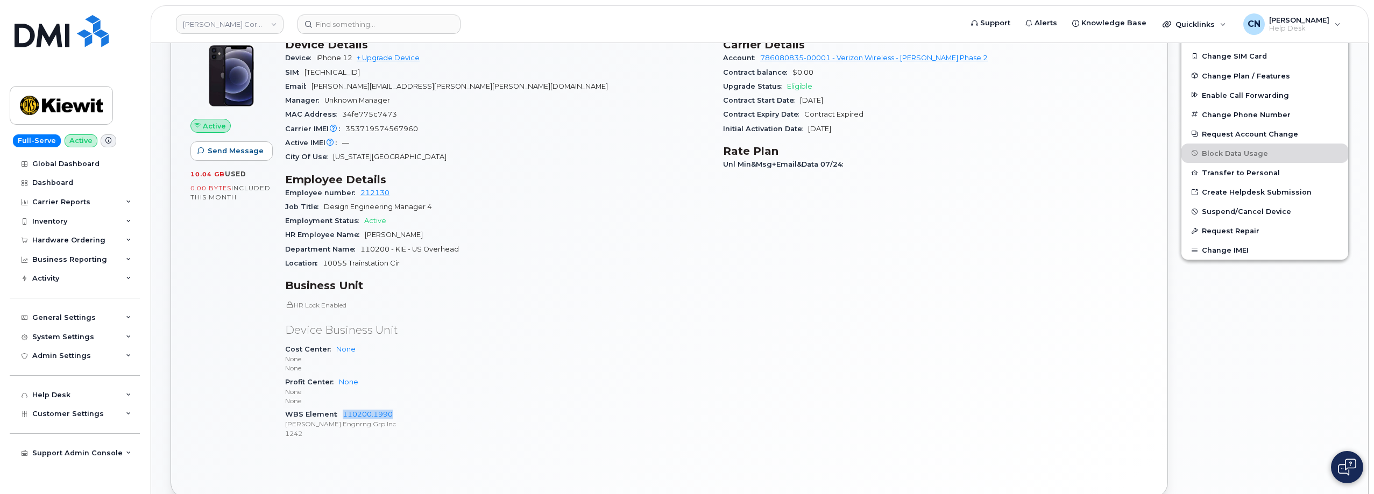
drag, startPoint x: 342, startPoint y: 414, endPoint x: 406, endPoint y: 412, distance: 64.6
click at [406, 412] on div "WBS Element 110200.1990 Kiewit Engnrng Grp Inc 1242" at bounding box center [497, 424] width 425 height 33
copy link "110200.1990"
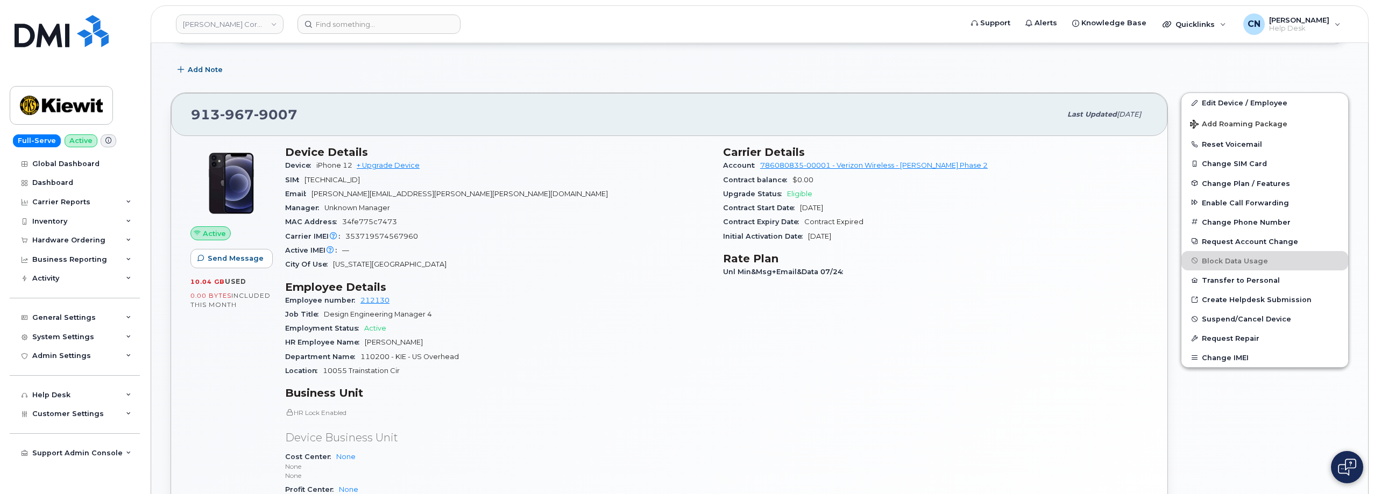
scroll to position [430, 0]
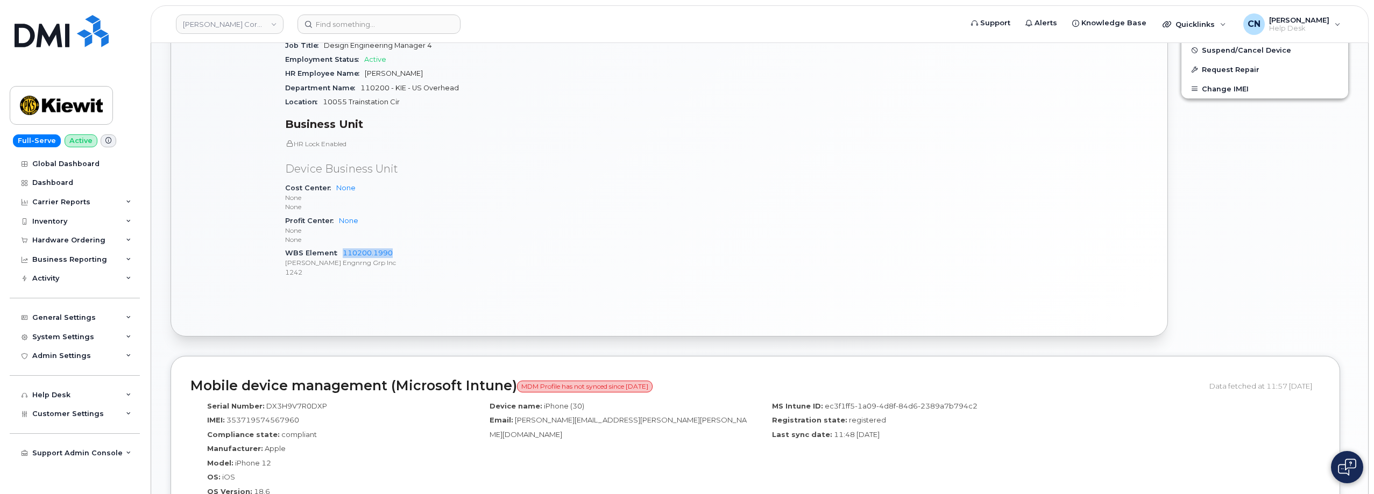
copy link "110200.1990"
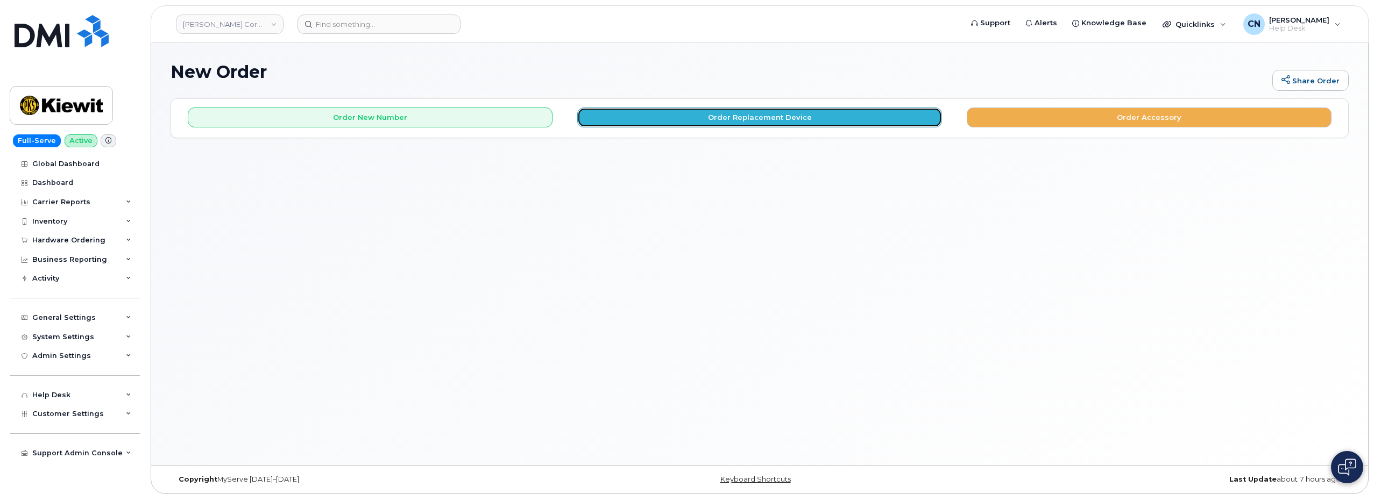
click at [672, 121] on button "Order Replacement Device" at bounding box center [759, 118] width 365 height 20
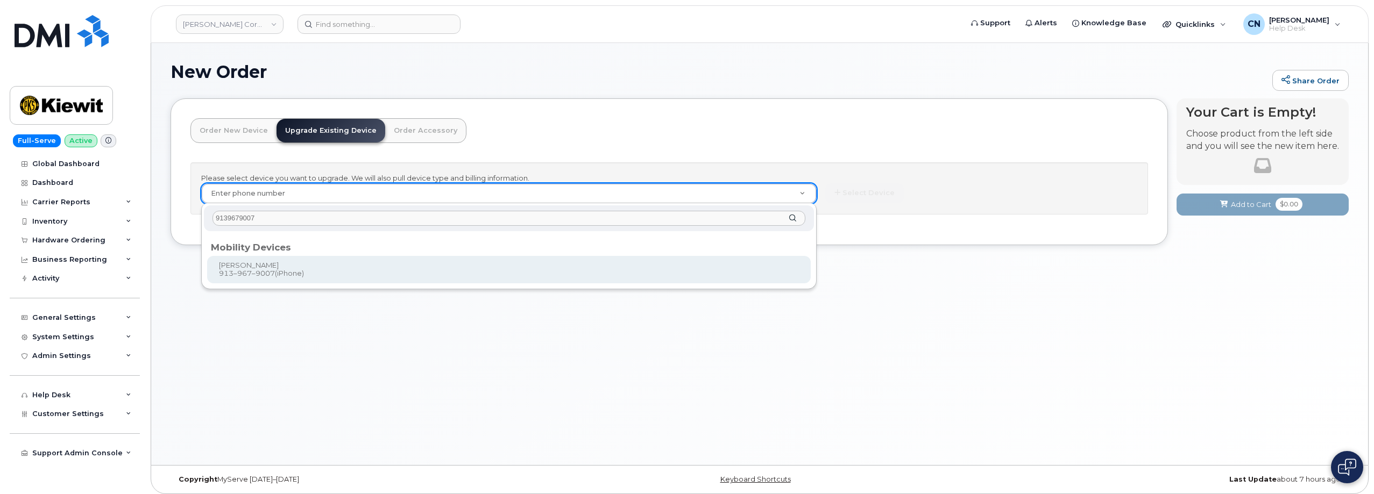
type input "9139679007"
type input "1174340"
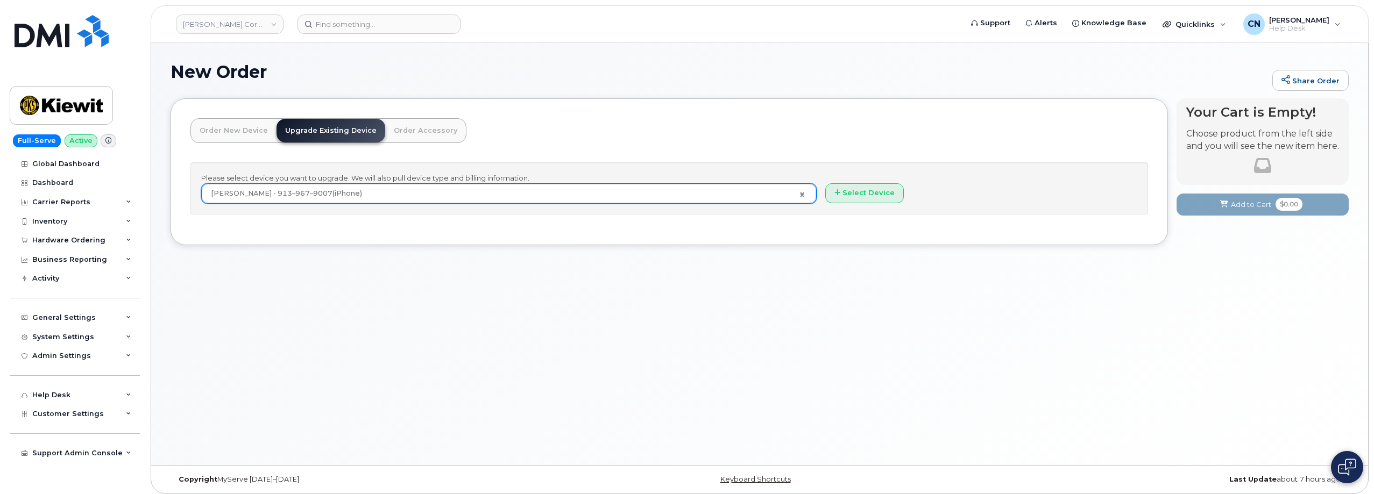
click at [298, 311] on div "New Order Share Order × Share This Order If you want to allow others to create …" at bounding box center [759, 254] width 1217 height 422
click at [847, 192] on button "Select Device" at bounding box center [864, 193] width 79 height 20
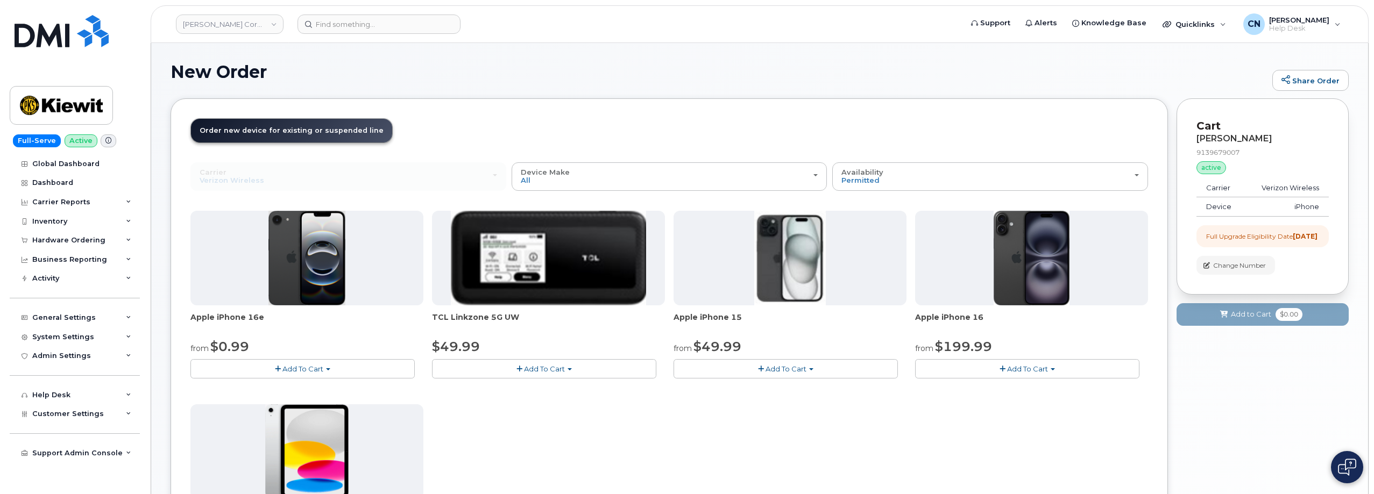
click at [663, 436] on div "Apple iPhone 16e from $0.99 Add To Cart $0.99 - 2 Year Upgrade (128GB) $599.99 …" at bounding box center [669, 400] width 958 height 379
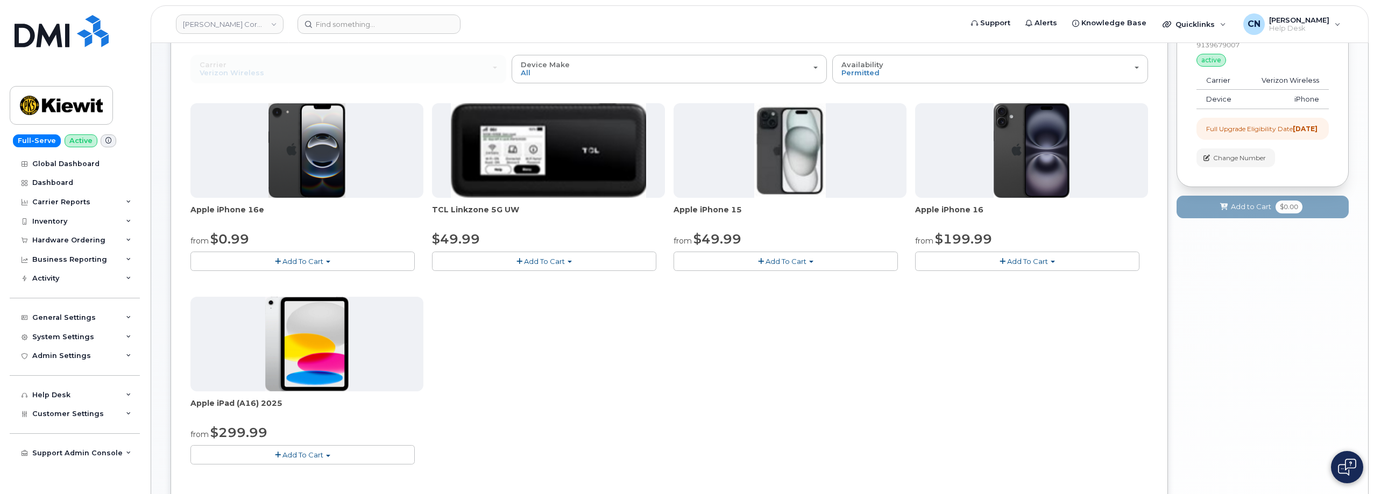
scroll to position [54, 0]
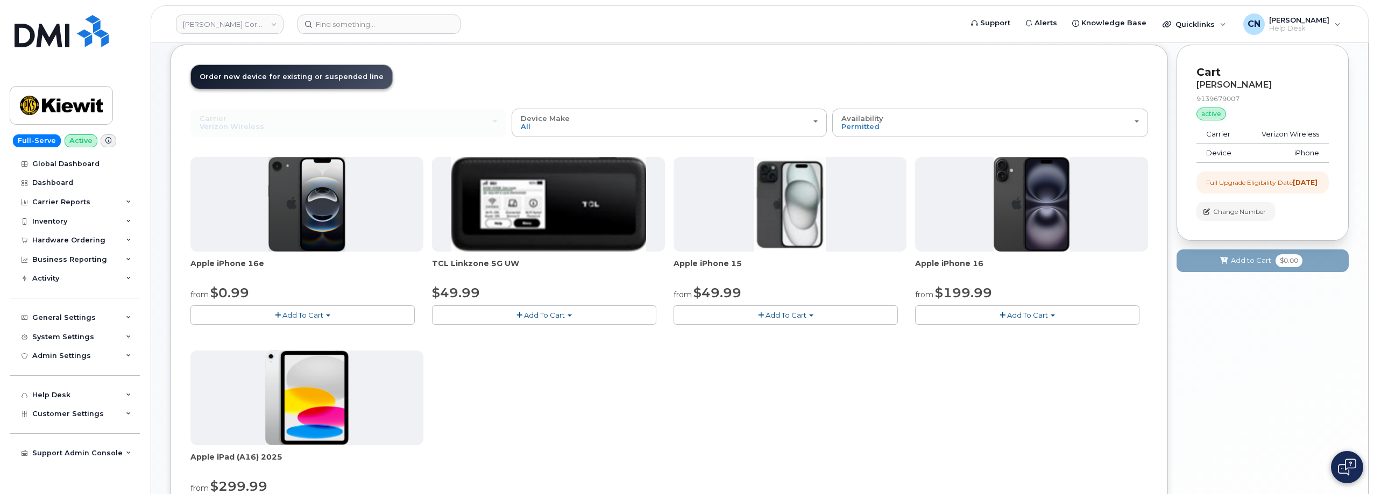
click at [771, 315] on span "Add To Cart" at bounding box center [785, 315] width 41 height 9
click at [703, 331] on link "$49.99 - 2 Year Upgrade (128GB)" at bounding box center [746, 335] width 140 height 13
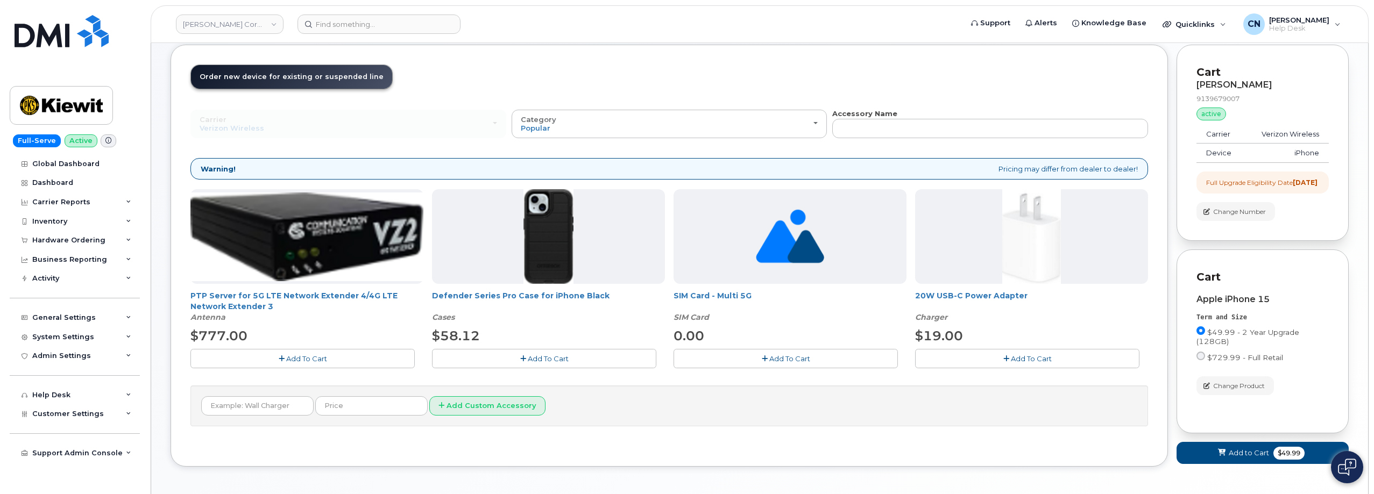
click at [542, 364] on button "Add To Cart" at bounding box center [544, 358] width 224 height 19
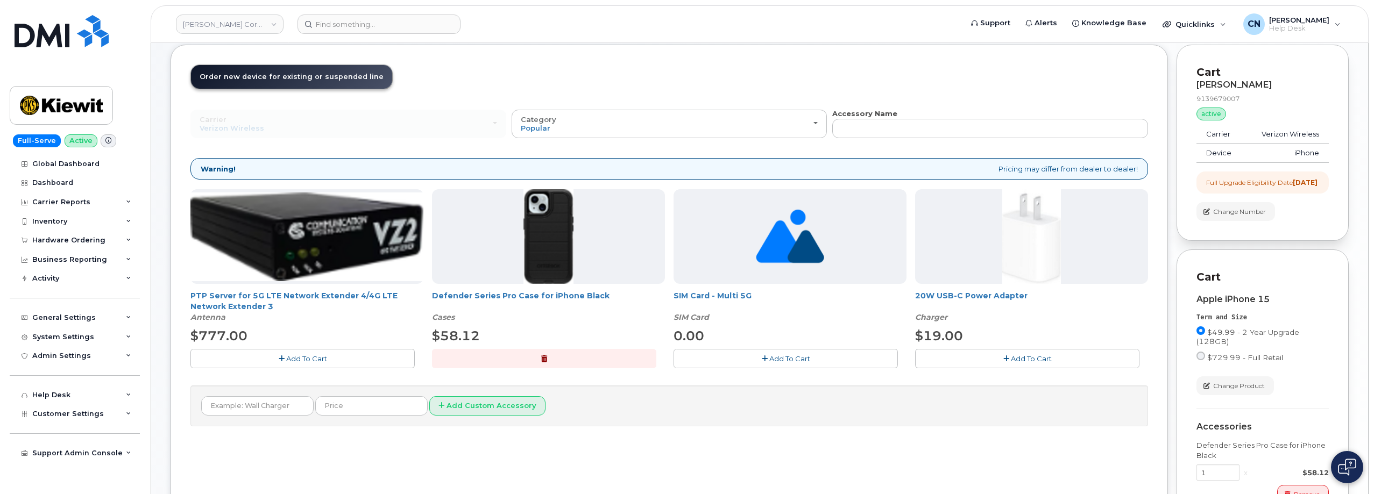
click at [999, 358] on button "Add To Cart" at bounding box center [1027, 358] width 224 height 19
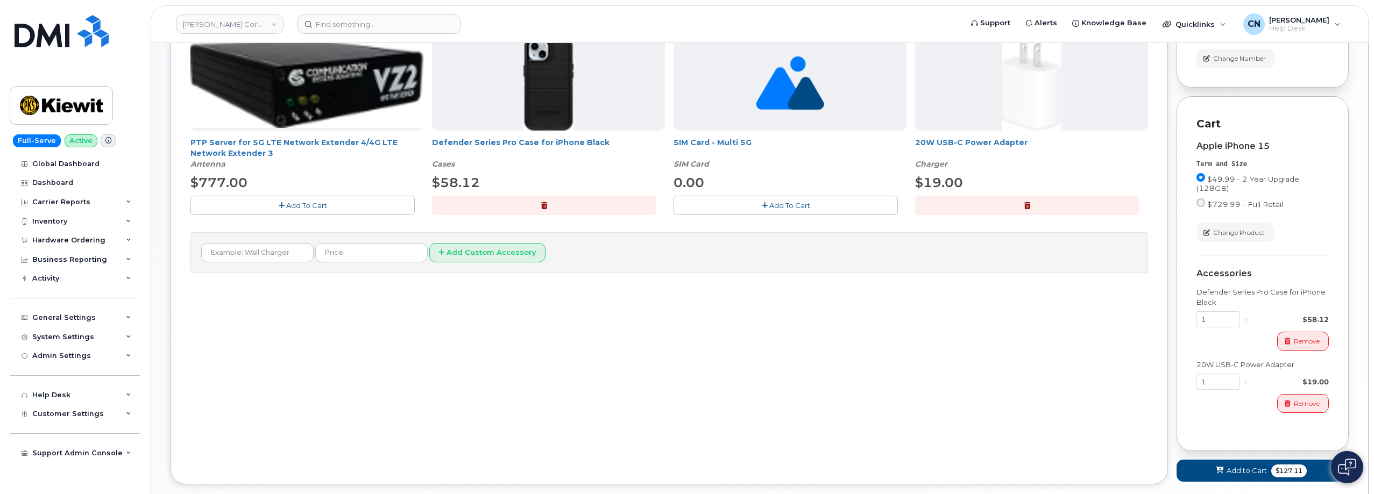
scroll to position [269, 0]
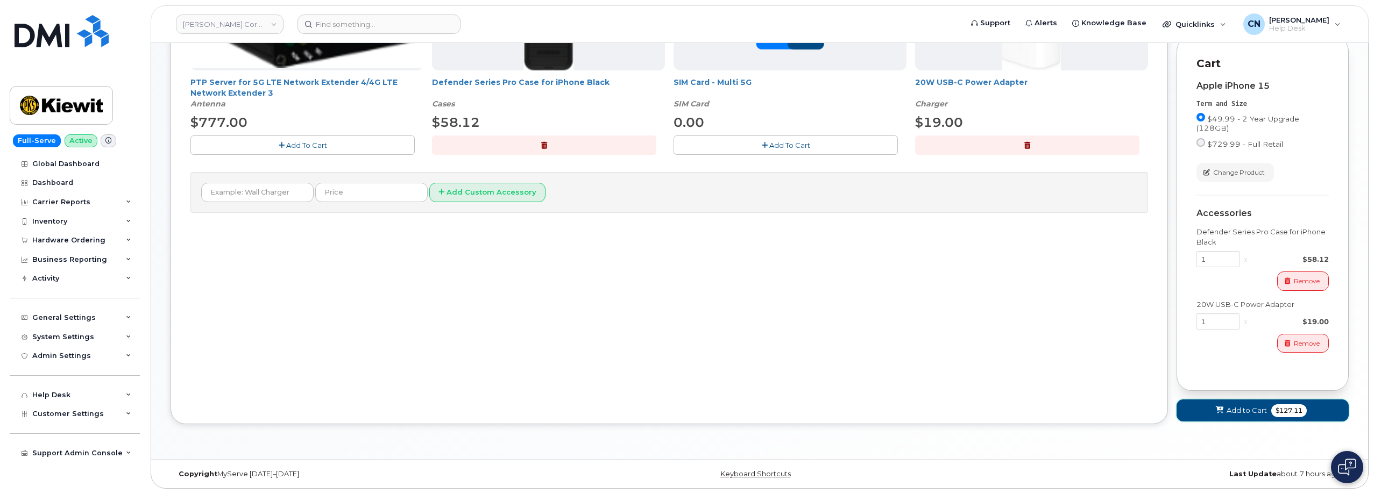
click at [1228, 413] on span "Add to Cart" at bounding box center [1246, 411] width 40 height 10
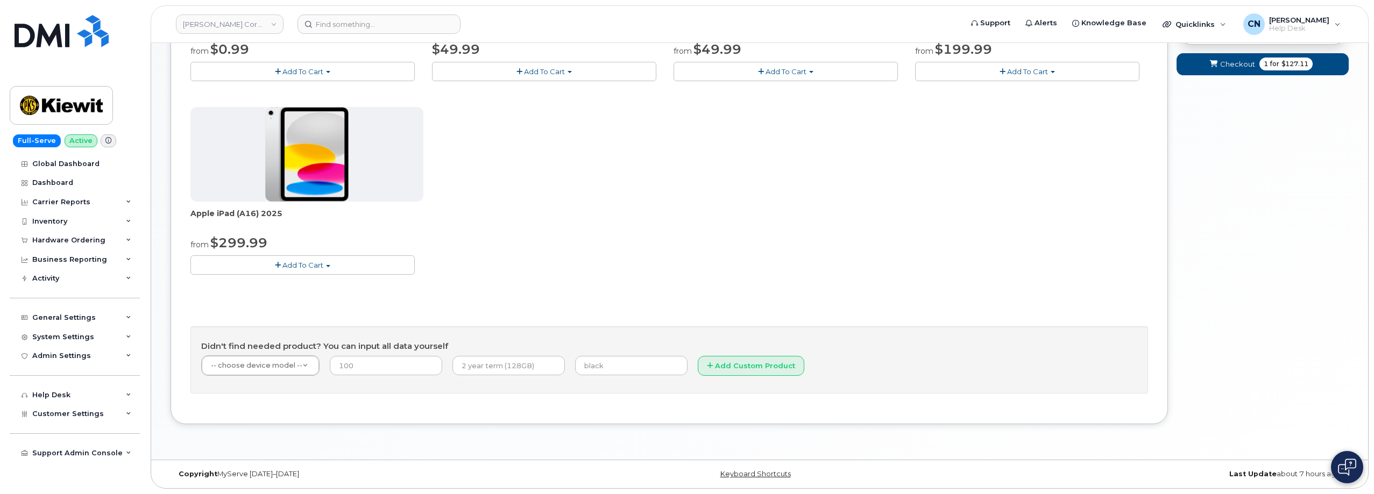
scroll to position [0, 0]
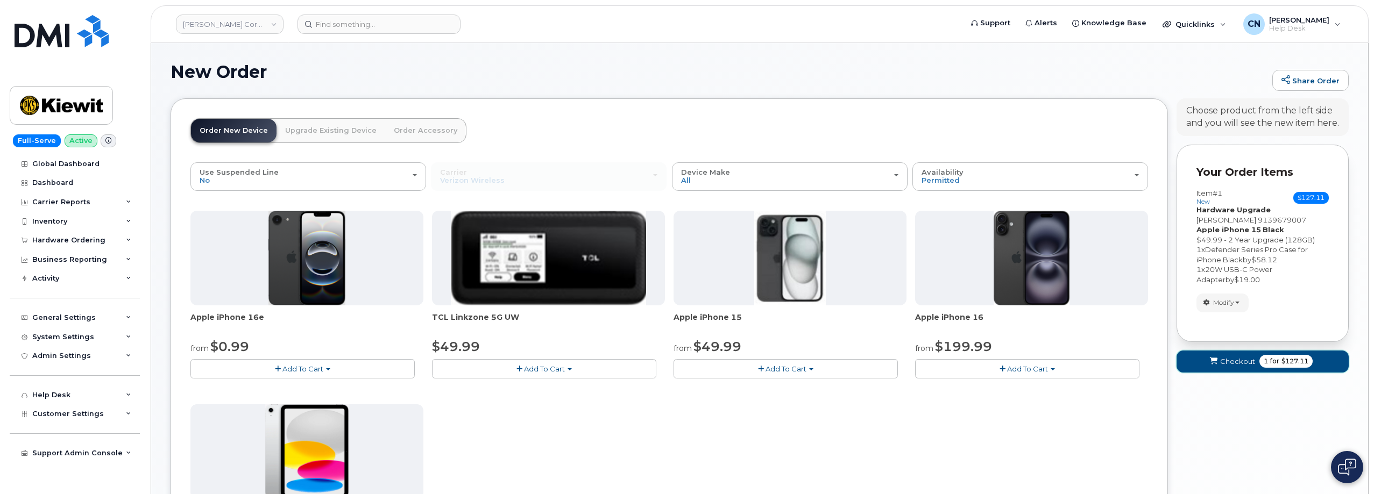
click at [1233, 366] on button "Checkout 1 for $127.11" at bounding box center [1262, 362] width 172 height 22
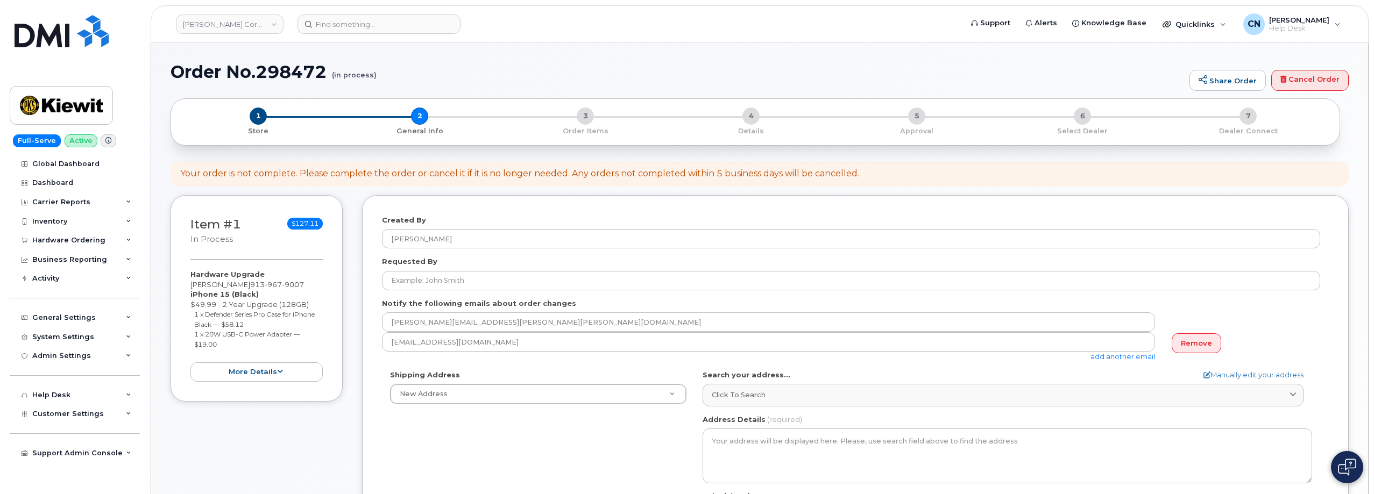
select select
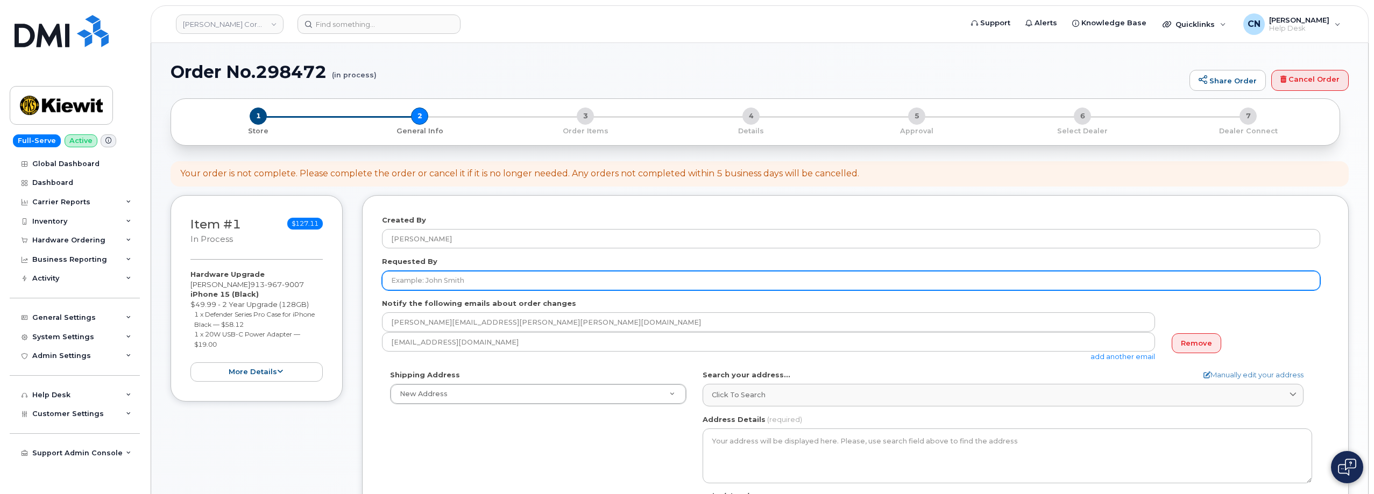
click at [419, 279] on input "Requested By" at bounding box center [851, 280] width 938 height 19
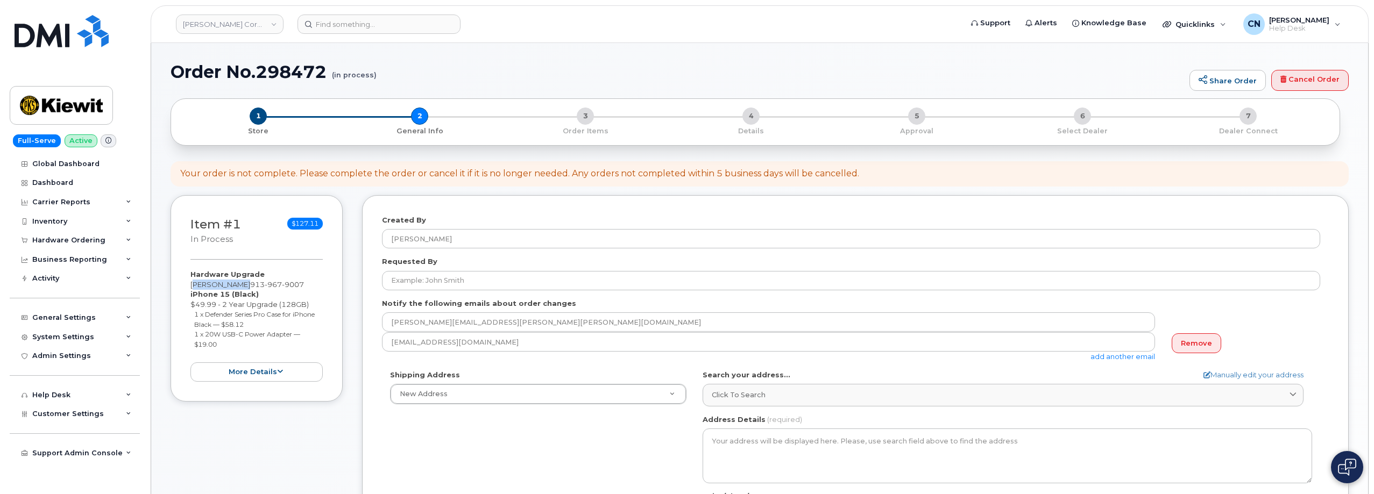
drag, startPoint x: 245, startPoint y: 281, endPoint x: 189, endPoint y: 280, distance: 56.5
click at [189, 280] on div "Item #1 in process $127.11 Hardware Upgrade [PERSON_NAME] [PHONE_NUMBER] iPhone…" at bounding box center [257, 298] width 172 height 207
copy div "[PERSON_NAME]"
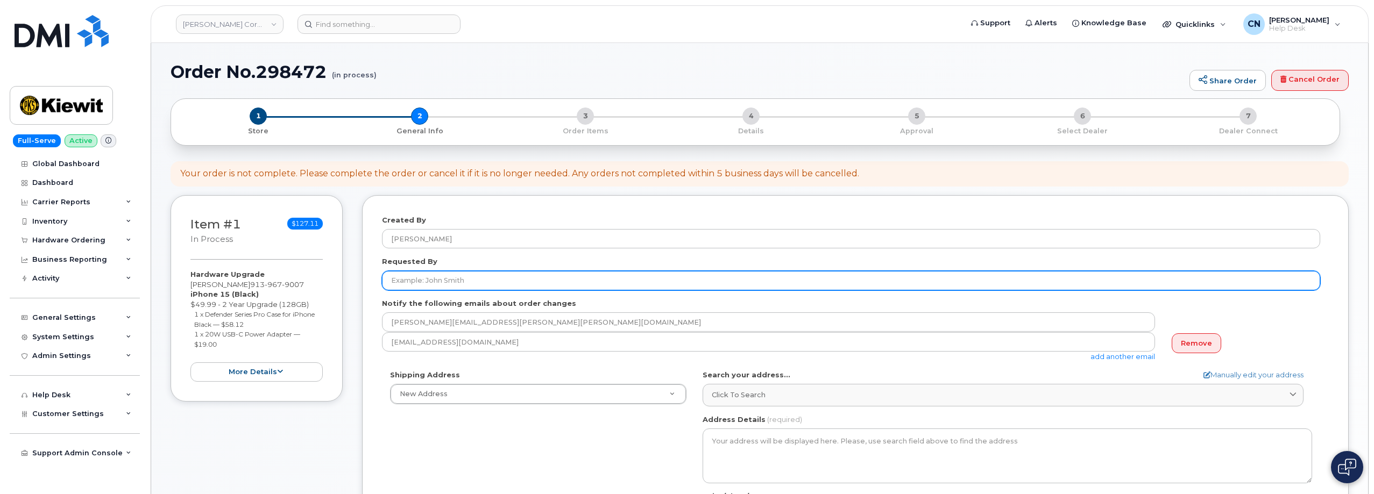
drag, startPoint x: 438, startPoint y: 275, endPoint x: 451, endPoint y: 289, distance: 19.8
click at [438, 275] on input "Requested By" at bounding box center [851, 280] width 938 height 19
paste input "[PERSON_NAME]"
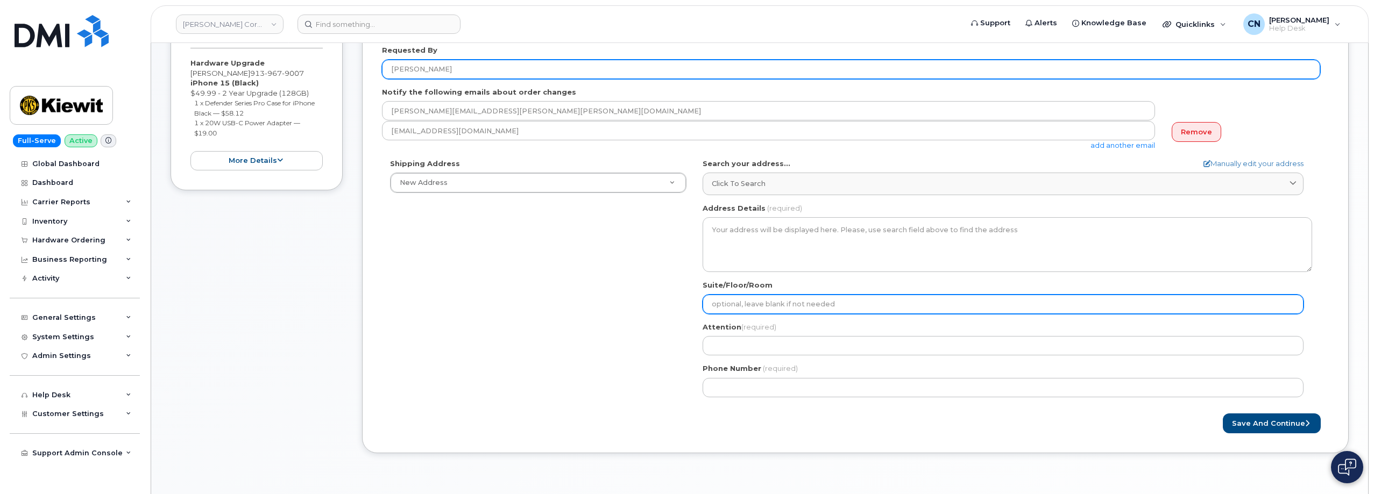
scroll to position [215, 0]
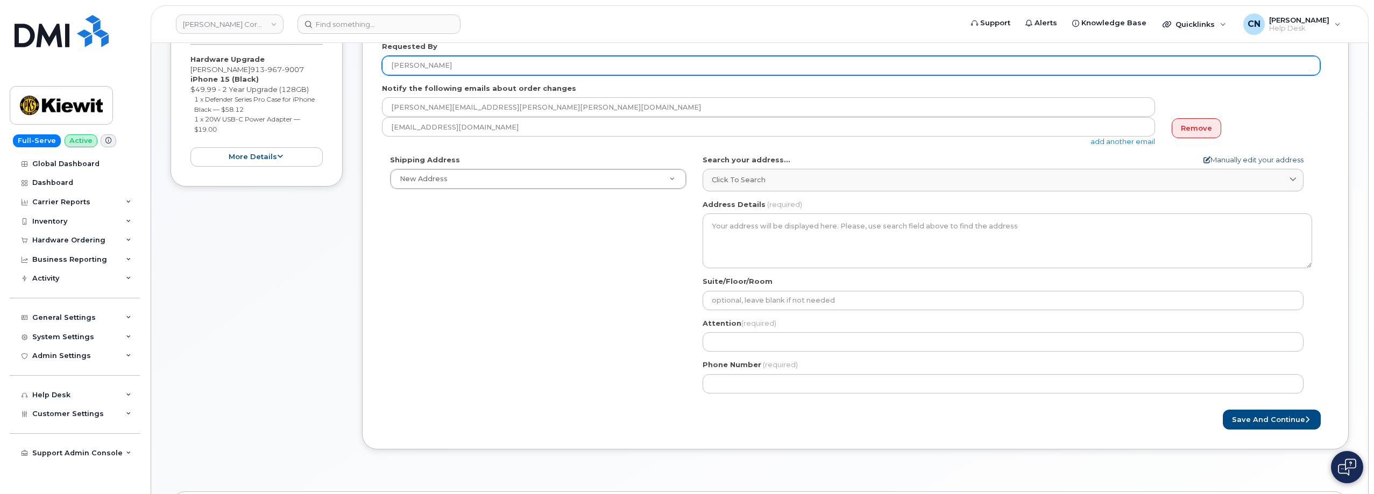
type input "[PERSON_NAME]"
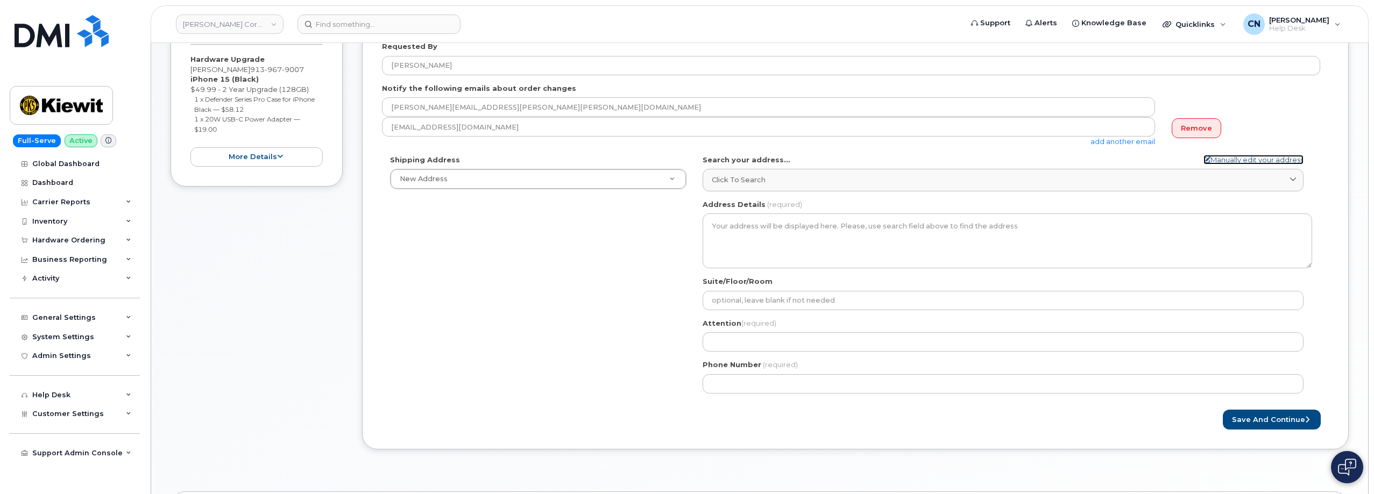
click at [1239, 161] on link "Manually edit your address" at bounding box center [1253, 160] width 100 height 10
select select
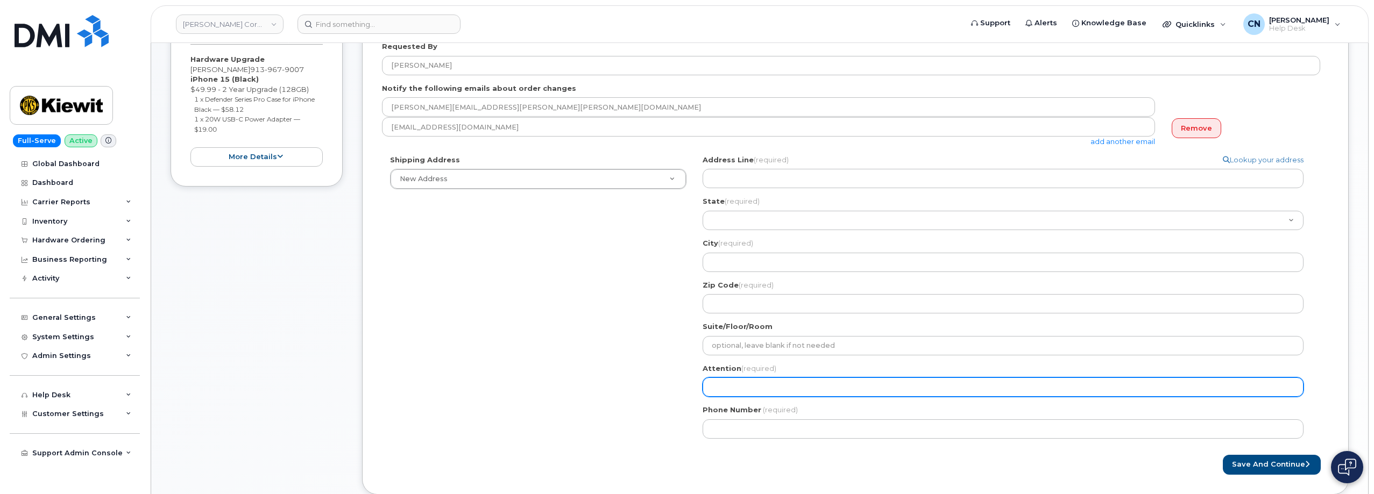
drag, startPoint x: 731, startPoint y: 396, endPoint x: 737, endPoint y: 396, distance: 5.9
click at [731, 396] on input "Attention (required)" at bounding box center [1003, 387] width 601 height 19
paste input "[PERSON_NAME]"
select select
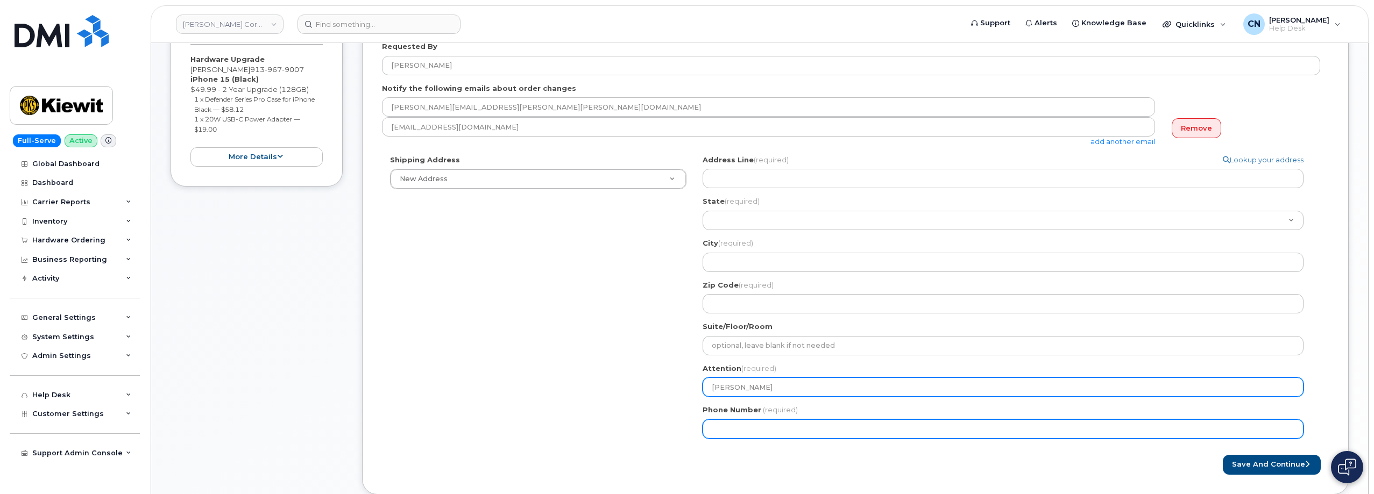
type input "[PERSON_NAME]"
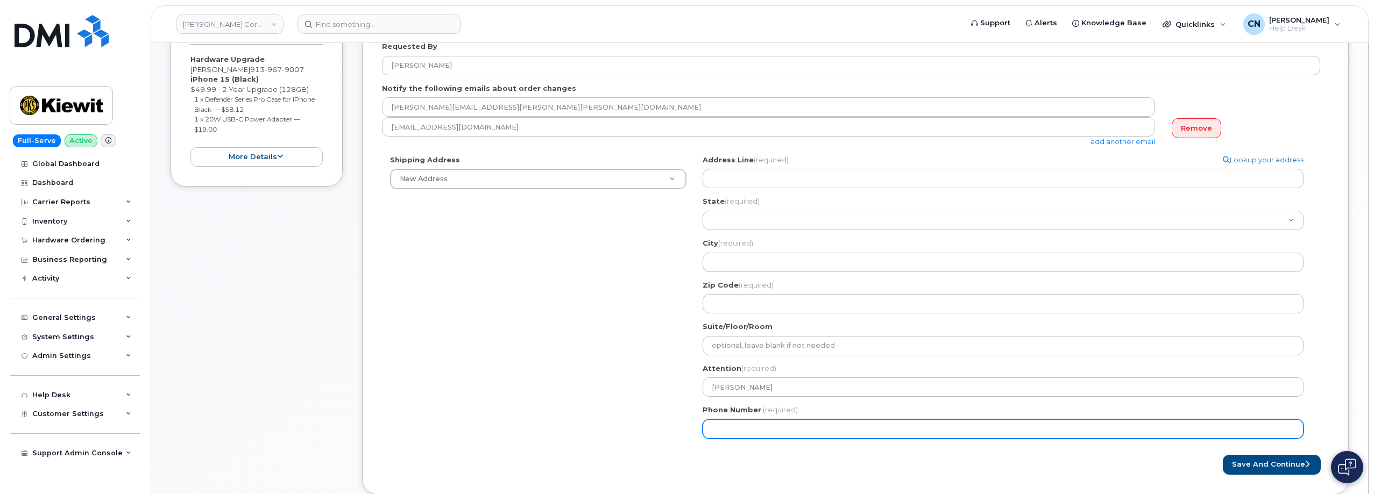
click at [760, 428] on input "Phone Number" at bounding box center [1003, 429] width 601 height 19
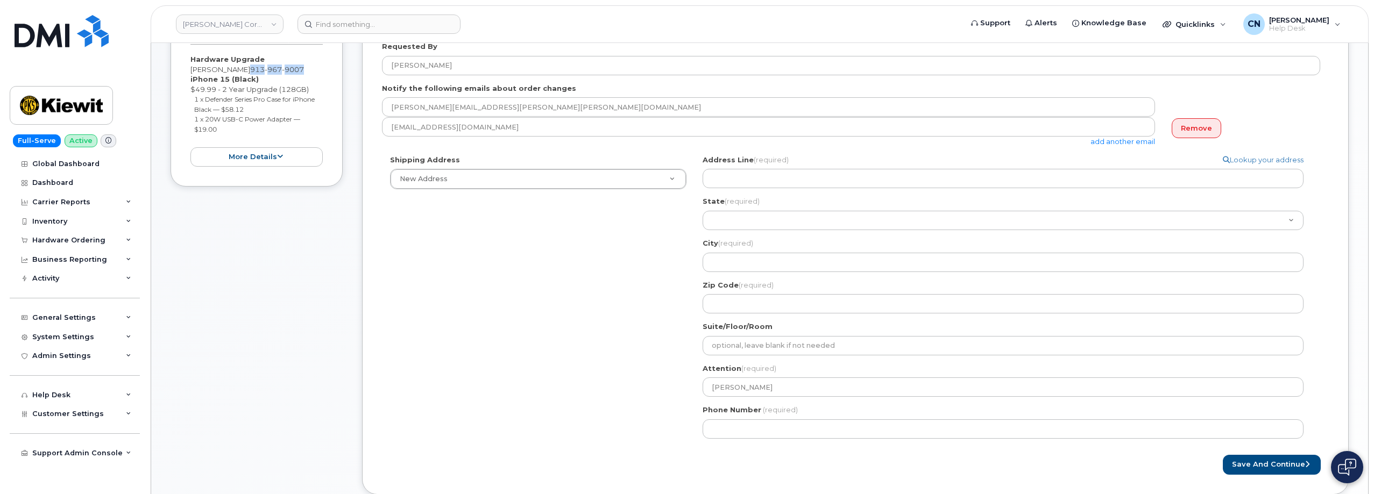
drag, startPoint x: 247, startPoint y: 70, endPoint x: 303, endPoint y: 71, distance: 56.0
click at [303, 71] on div "Hardware Upgrade [PERSON_NAME] [PHONE_NUMBER] iPhone 15 (Black) $49.99 - 2 Year…" at bounding box center [256, 110] width 132 height 112
copy span "[PHONE_NUMBER]"
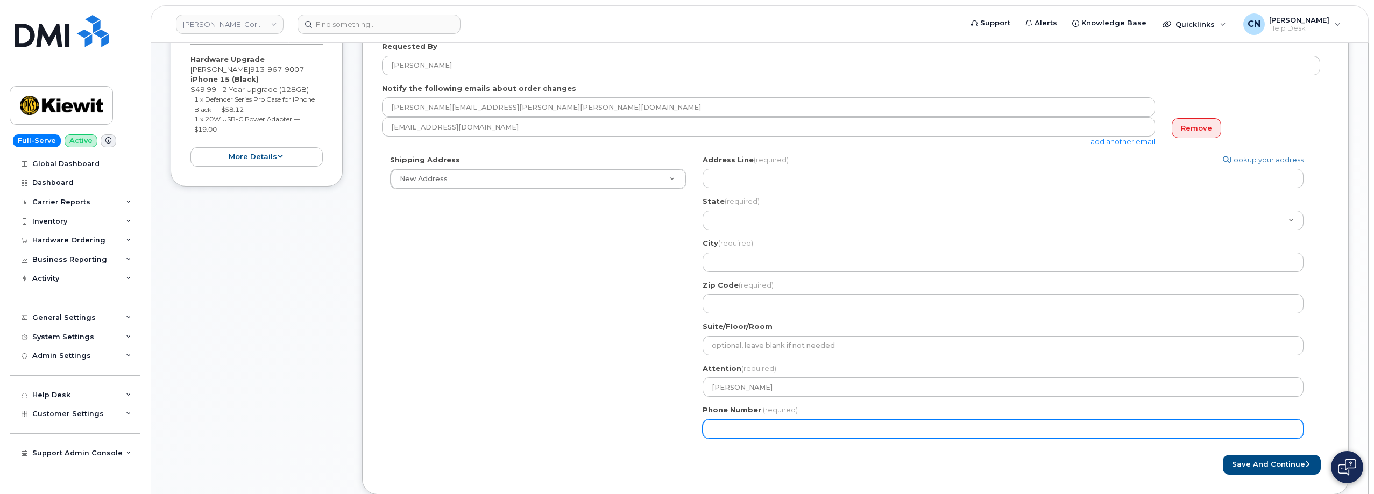
click at [783, 426] on input "Phone Number" at bounding box center [1003, 429] width 601 height 19
paste input "9139679007"
select select
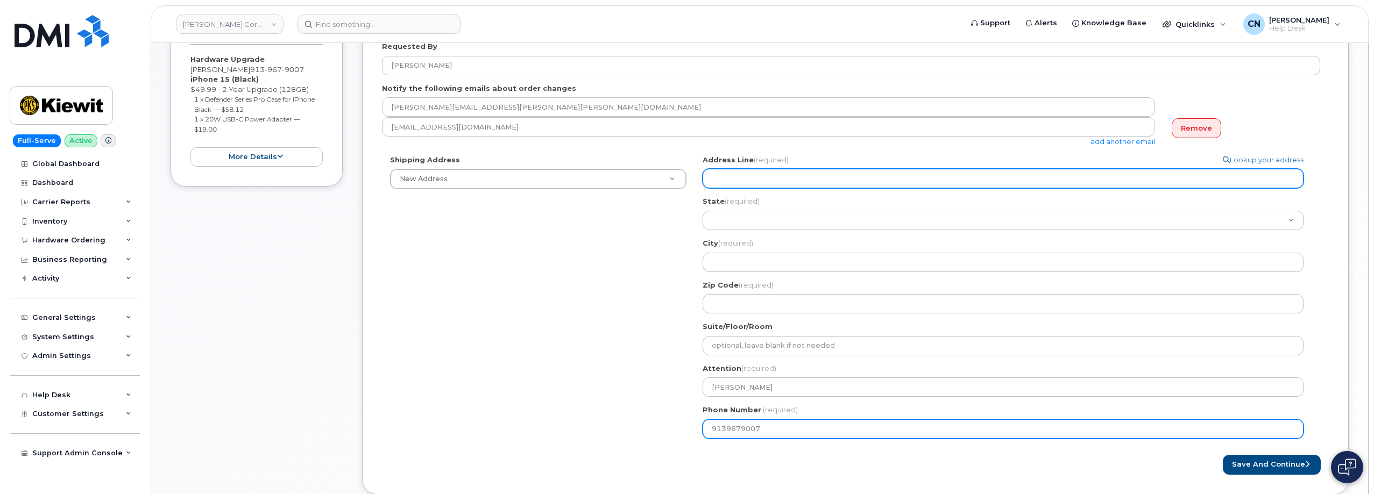
type input "9139679007"
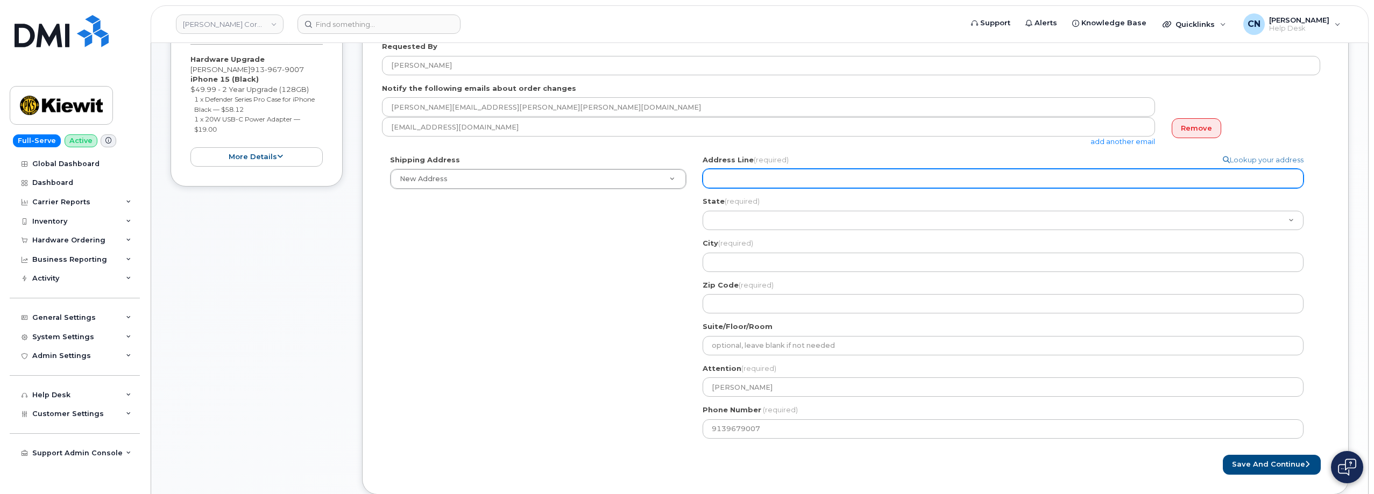
click at [778, 186] on input "Address Line (required)" at bounding box center [1003, 178] width 601 height 19
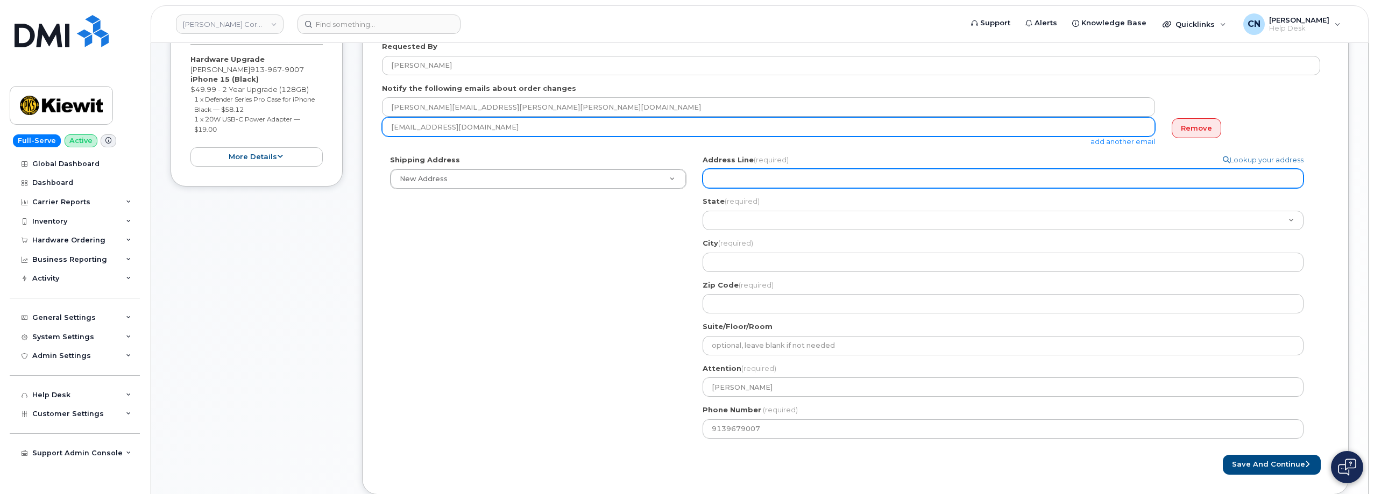
select select
type input "2"
select select
type input "29"
select select
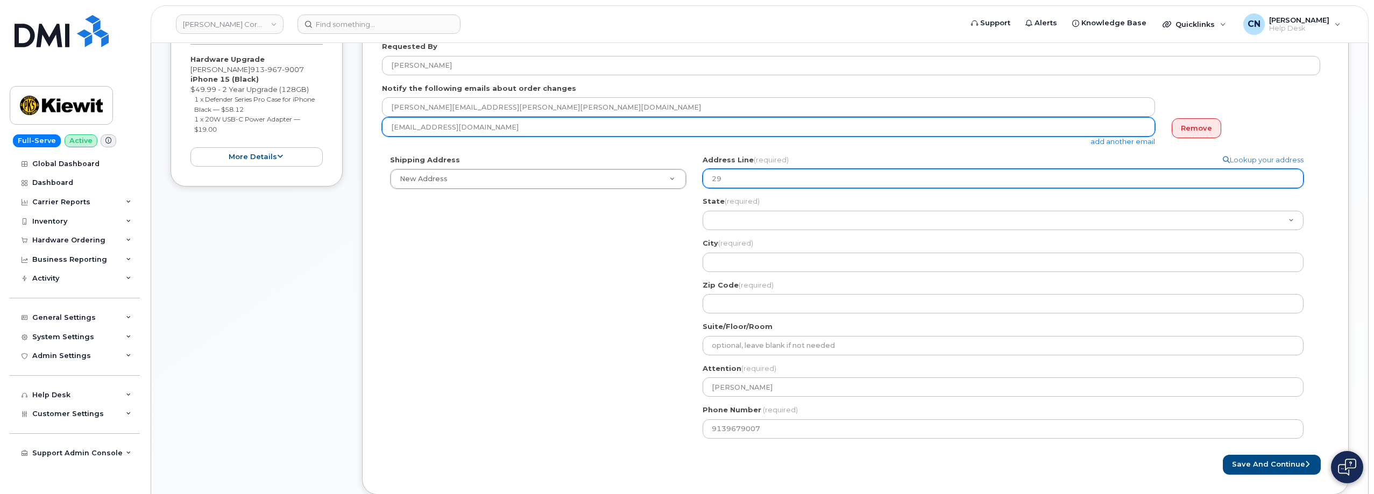
type input "290"
select select
type input "2901"
select select
type input "2901 F"
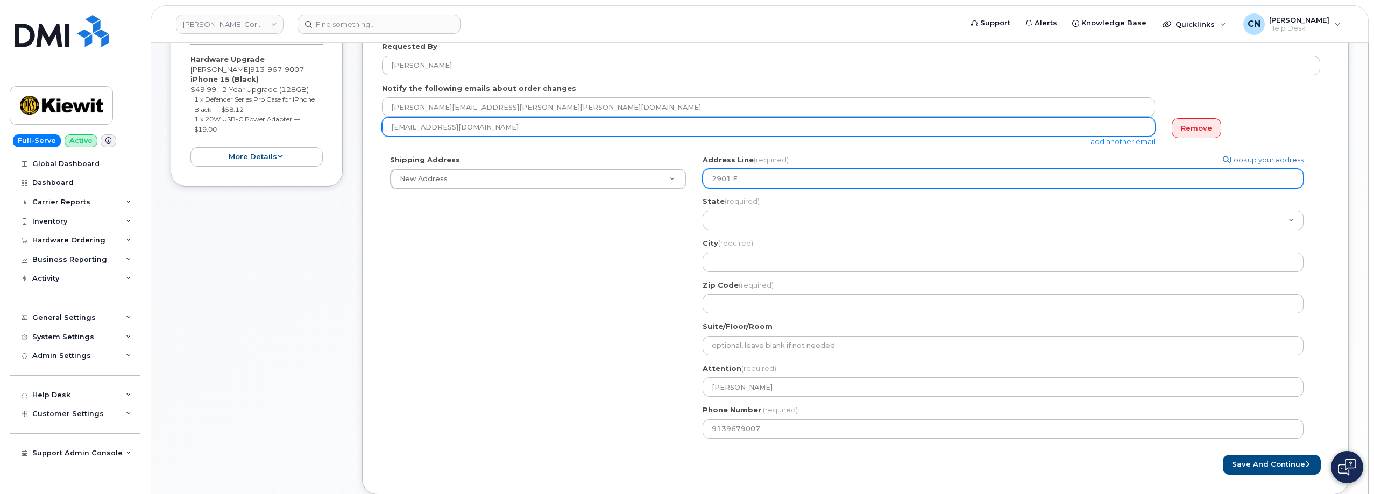
select select
type input "2901 Fu"
select select
type input "2901 Fur"
select select
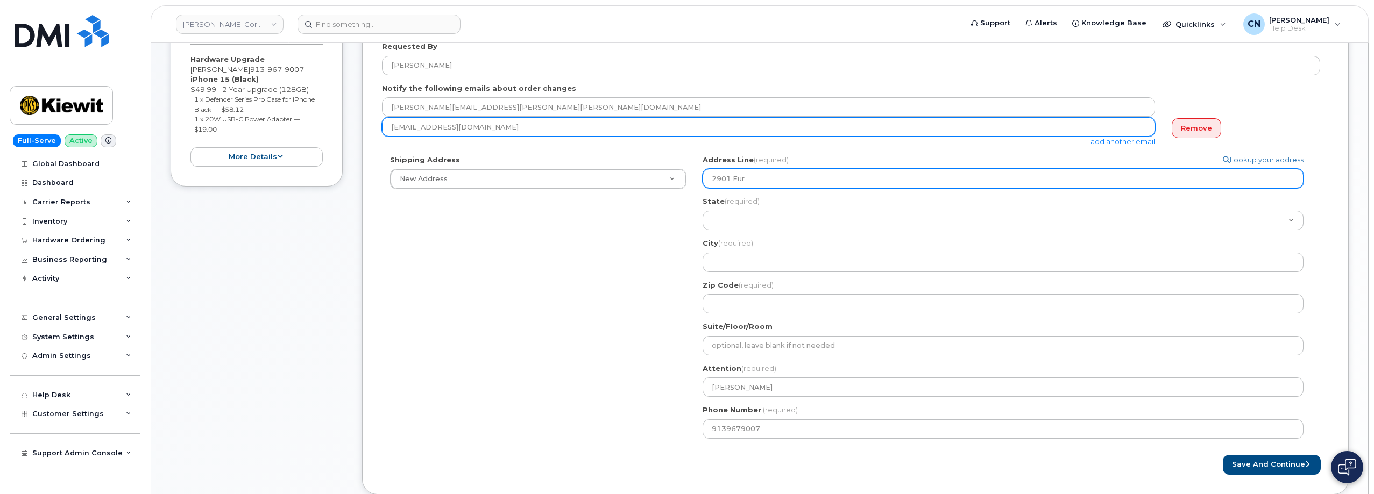
type input "2901 Furt"
select select
type input "2901 Furth"
select select
type input "2901 Furthm"
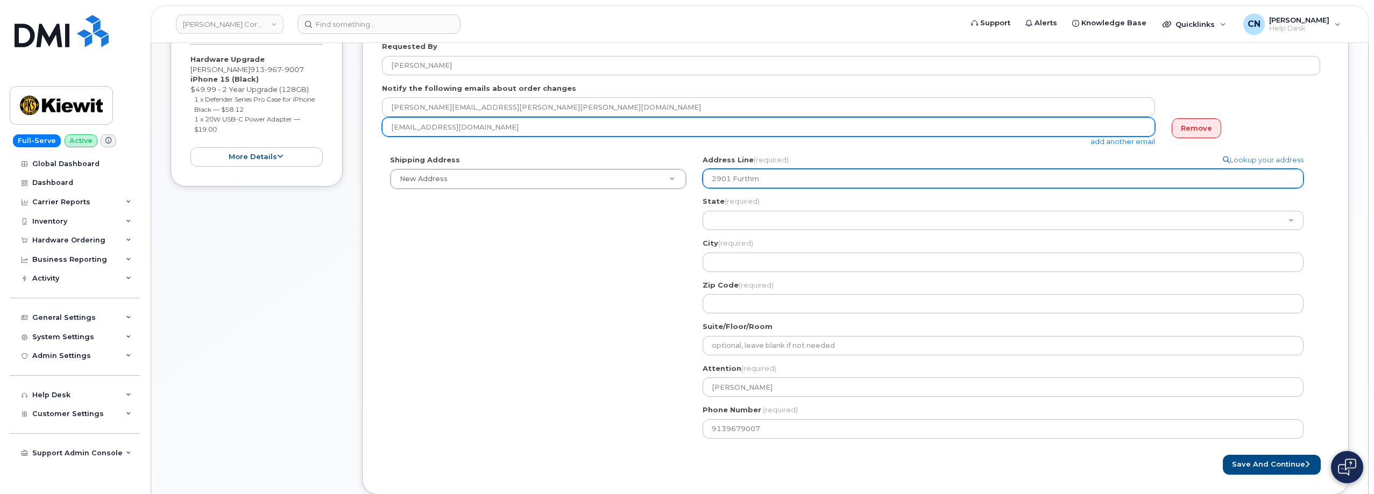
select select
type input "2901 Furthmo"
select select
type input "2901 Furthmor"
select select
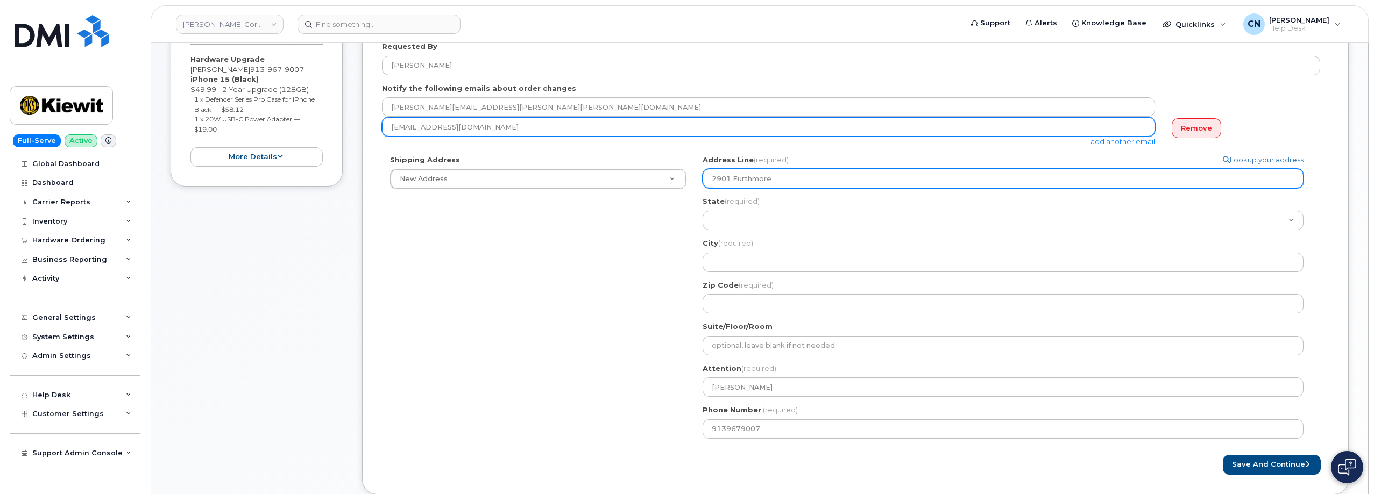
type input "2901 Furthmore"
select select
type input "2901 Furthmore L"
select select
type input "2901 Furthmore La"
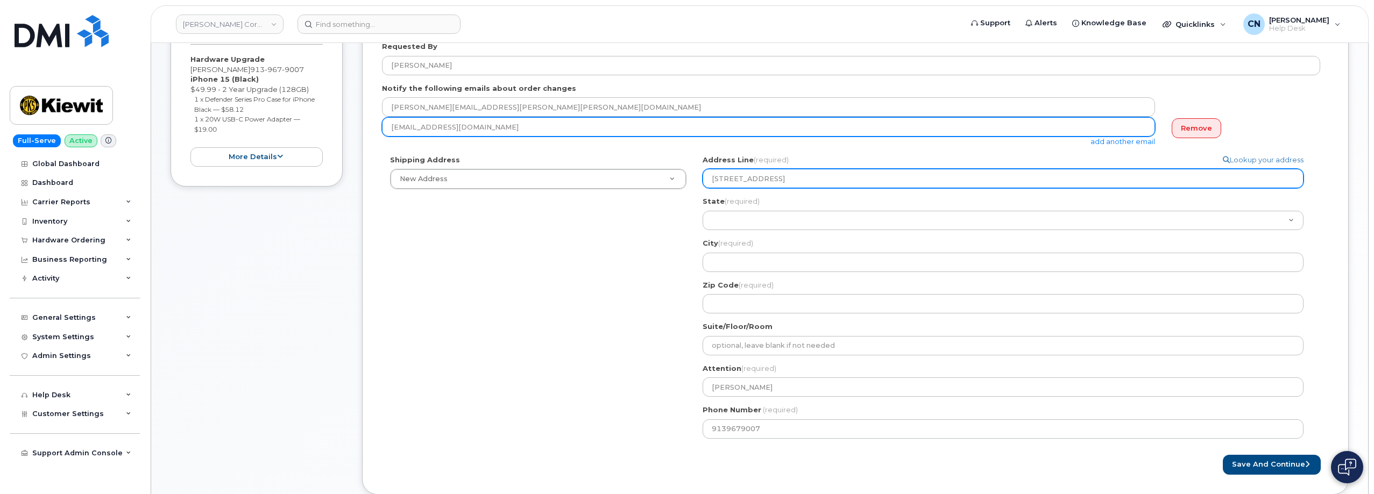
select select
type input "2901 Furthmore Lan"
select select
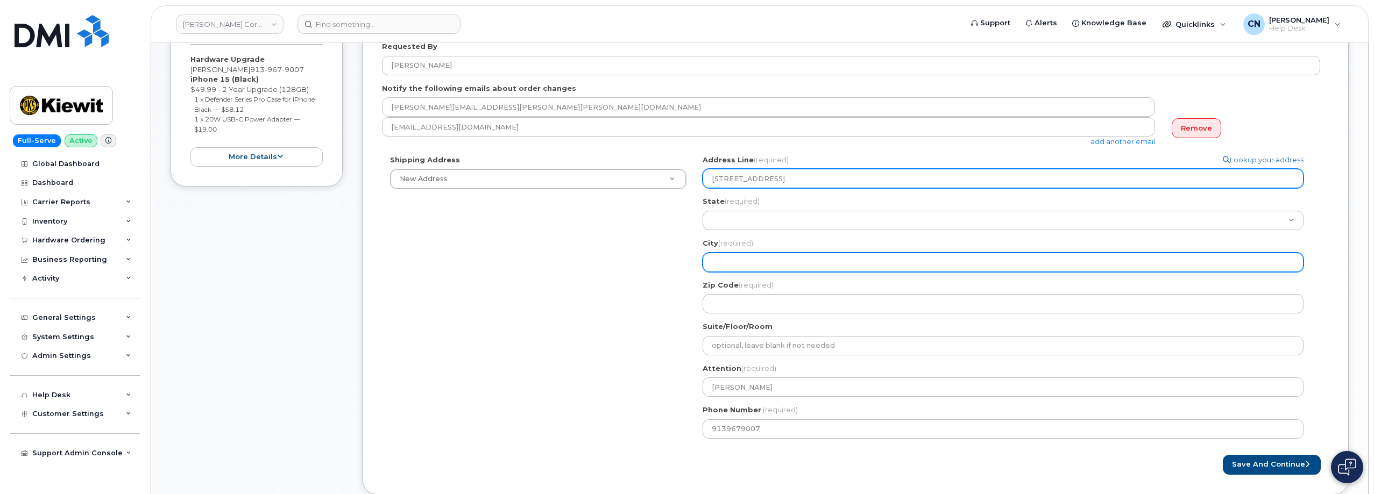
type input "2901 Furthmore Lane"
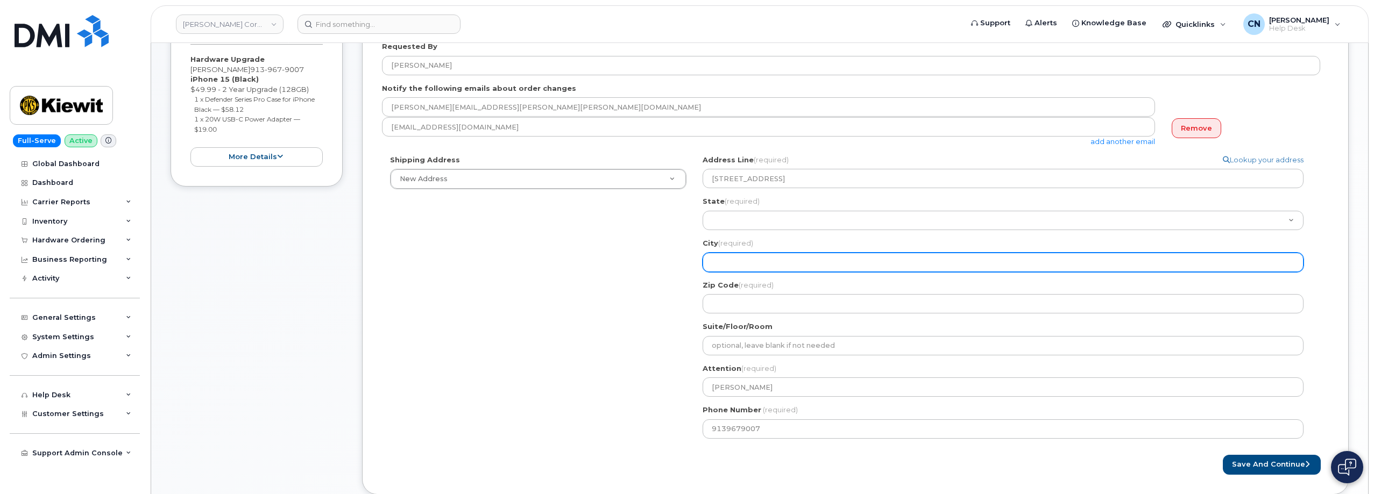
click at [743, 258] on input "City (required)" at bounding box center [1003, 262] width 601 height 19
select select
type input "C"
select select
type input "Ca"
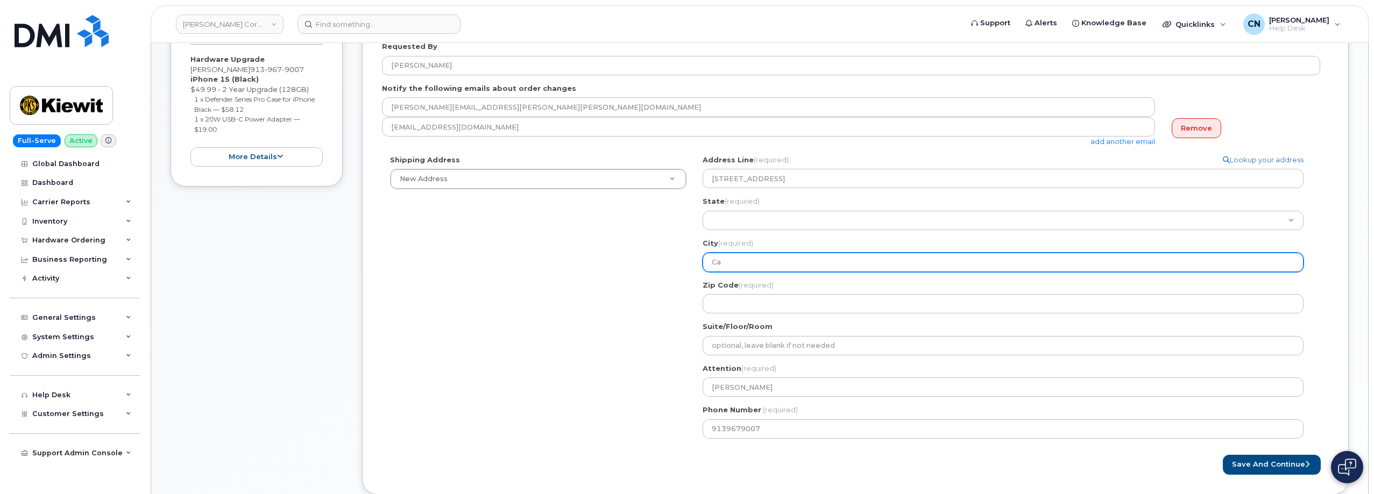
select select
type input "Cas"
select select
type input "Cast"
select select
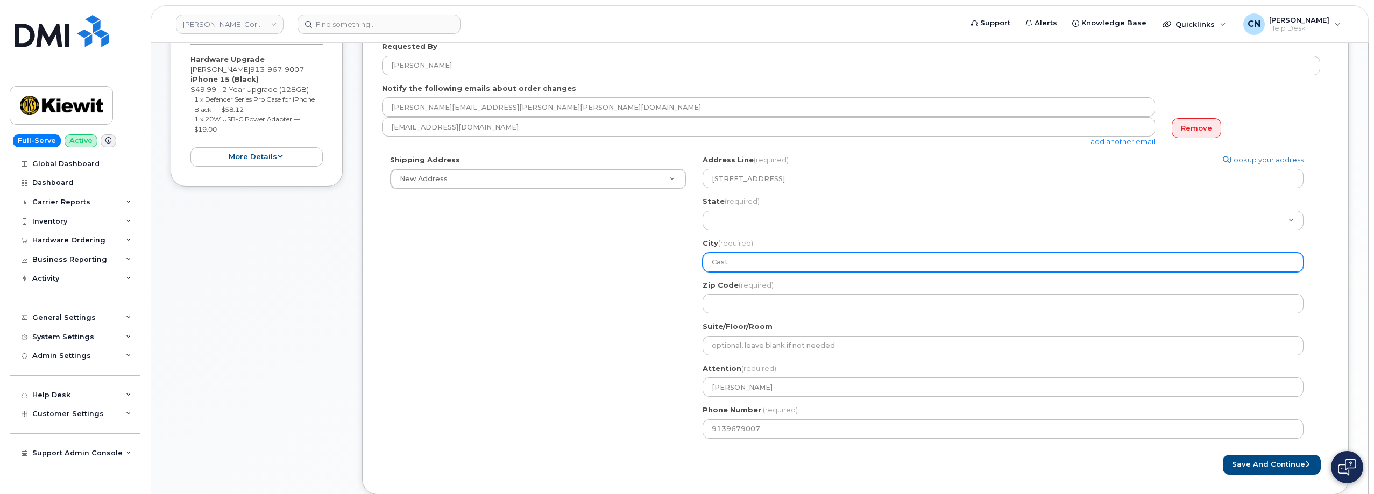
type input "Castl"
select select
type input "Castle"
select select
type input "Castler"
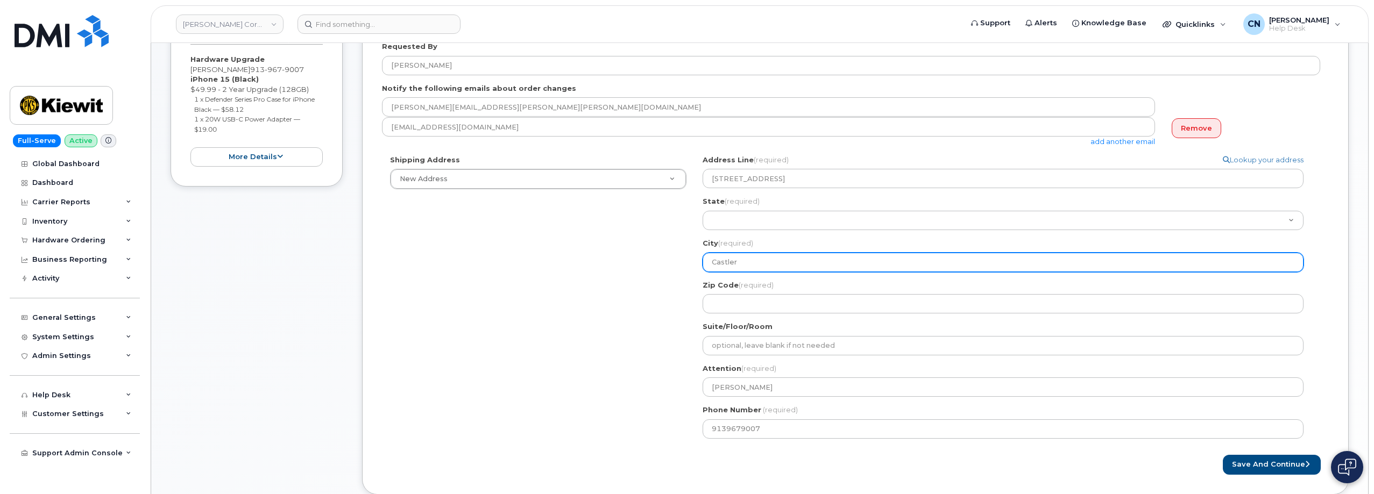
select select
type input "Castlero"
select select
type input "Castleroc"
select select
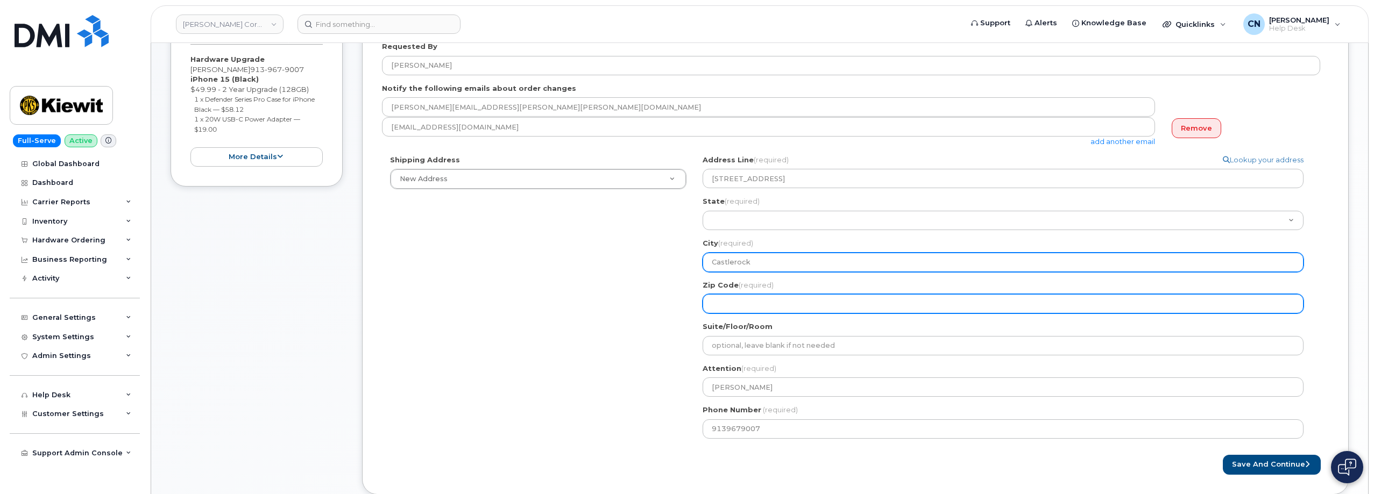
type input "Castlerock"
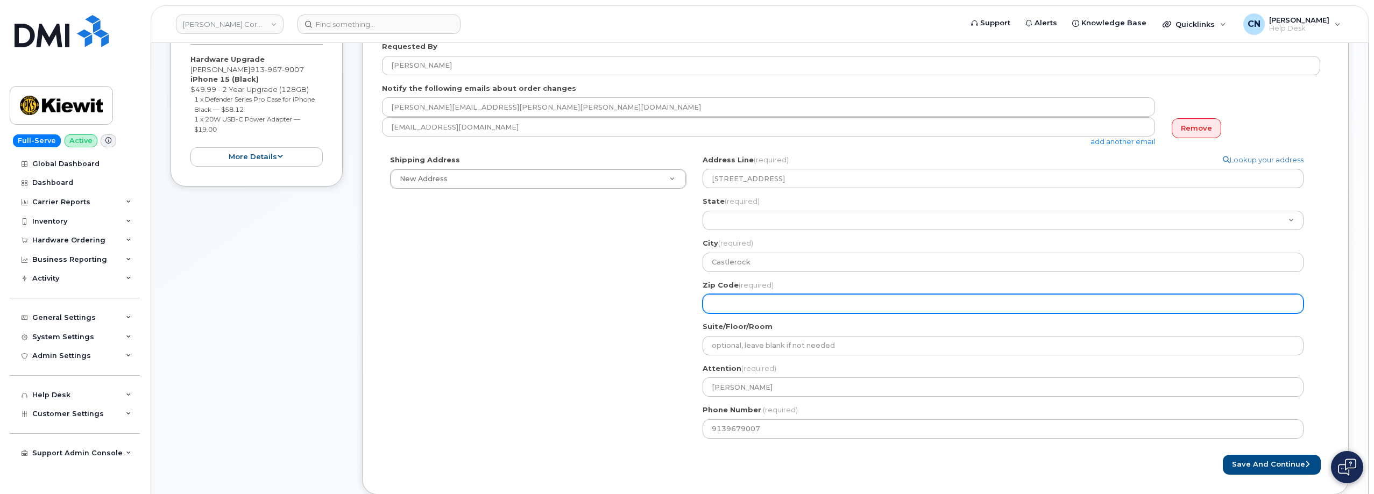
click at [721, 308] on input "Zip Code (required)" at bounding box center [1003, 303] width 601 height 19
select select
type input "8"
select select
type input "80"
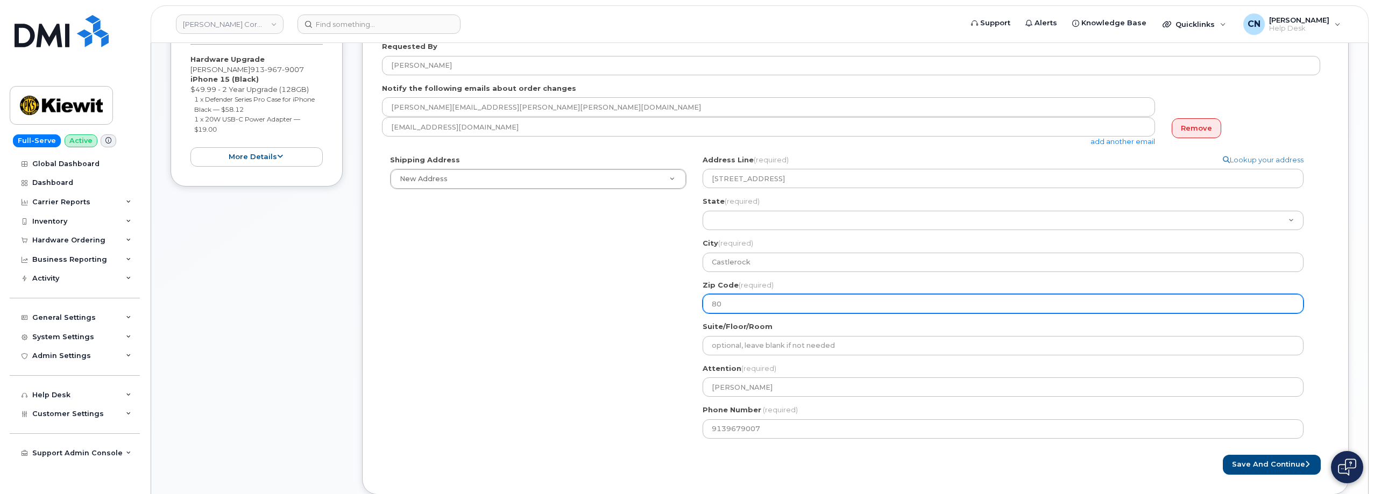
select select
type input "801"
select select
type input "8010"
select select
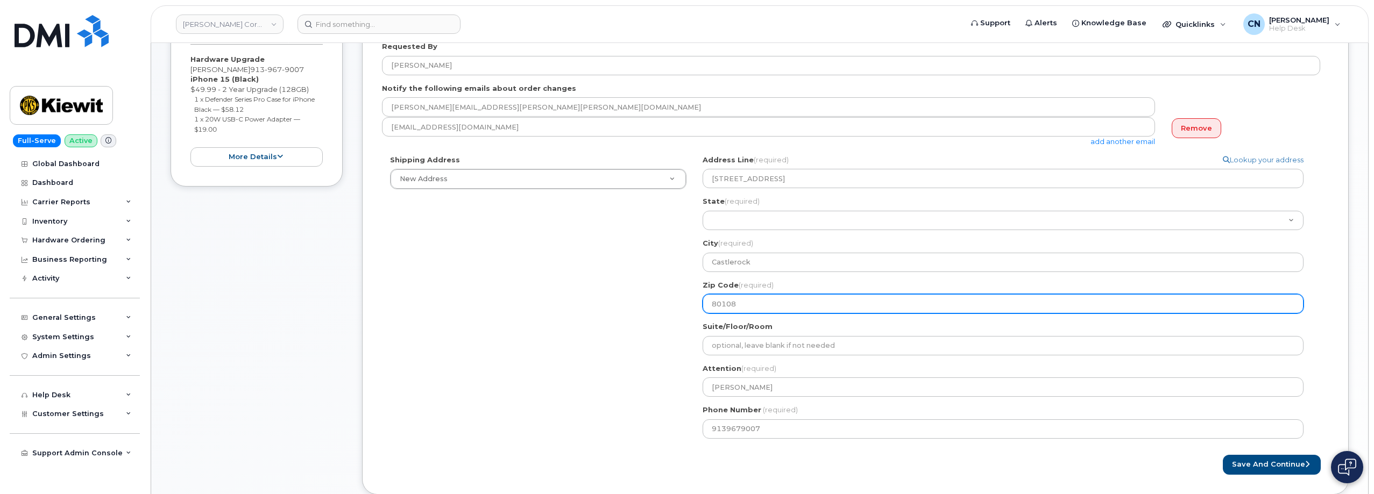
click at [737, 307] on input "80108" at bounding box center [1003, 303] width 601 height 19
type input "80108"
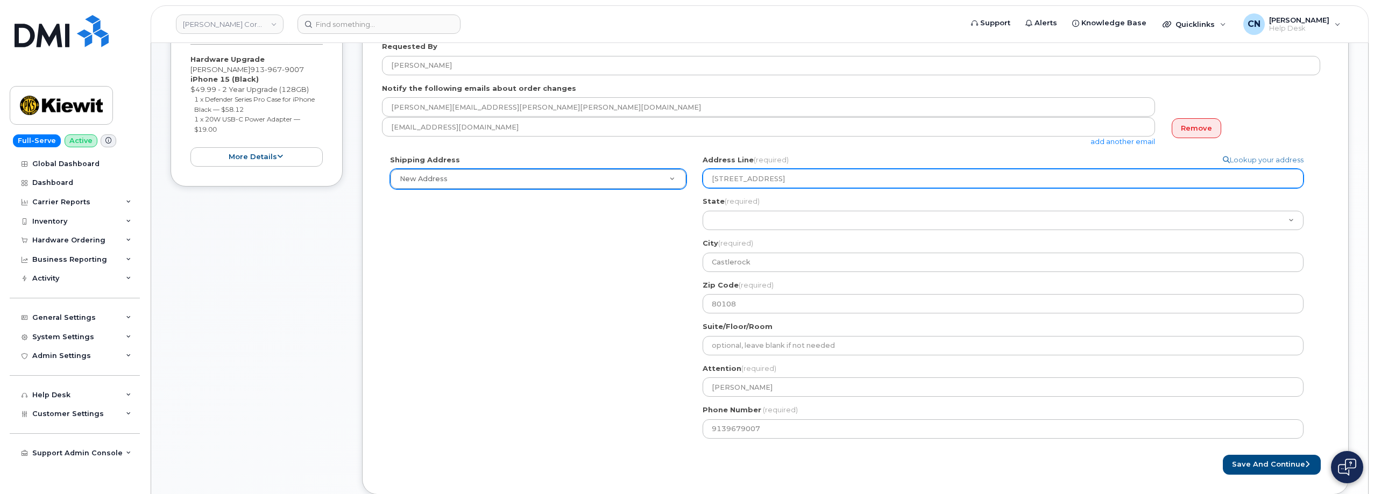
drag, startPoint x: 803, startPoint y: 175, endPoint x: 629, endPoint y: 169, distance: 174.4
click at [656, 173] on div "Shipping Address New Address New Address 801 FM 694 20251 CR 300 508 Omega Stre…" at bounding box center [851, 301] width 938 height 292
click at [816, 184] on input "2901 Furthmore Lane" at bounding box center [1003, 178] width 601 height 19
click at [762, 182] on input "2901 Furthmore Lane" at bounding box center [1003, 178] width 601 height 19
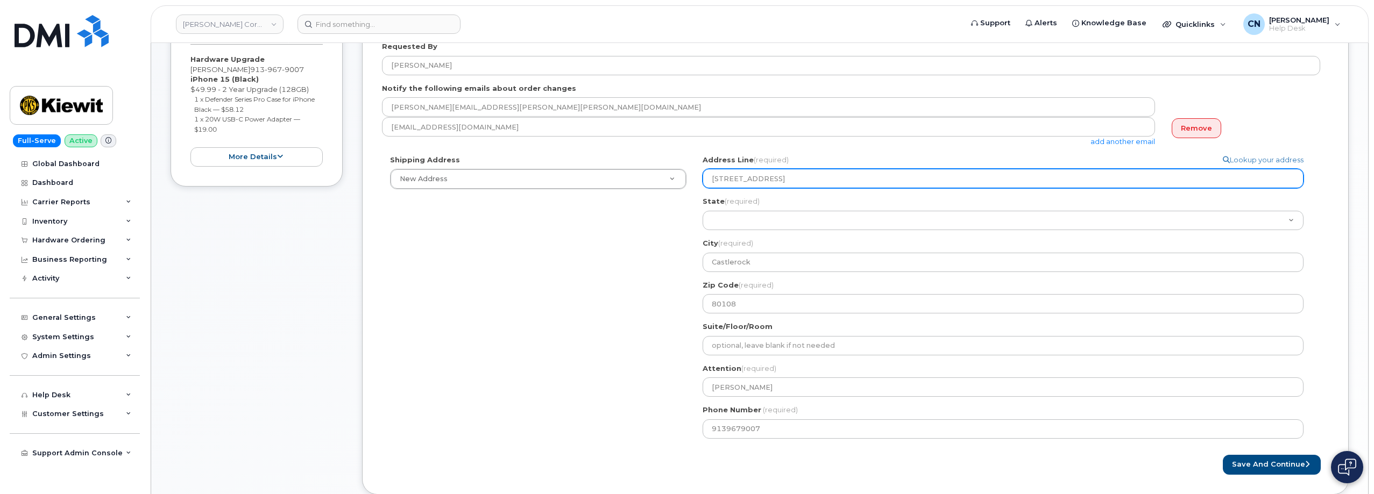
paste input "er"
select select
type input "2901 Furthermore Lane"
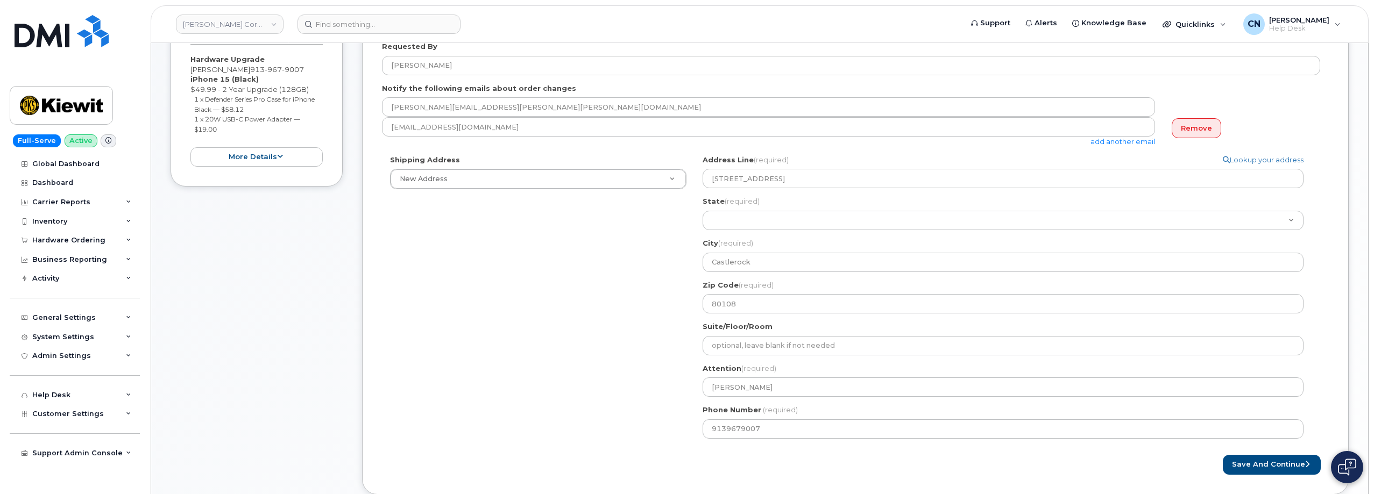
drag, startPoint x: 736, startPoint y: 230, endPoint x: 743, endPoint y: 229, distance: 6.7
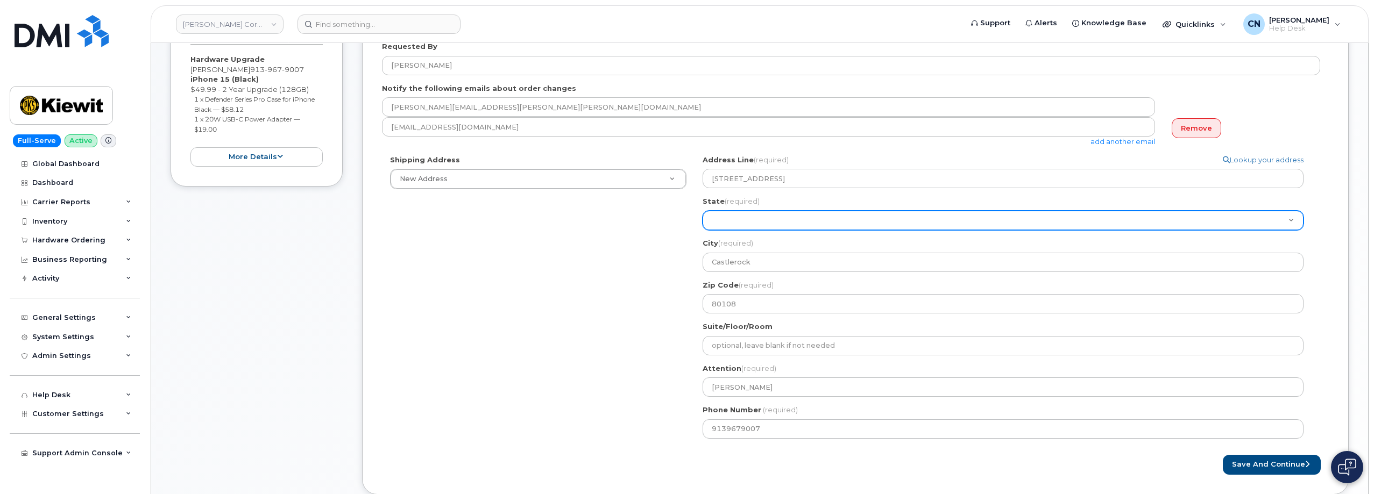
click at [737, 230] on div "Address Line (required) Lookup your address 2901 Furthermore Lane State (requir…" at bounding box center [1007, 234] width 609 height 159
click at [745, 224] on select "Alabama Alaska American Samoa Arizona Arkansas California Colorado Connecticut …" at bounding box center [1003, 220] width 601 height 19
select select "CO"
click at [703, 211] on select "Alabama Alaska American Samoa Arizona Arkansas California Colorado Connecticut …" at bounding box center [1003, 220] width 601 height 19
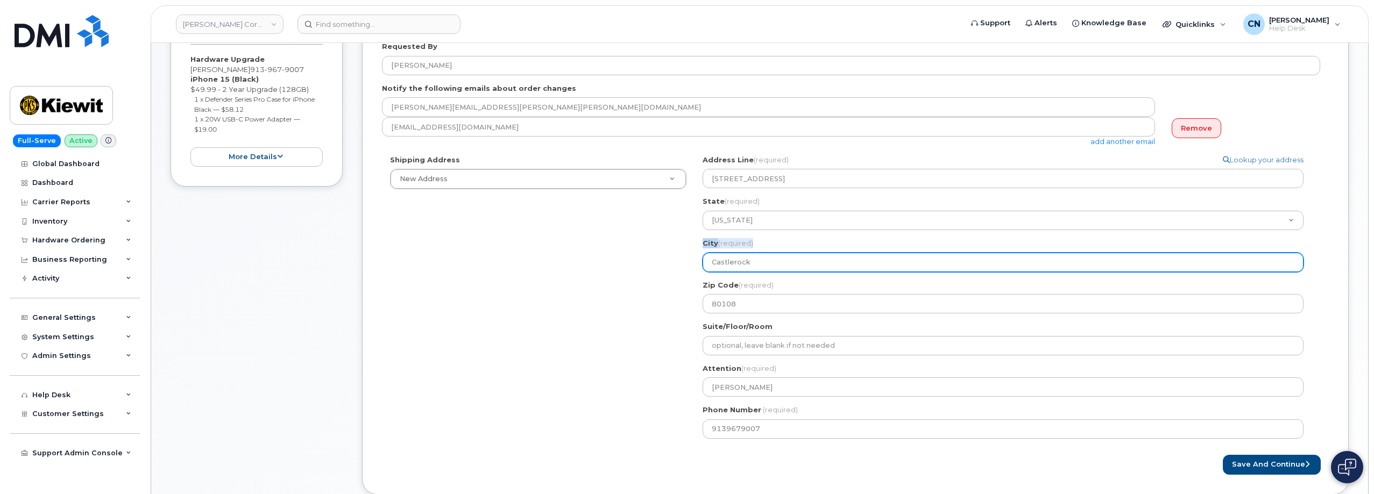
drag, startPoint x: 790, startPoint y: 249, endPoint x: 762, endPoint y: 254, distance: 28.4
click at [762, 254] on div "City (required) Castlerock 2901 Furthermore Lane, Castlerock, CO, 80108, USA" at bounding box center [1007, 255] width 609 height 34
drag, startPoint x: 787, startPoint y: 261, endPoint x: 636, endPoint y: 257, distance: 151.2
click at [636, 257] on div "Shipping Address New Address New Address 801 FM 694 20251 CR 300 508 Omega Stre…" at bounding box center [851, 301] width 938 height 292
paste input "R"
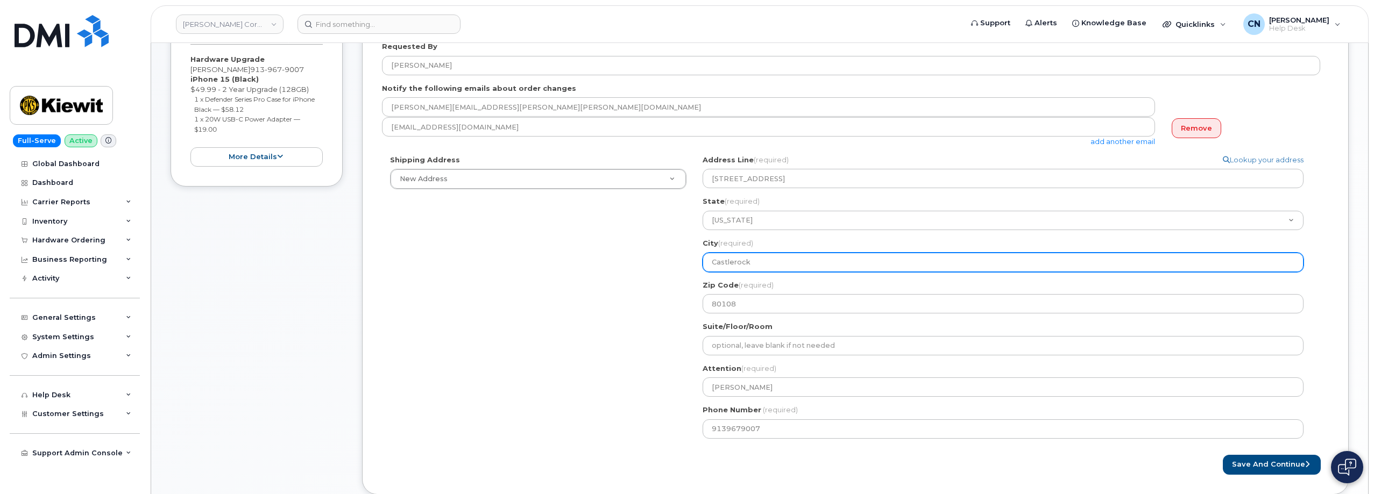
select select
type input "Castle Rock"
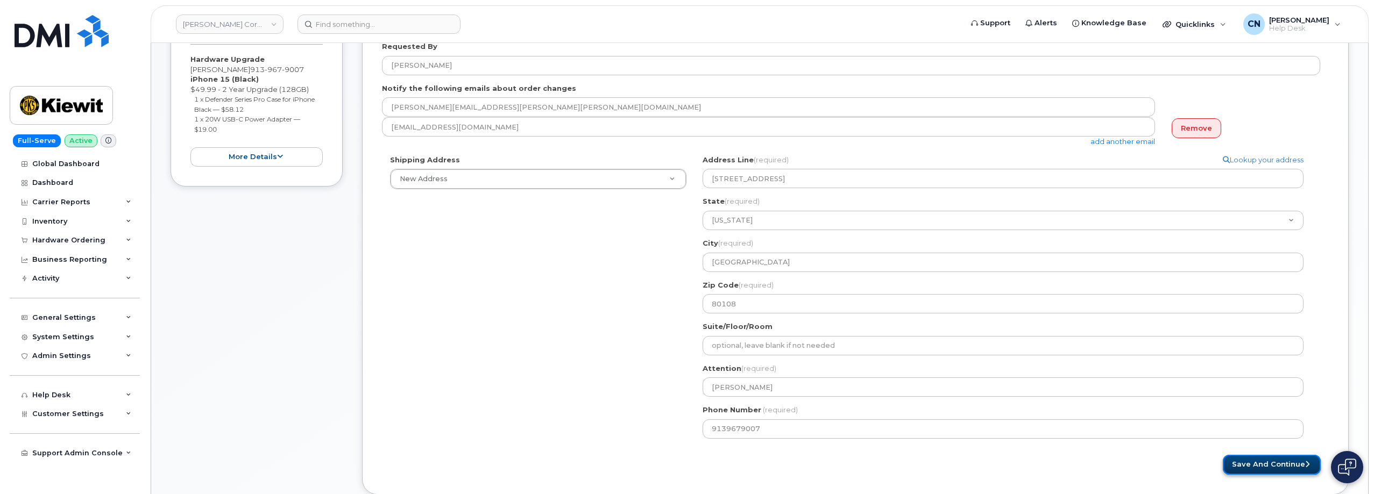
click at [1255, 464] on button "Save and Continue" at bounding box center [1272, 465] width 98 height 20
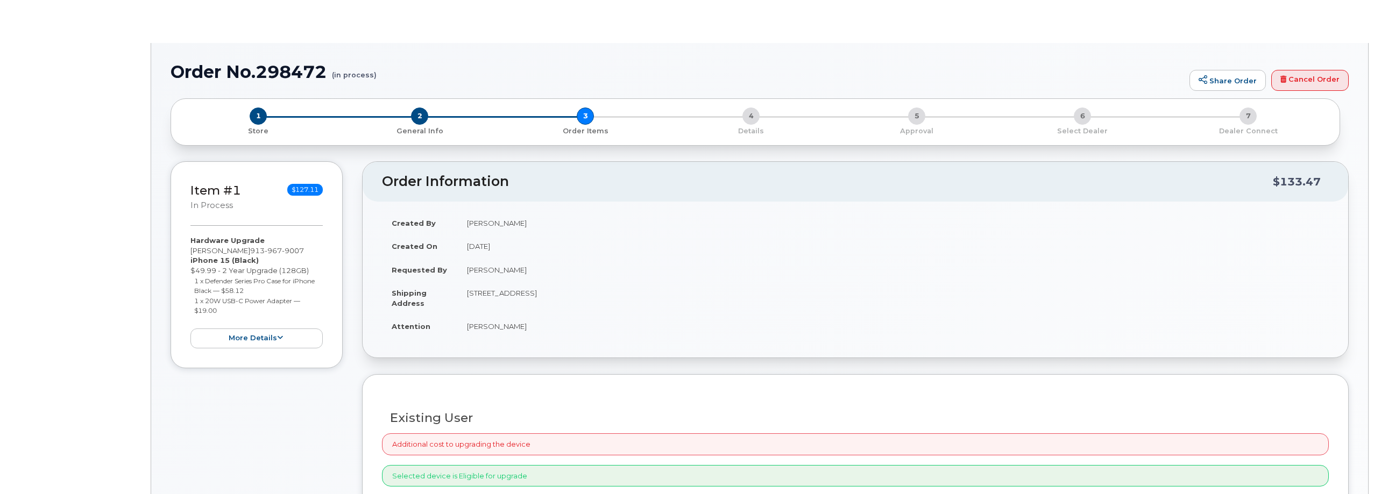
type input "[PERSON_NAME]"
radio input "true"
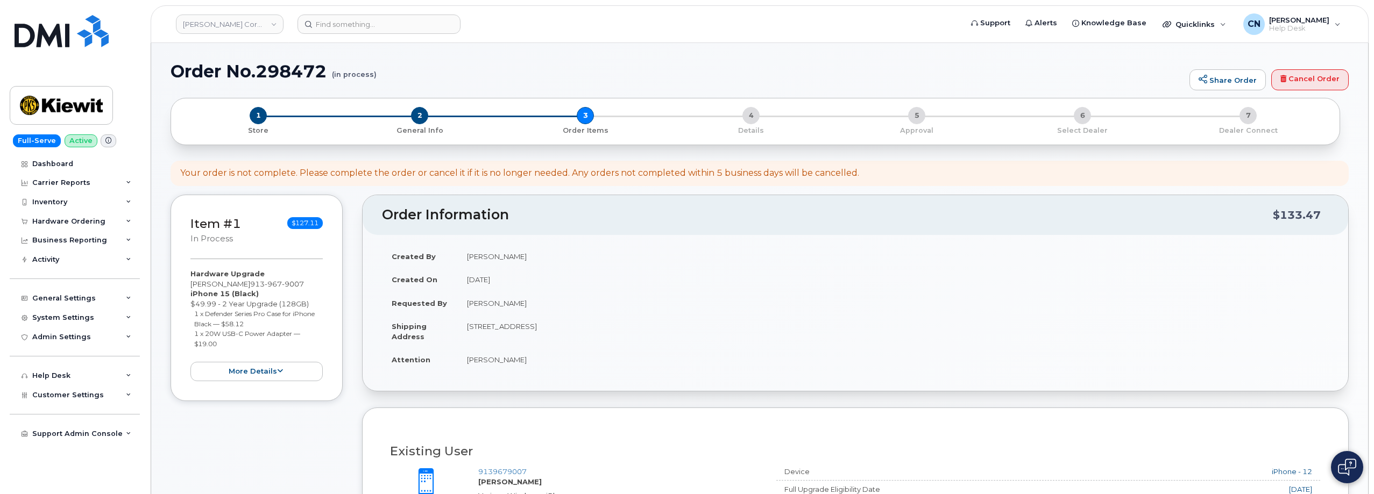
scroll to position [269, 0]
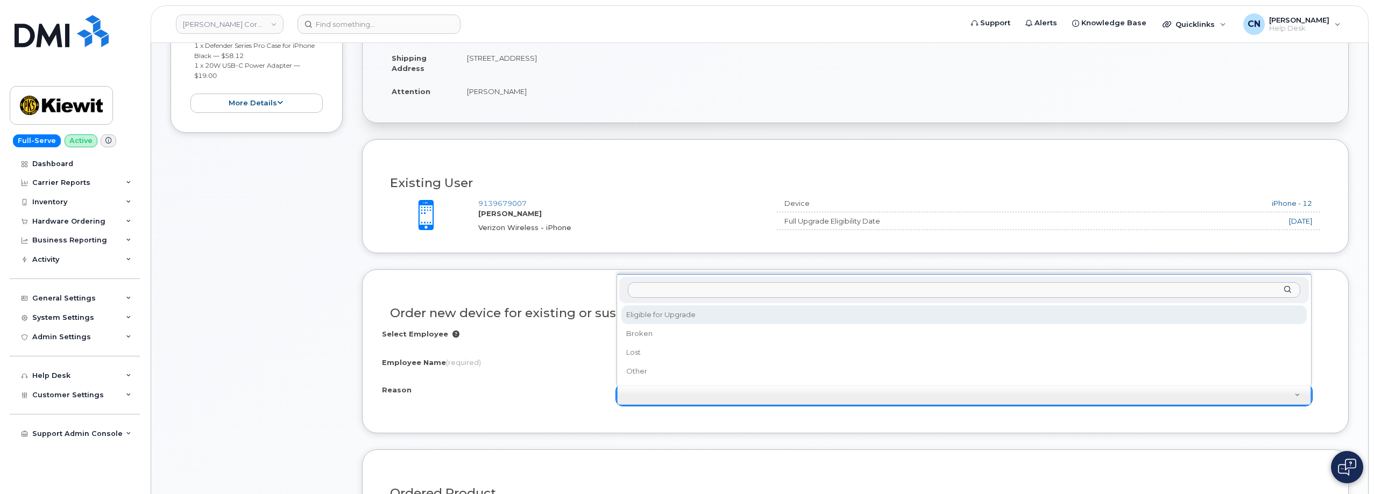
select select "eligible_for_upgrade"
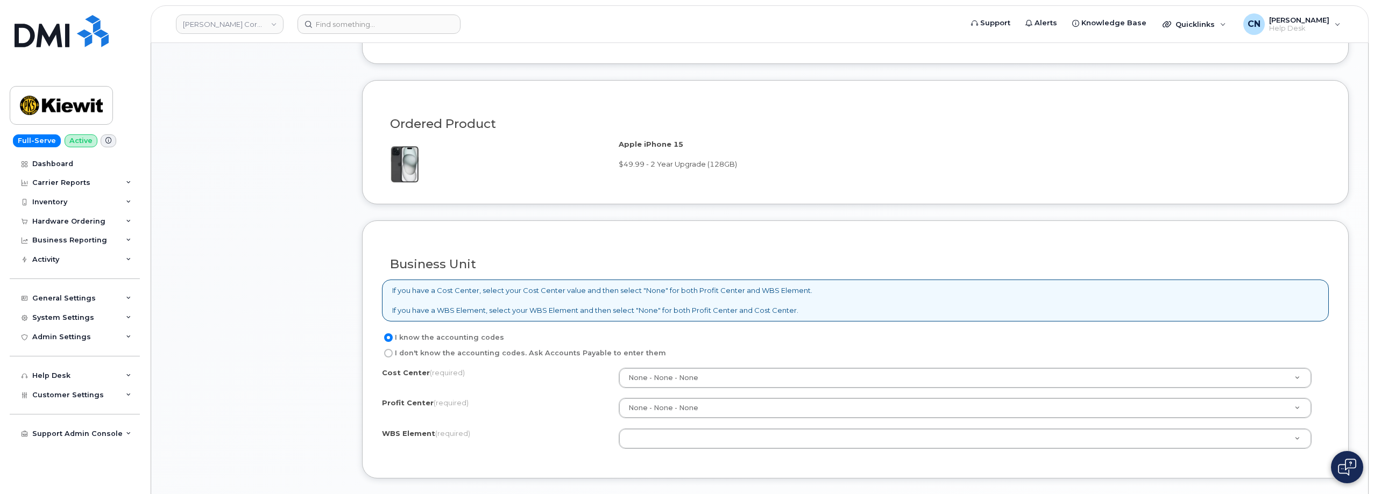
scroll to position [699, 0]
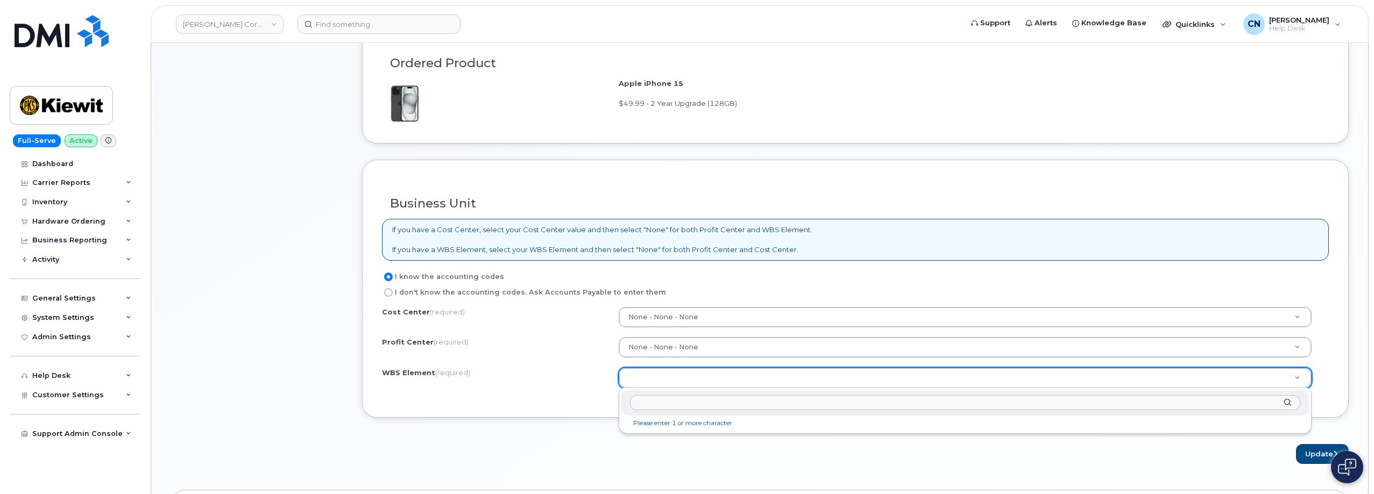
drag, startPoint x: 650, startPoint y: 373, endPoint x: 656, endPoint y: 370, distance: 7.2
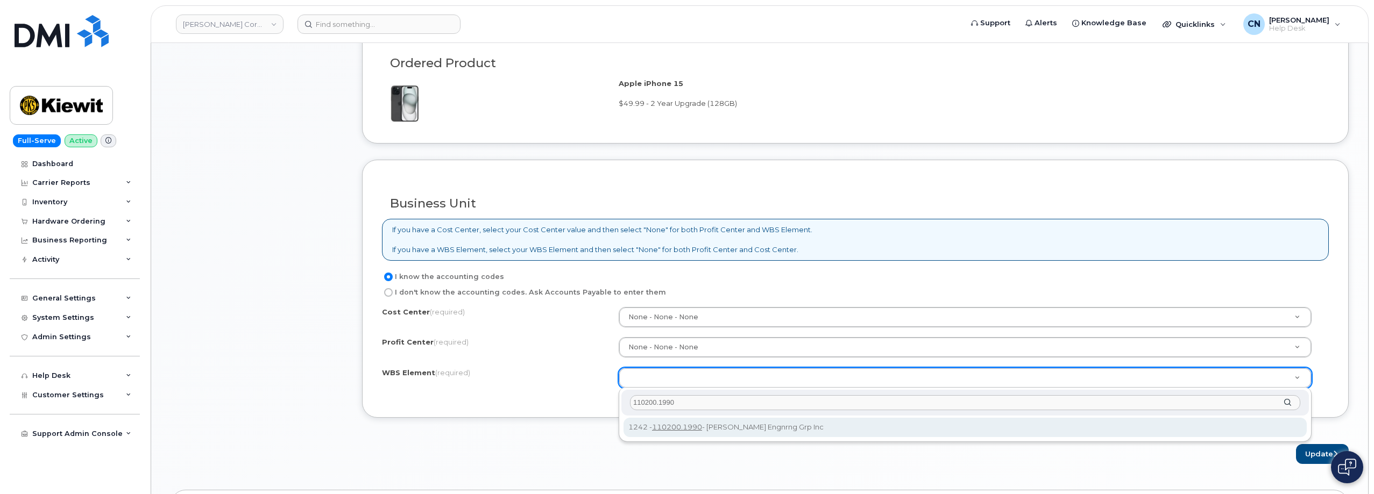
type input "110200.1990"
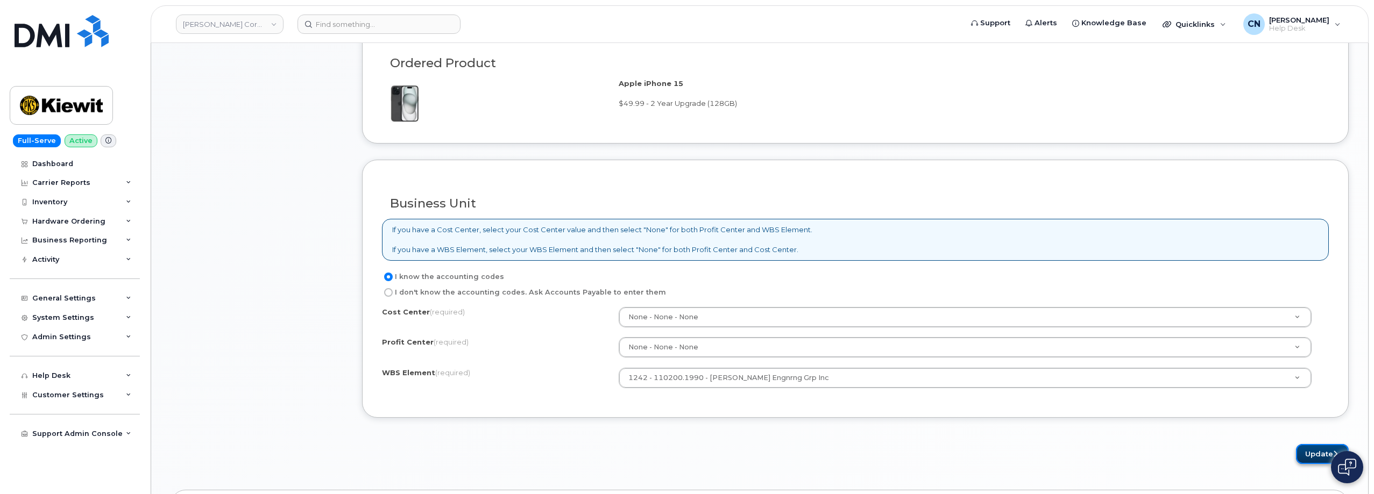
click at [1313, 448] on button "Update" at bounding box center [1322, 454] width 53 height 20
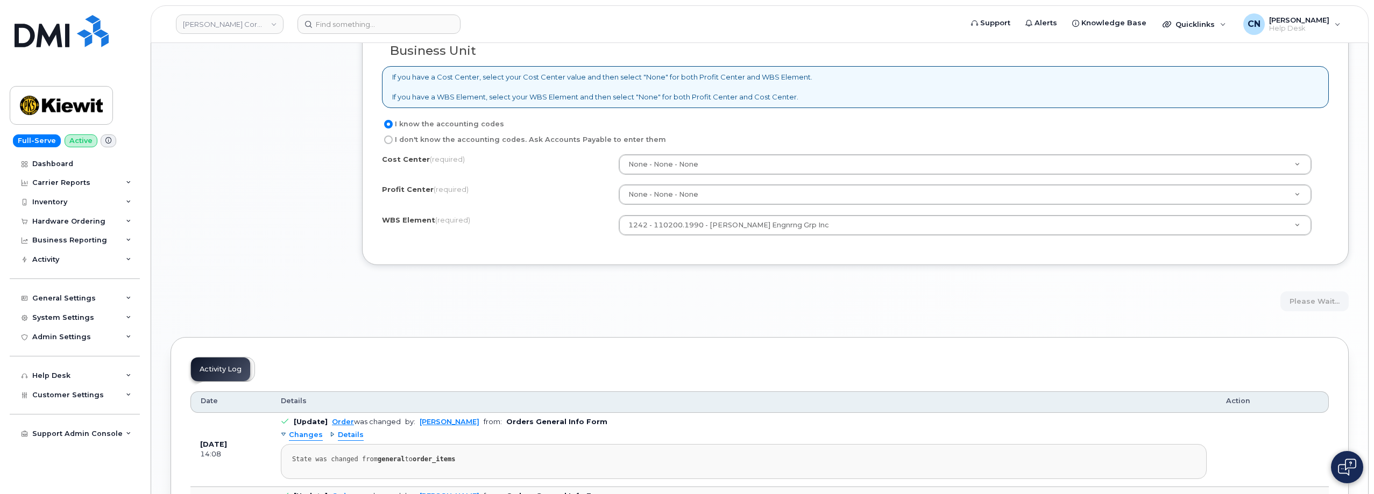
scroll to position [861, 0]
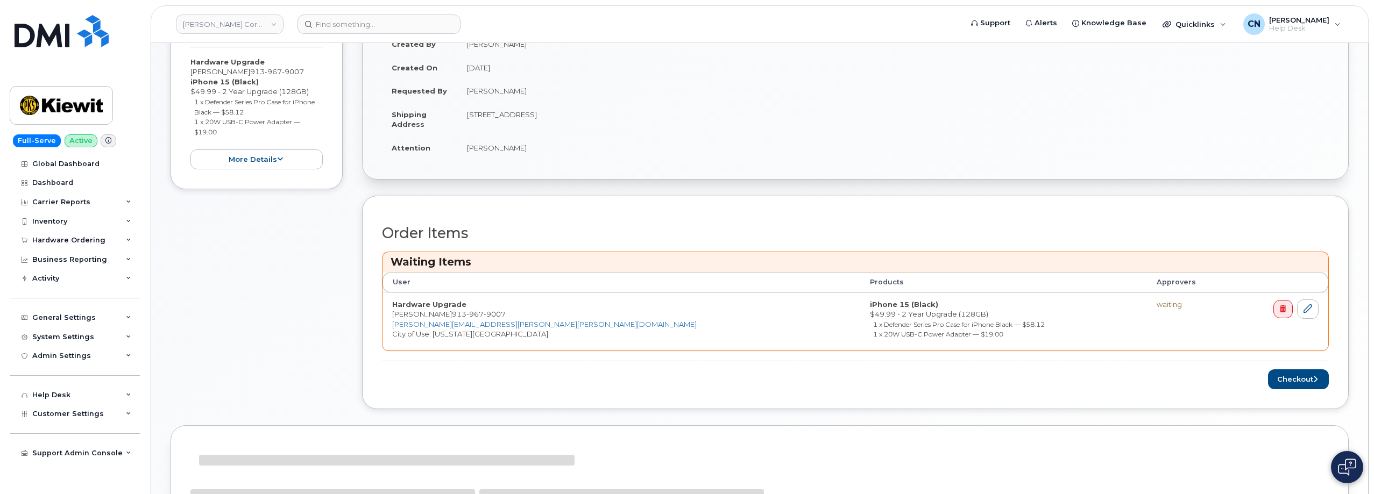
scroll to position [377, 0]
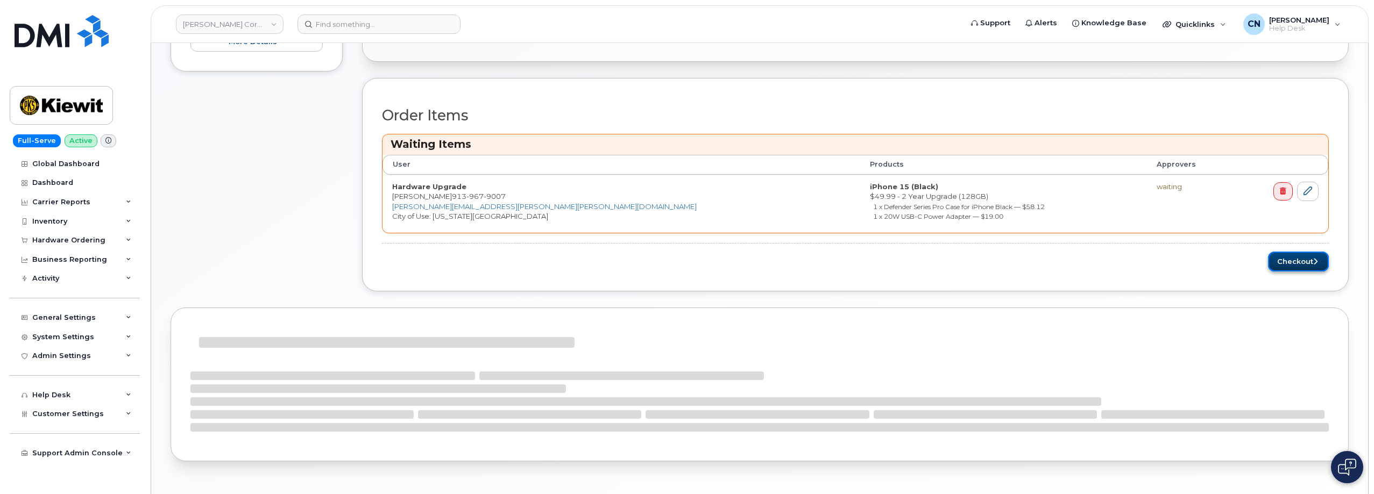
click at [1294, 261] on button "Checkout" at bounding box center [1298, 262] width 61 height 20
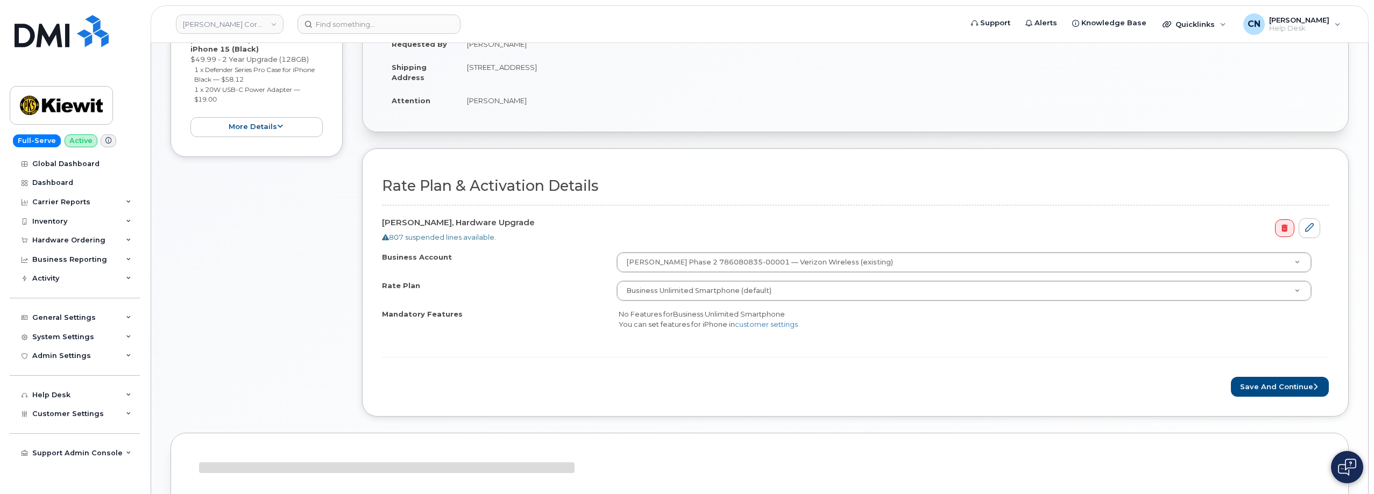
scroll to position [377, 0]
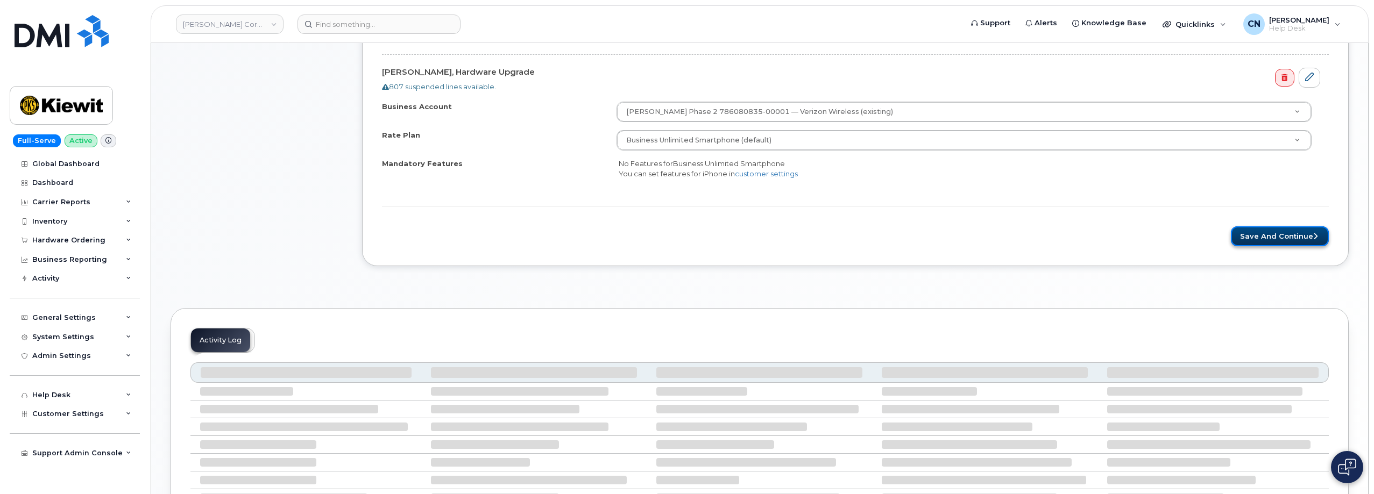
click at [1253, 237] on button "Save and Continue" at bounding box center [1280, 236] width 98 height 20
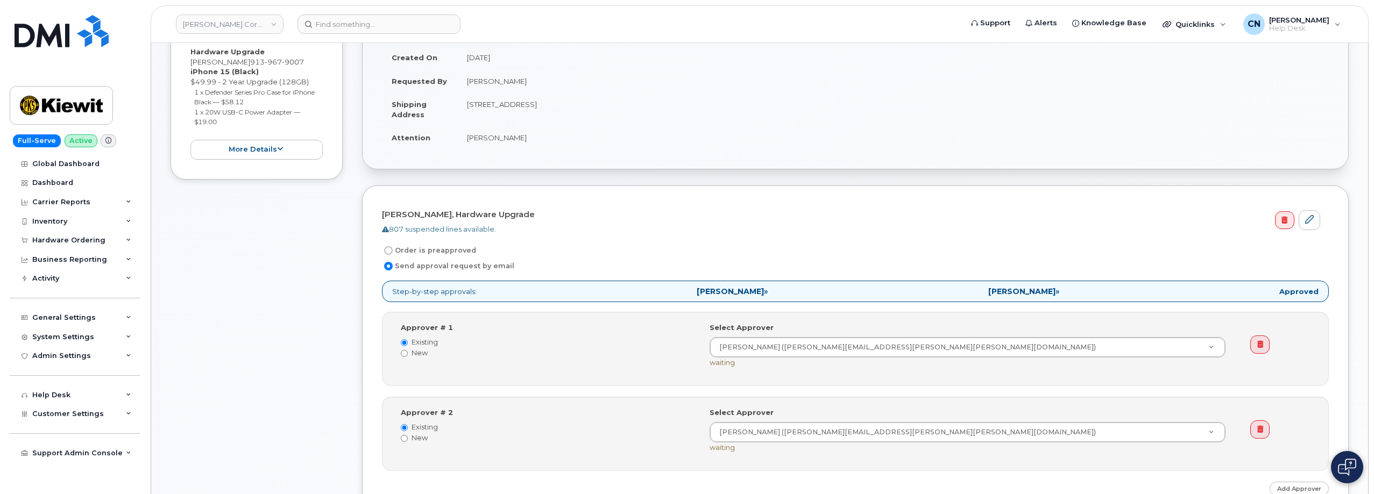
scroll to position [323, 0]
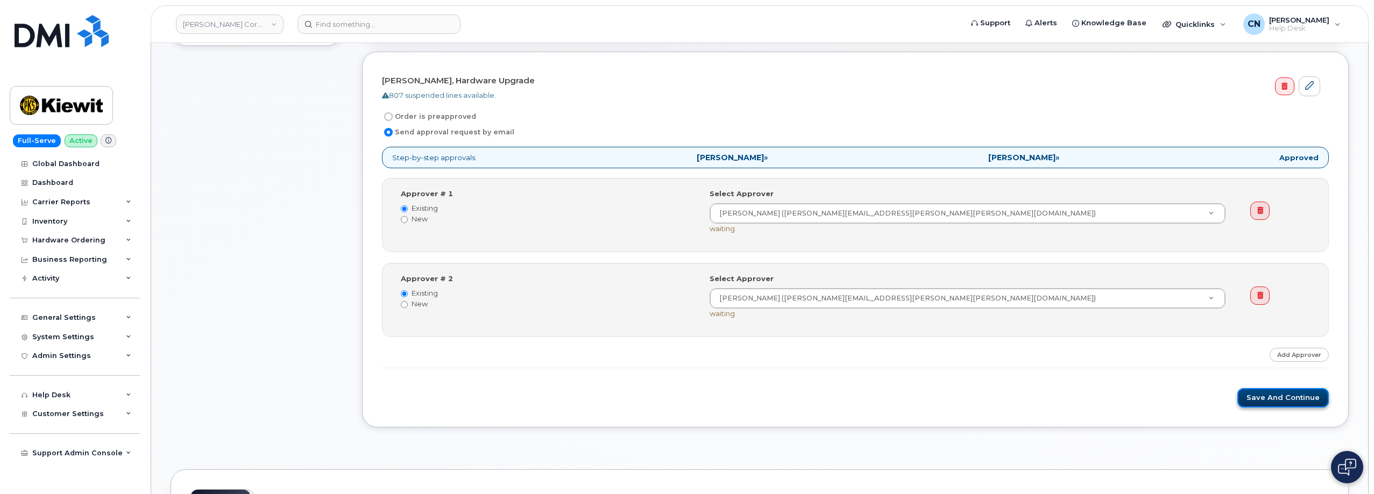
click at [1255, 402] on button "Save and Continue" at bounding box center [1282, 398] width 91 height 20
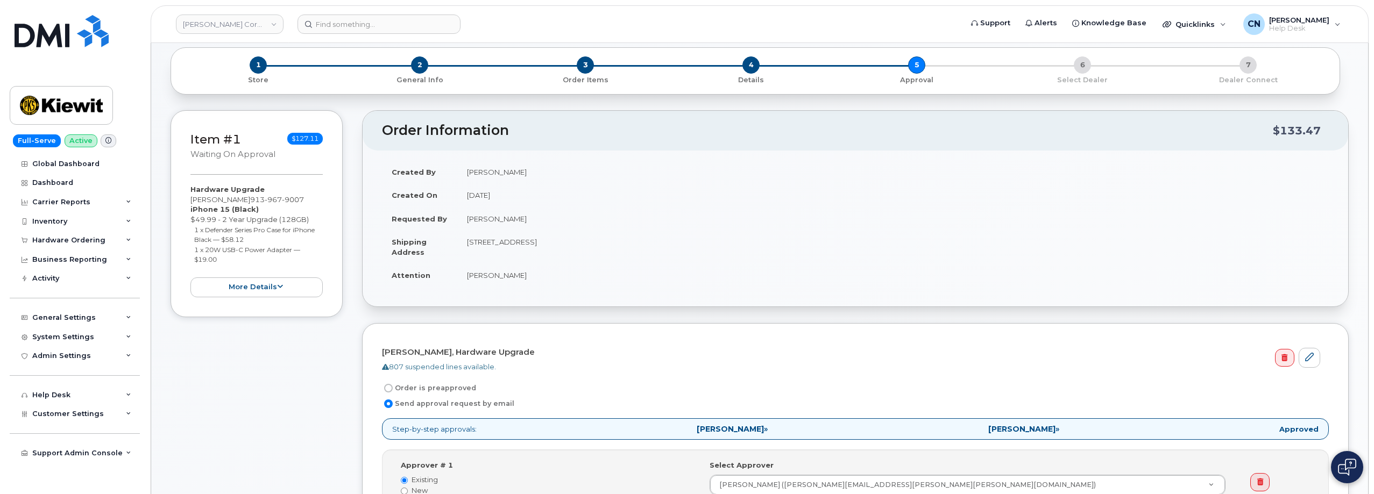
scroll to position [0, 0]
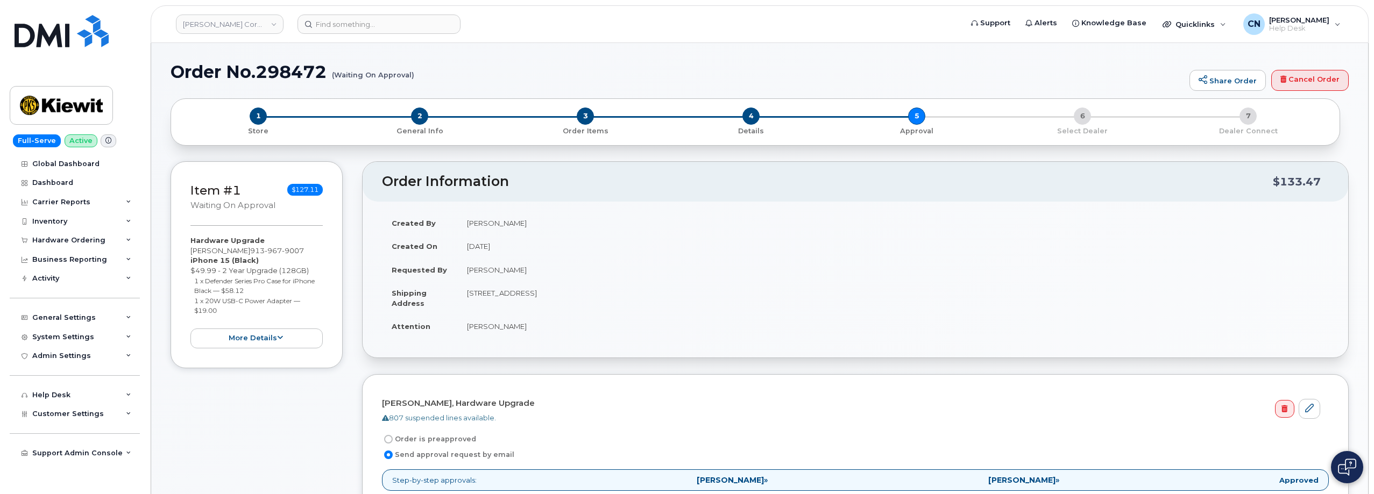
drag, startPoint x: 420, startPoint y: 76, endPoint x: 384, endPoint y: 70, distance: 36.4
click at [384, 70] on h1 "Order No.298472 (Waiting On Approval)" at bounding box center [677, 71] width 1013 height 19
click at [210, 72] on h1 "Order No.298472 (Waiting On Approval)" at bounding box center [677, 71] width 1013 height 19
drag, startPoint x: 176, startPoint y: 72, endPoint x: 413, endPoint y: 75, distance: 236.7
click at [413, 75] on h1 "Order No.298472 (Waiting On Approval)" at bounding box center [677, 71] width 1013 height 19
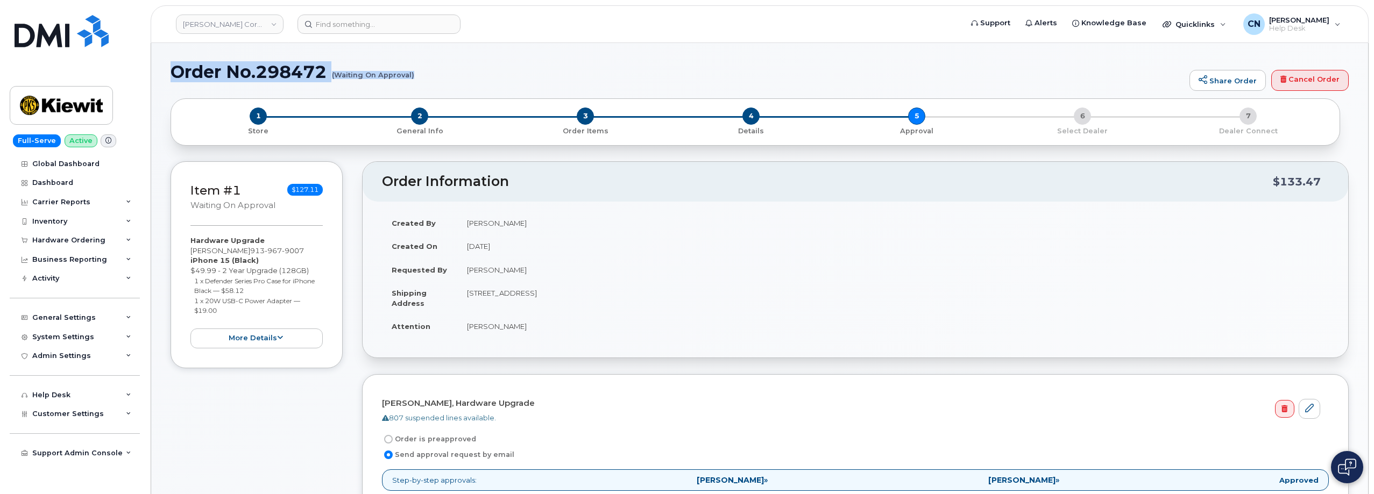
copy h1 "Order No.298472 (Waiting On Approval)"
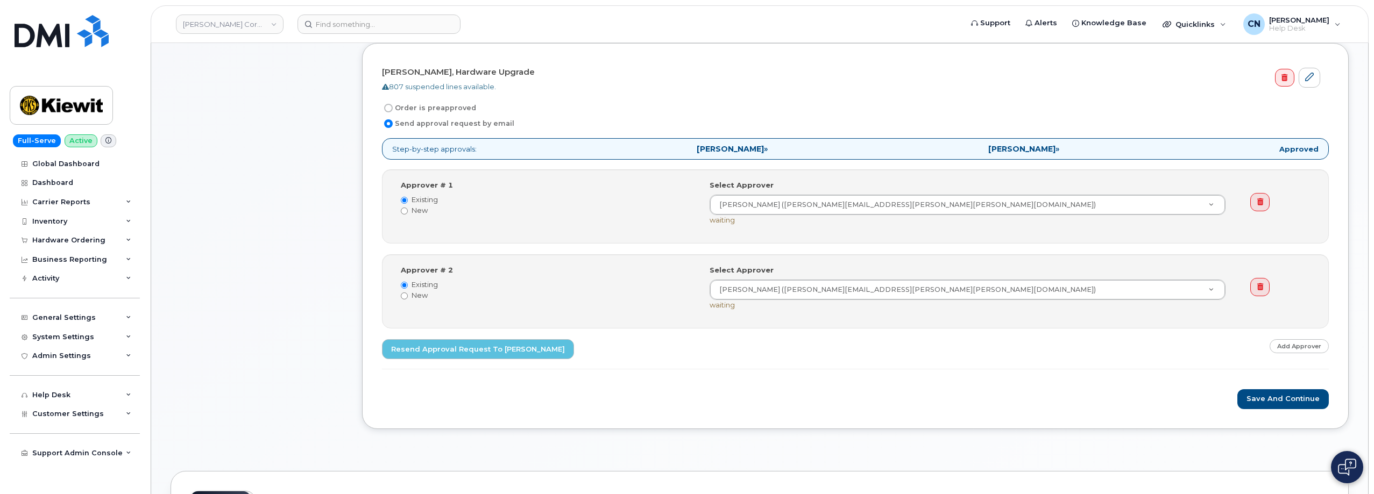
scroll to position [430, 0]
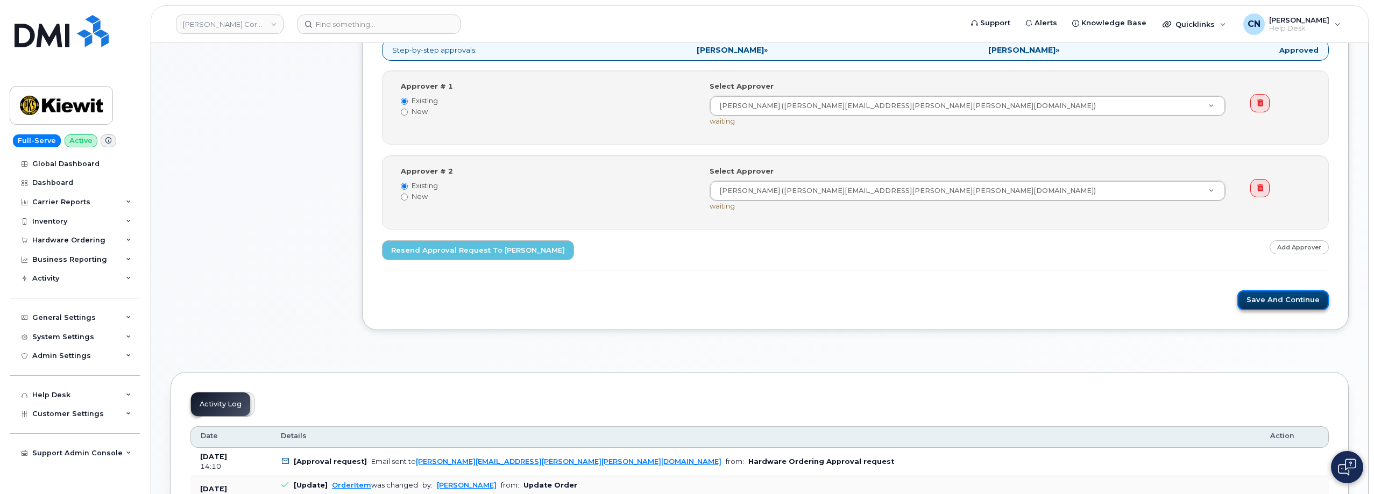
click at [1268, 306] on button "Save and Continue" at bounding box center [1282, 300] width 91 height 20
